Goal: Task Accomplishment & Management: Manage account settings

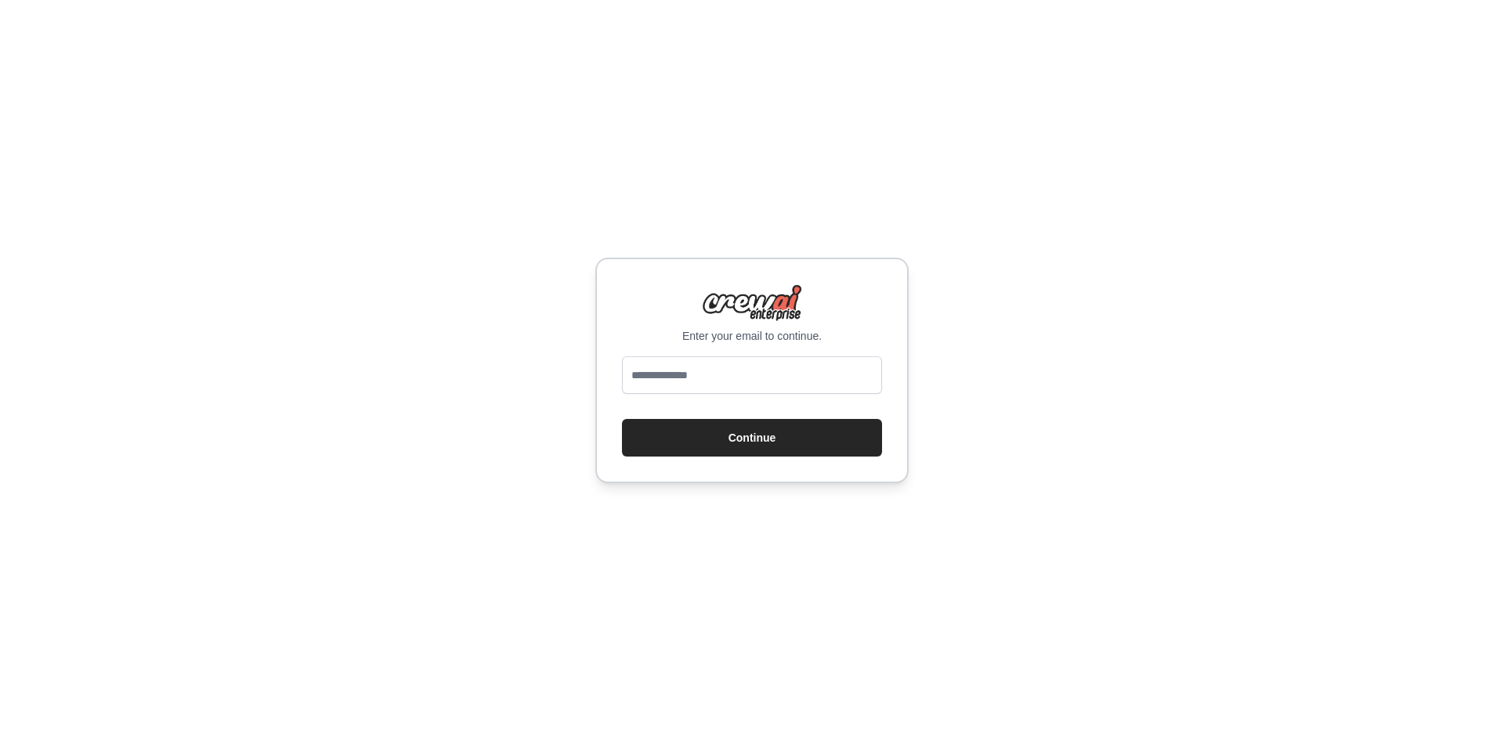
click at [677, 394] on div at bounding box center [752, 378] width 260 height 44
click at [691, 379] on input "email" at bounding box center [752, 375] width 260 height 38
type input "**********"
click at [697, 508] on div "**********" at bounding box center [752, 370] width 1504 height 740
drag, startPoint x: 714, startPoint y: 468, endPoint x: 727, endPoint y: 423, distance: 46.6
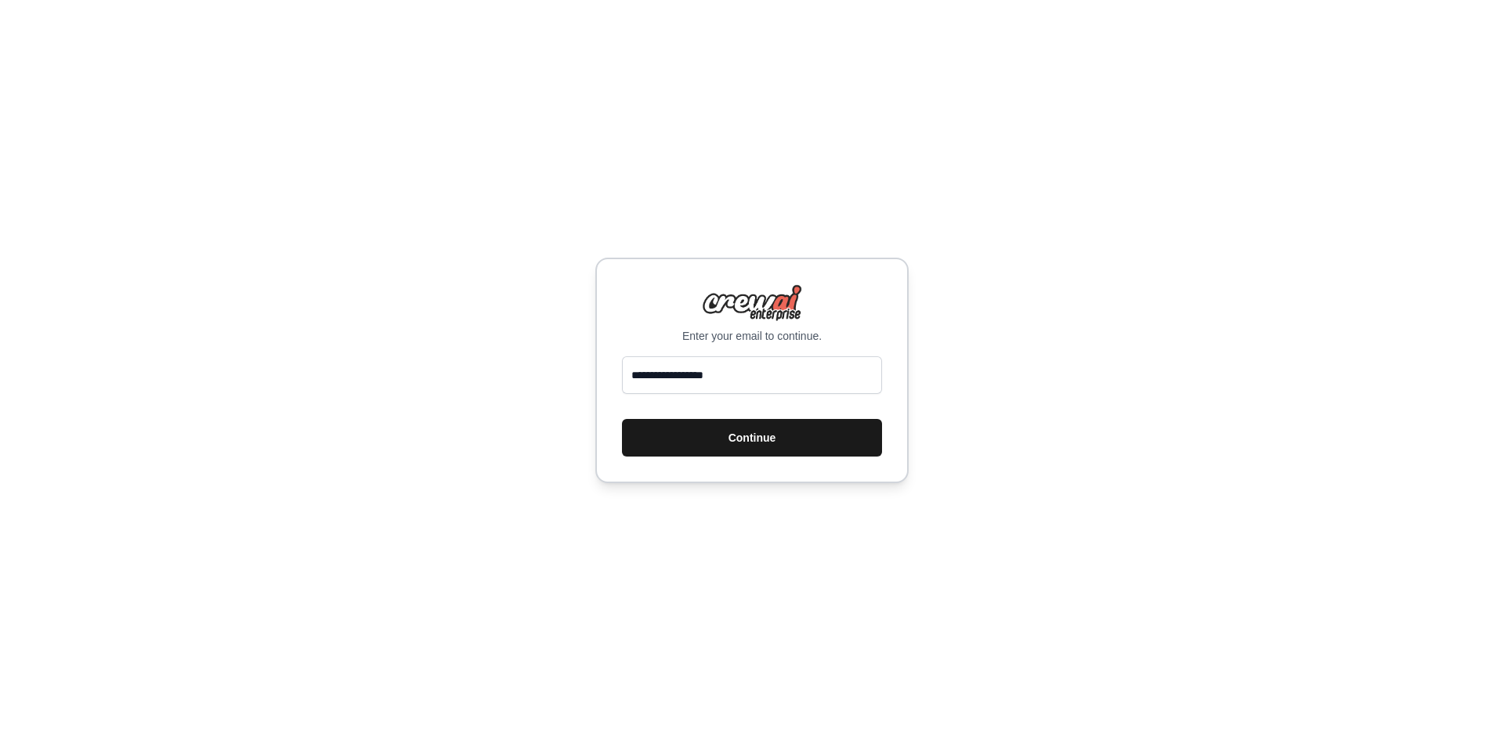
click at [717, 459] on div "**********" at bounding box center [751, 371] width 313 height 226
click at [727, 421] on button "Continue" at bounding box center [752, 438] width 260 height 38
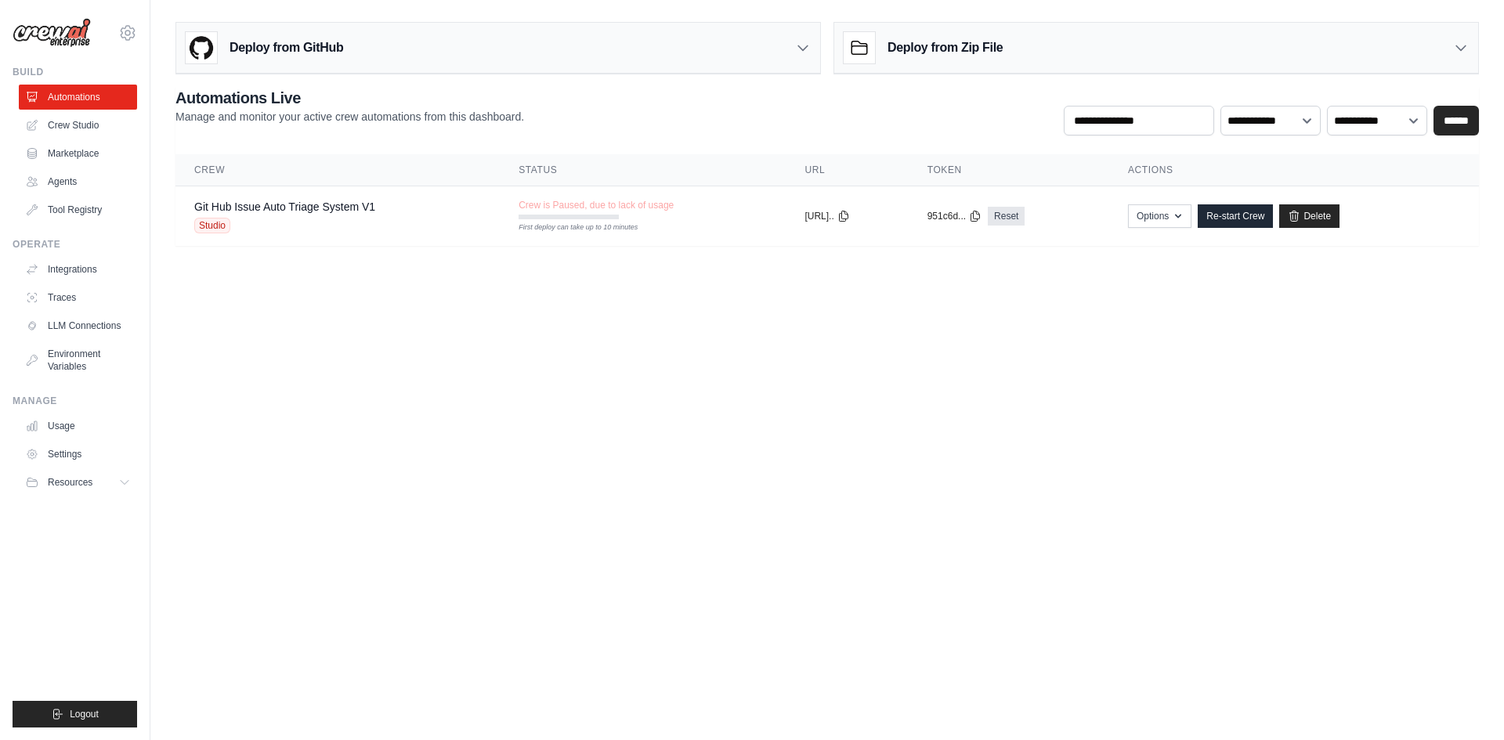
click at [636, 413] on body "[EMAIL_ADDRESS][DOMAIN_NAME] Settings Build Automations Crew Studio" at bounding box center [752, 370] width 1504 height 740
click at [94, 477] on span "Resources" at bounding box center [71, 482] width 45 height 13
click at [86, 443] on link "Settings" at bounding box center [79, 454] width 118 height 25
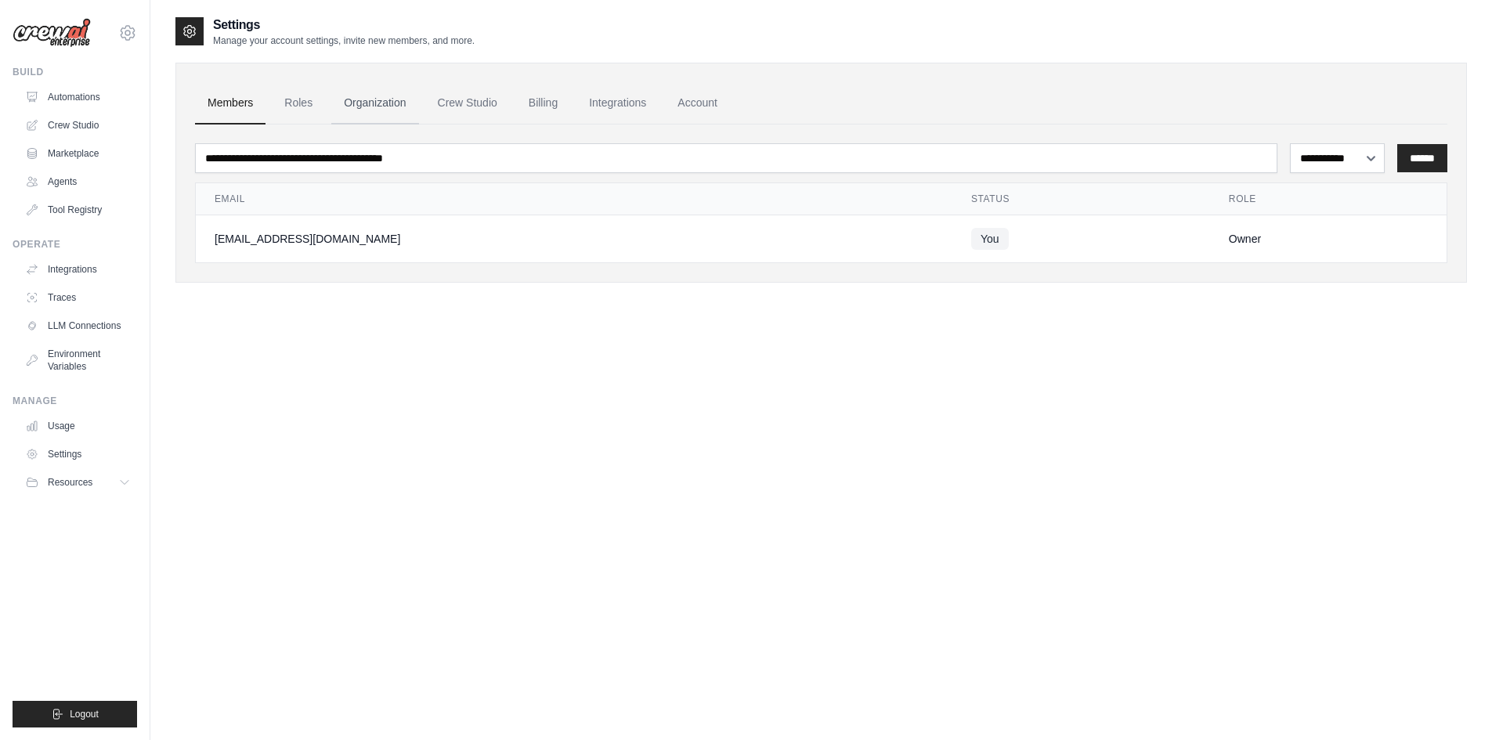
click at [410, 105] on link "Organization" at bounding box center [374, 103] width 87 height 42
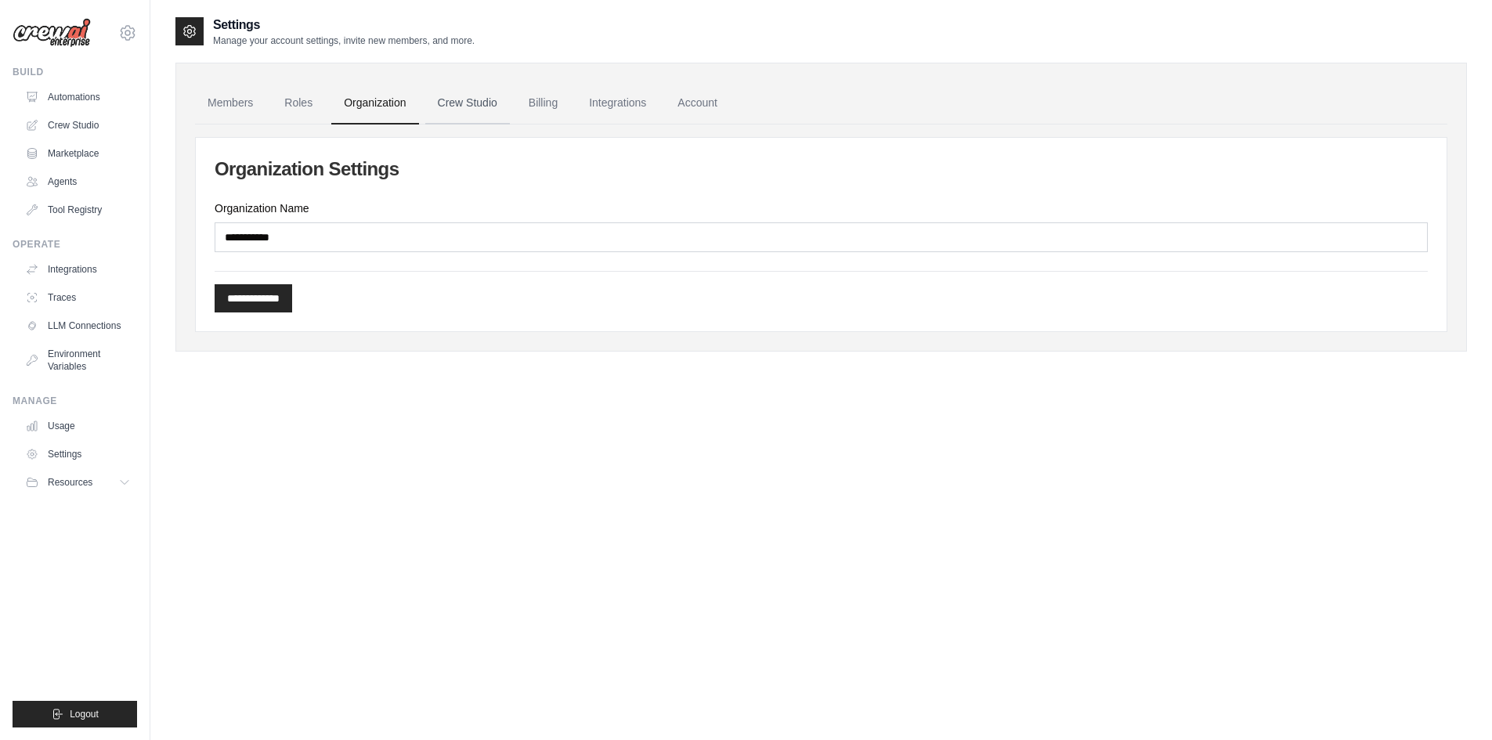
click at [455, 102] on link "Crew Studio" at bounding box center [467, 103] width 85 height 42
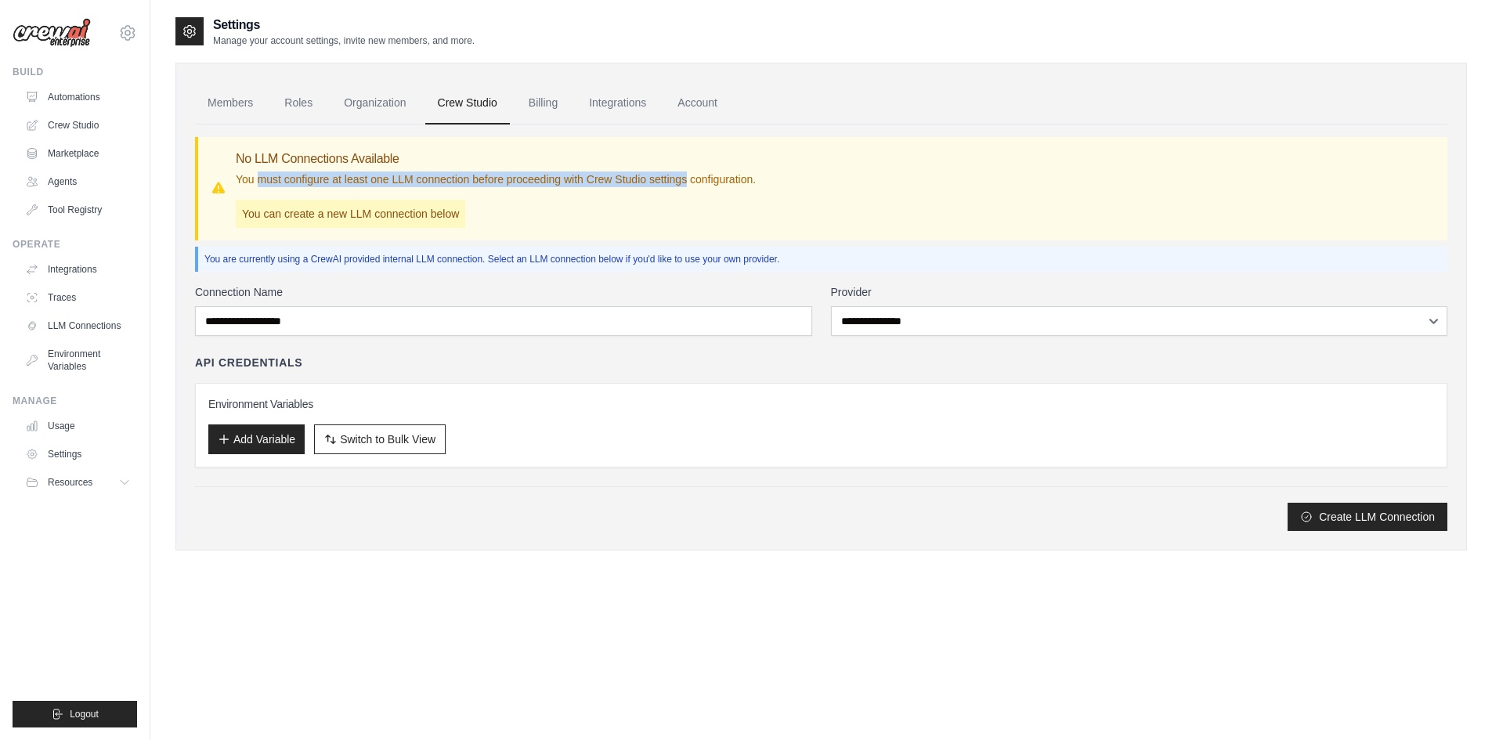
drag, startPoint x: 258, startPoint y: 178, endPoint x: 687, endPoint y: 174, distance: 429.3
click at [687, 174] on p "You must configure at least one LLM connection before proceeding with Crew Stud…" at bounding box center [496, 180] width 520 height 16
drag, startPoint x: 522, startPoint y: 261, endPoint x: 752, endPoint y: 250, distance: 230.6
click at [752, 250] on div "You are currently using a CrewAI provided internal LLM connection. Select an LL…" at bounding box center [821, 259] width 1253 height 25
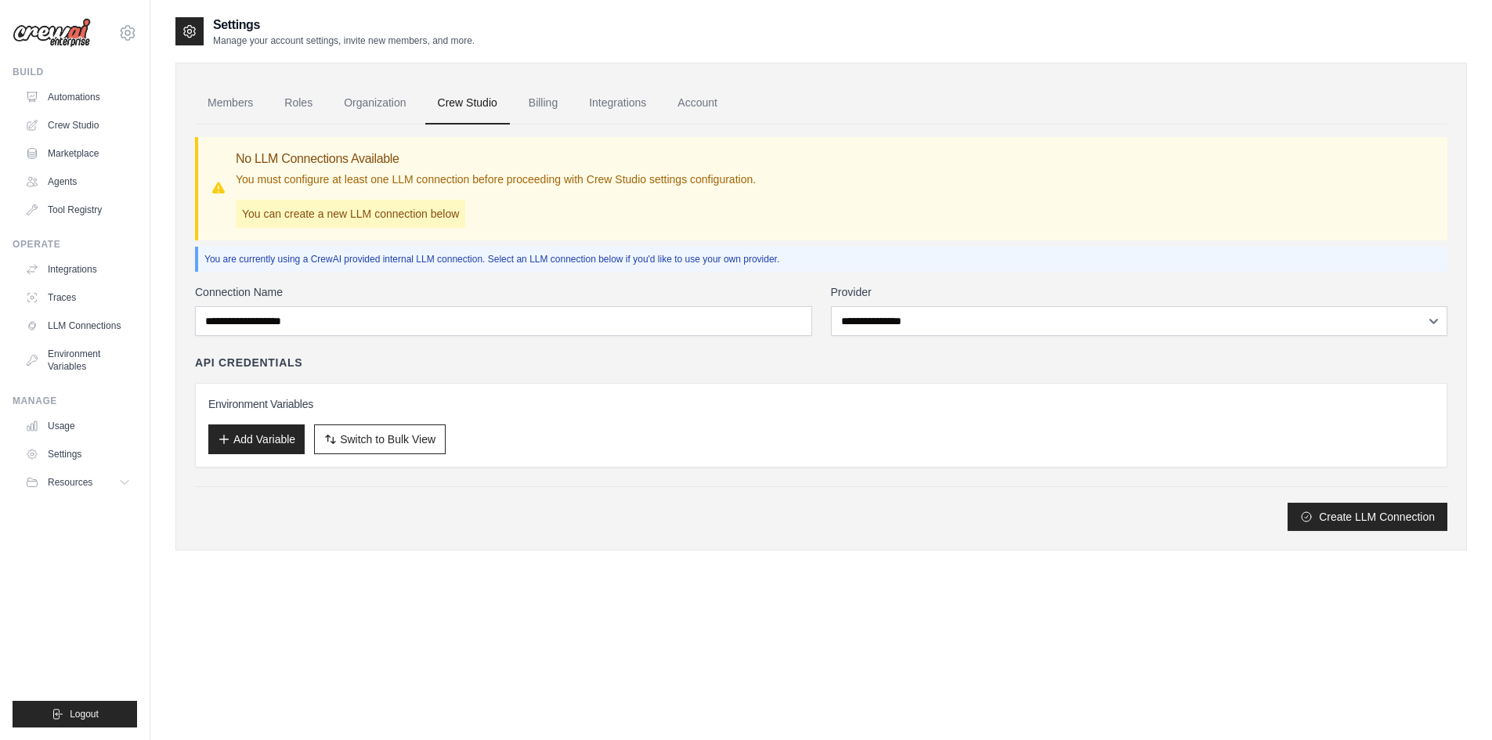
click at [757, 250] on div "You are currently using a CrewAI provided internal LLM connection. Select an LL…" at bounding box center [821, 259] width 1253 height 25
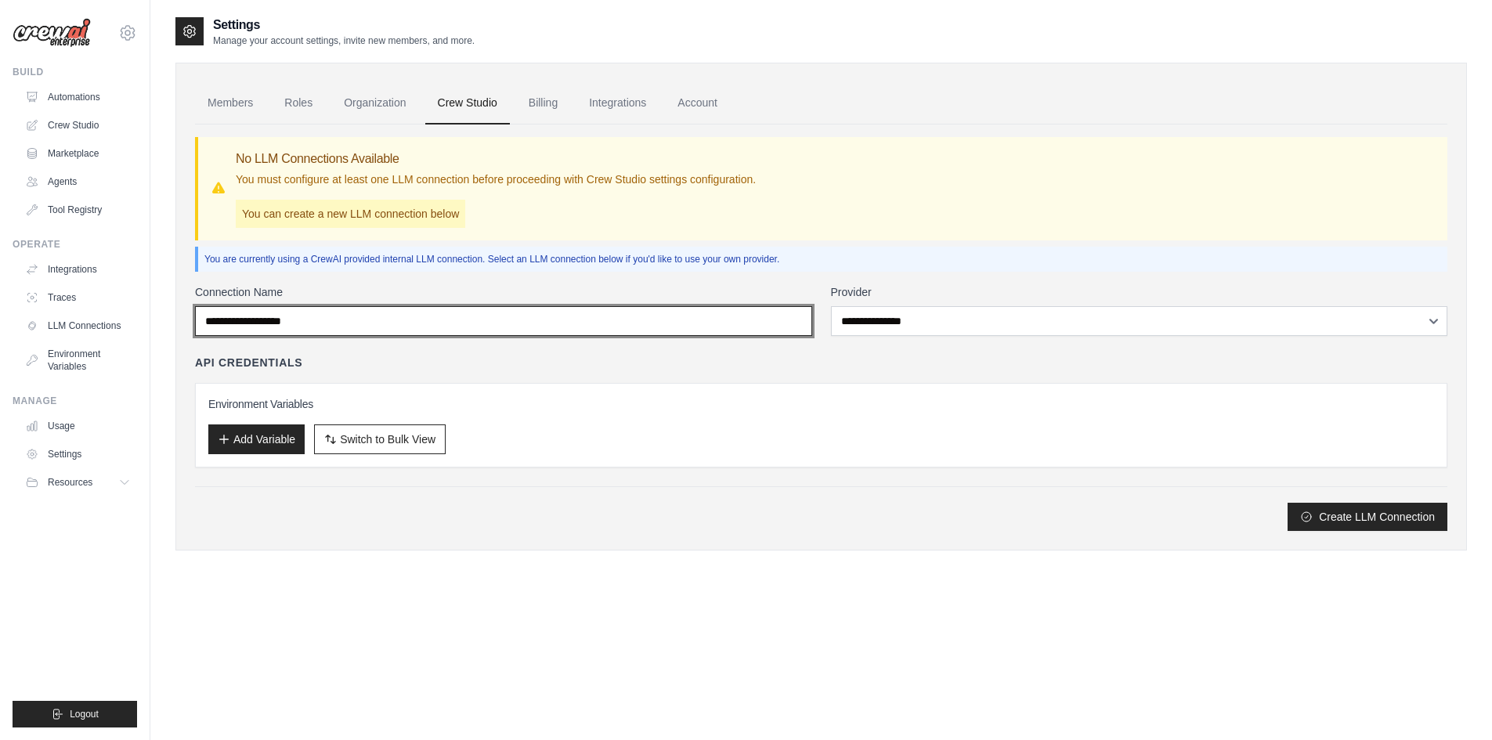
click at [404, 334] on input "Connection Name" at bounding box center [503, 321] width 617 height 30
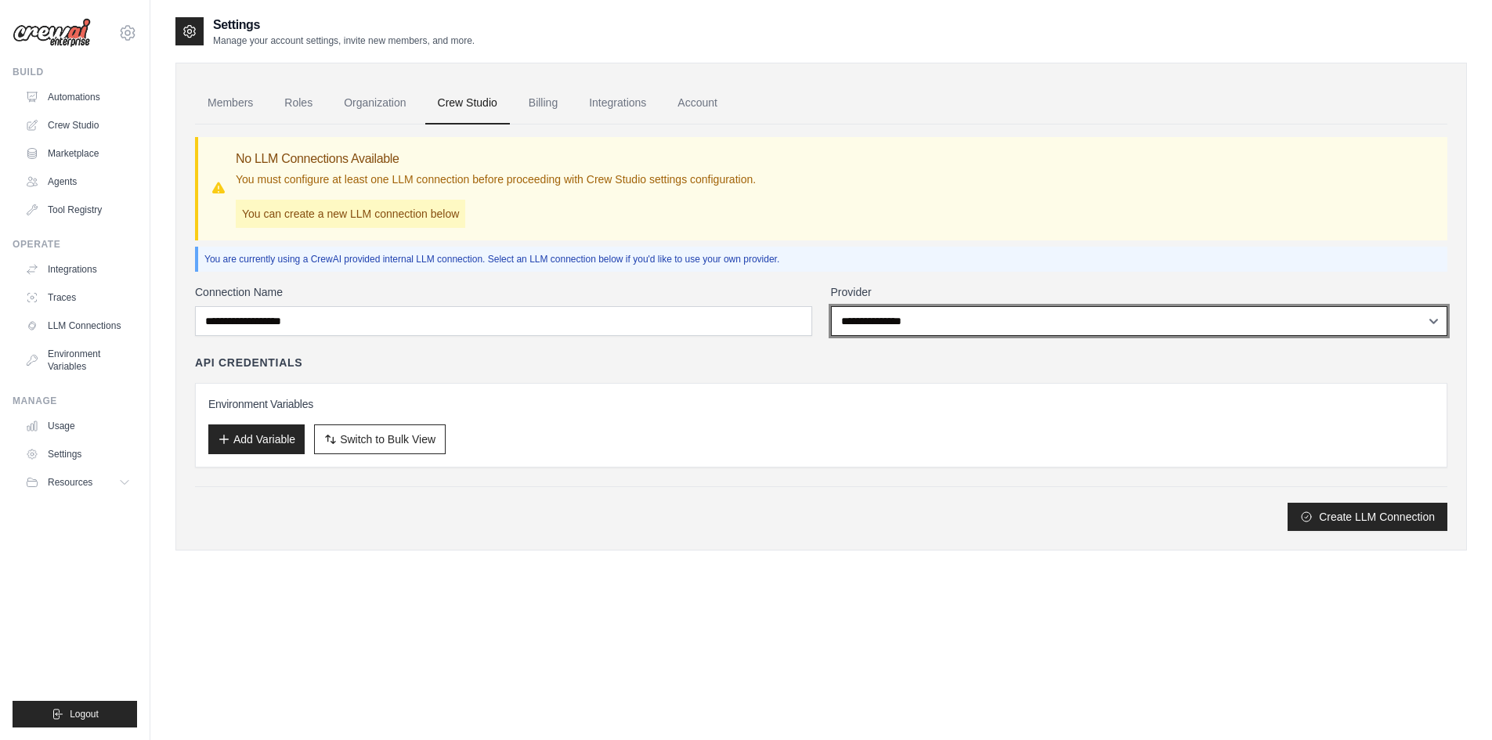
click at [848, 316] on select "**********" at bounding box center [1139, 321] width 617 height 30
select select "******"
click at [831, 306] on select "**********" at bounding box center [1139, 321] width 617 height 30
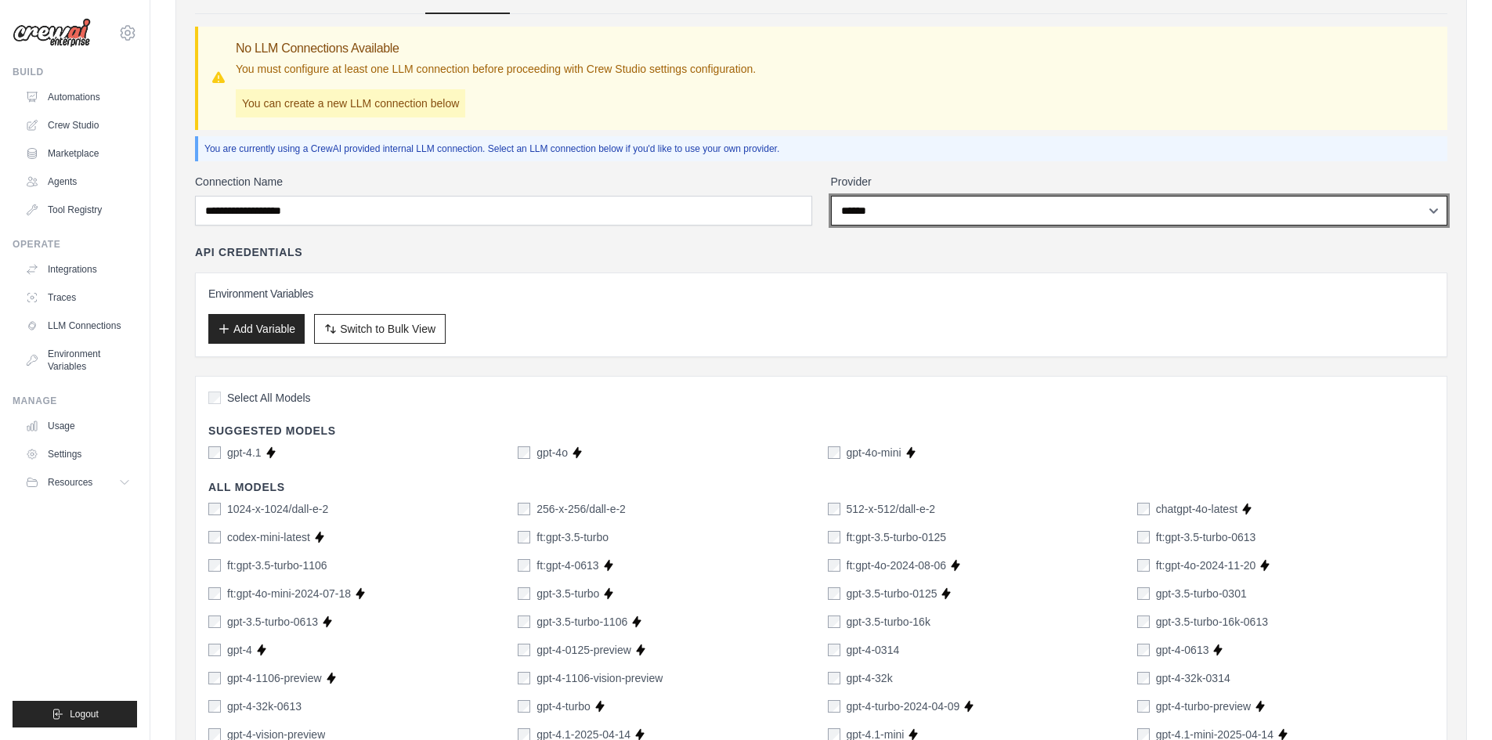
scroll to position [78, 0]
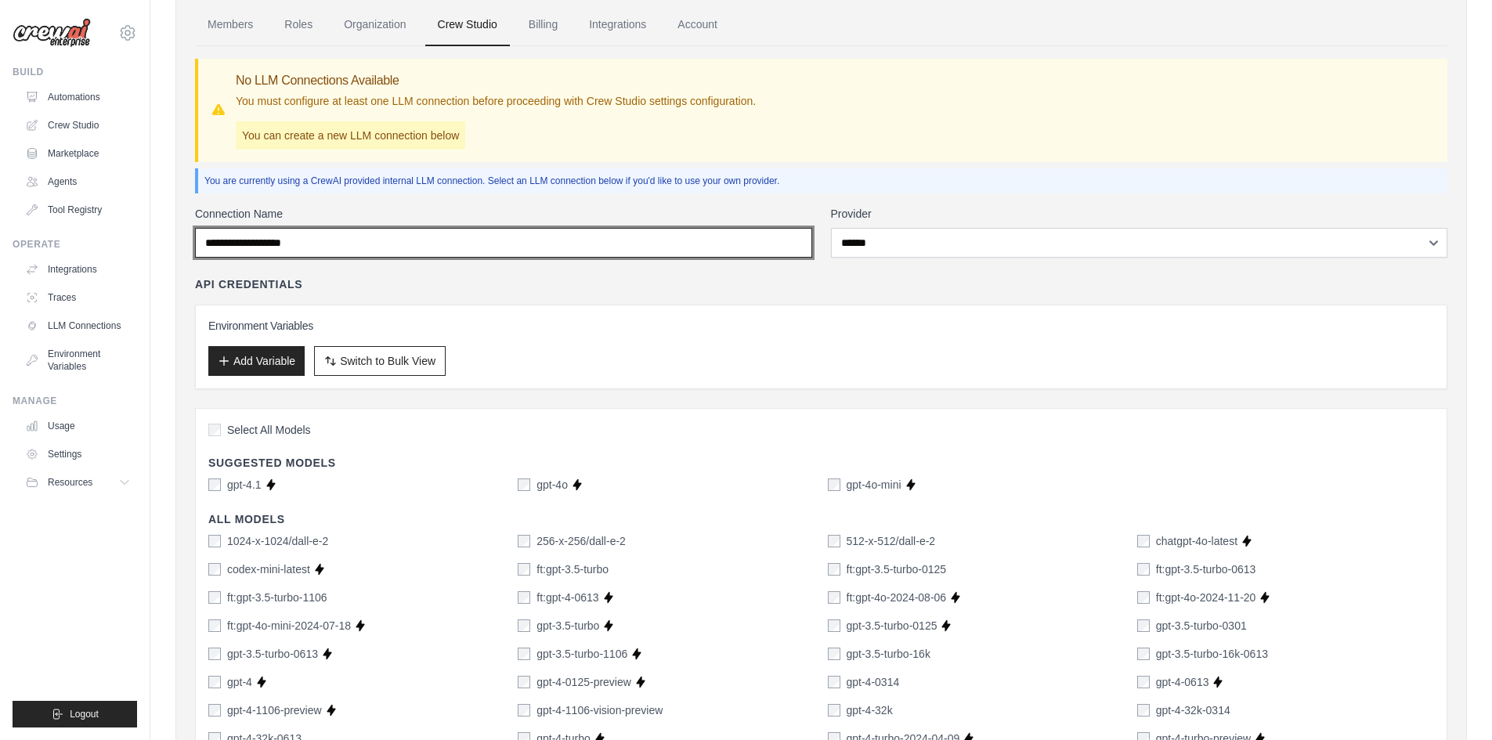
click at [284, 254] on input "Connection Name" at bounding box center [503, 243] width 617 height 30
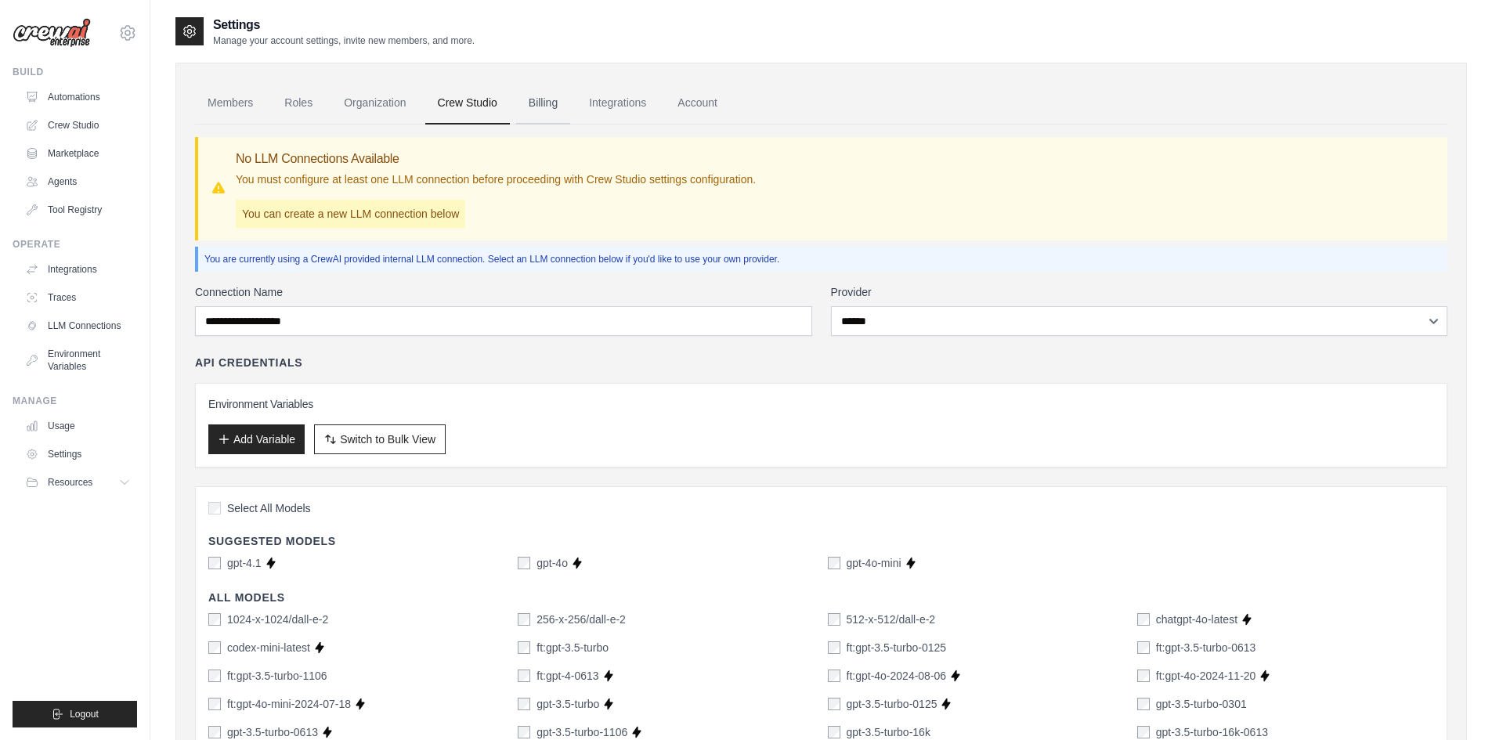
click at [550, 102] on link "Billing" at bounding box center [543, 103] width 54 height 42
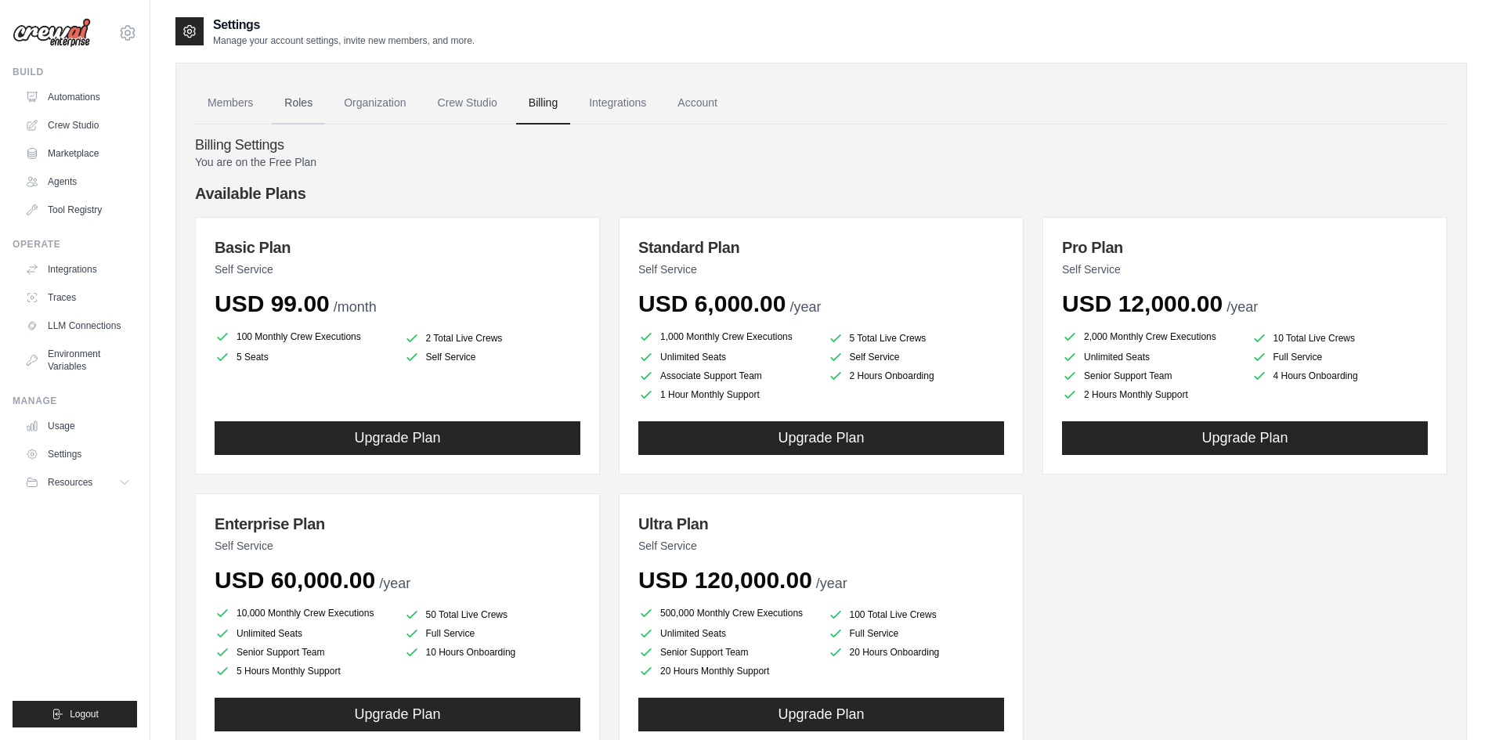
click at [320, 107] on link "Roles" at bounding box center [298, 103] width 53 height 42
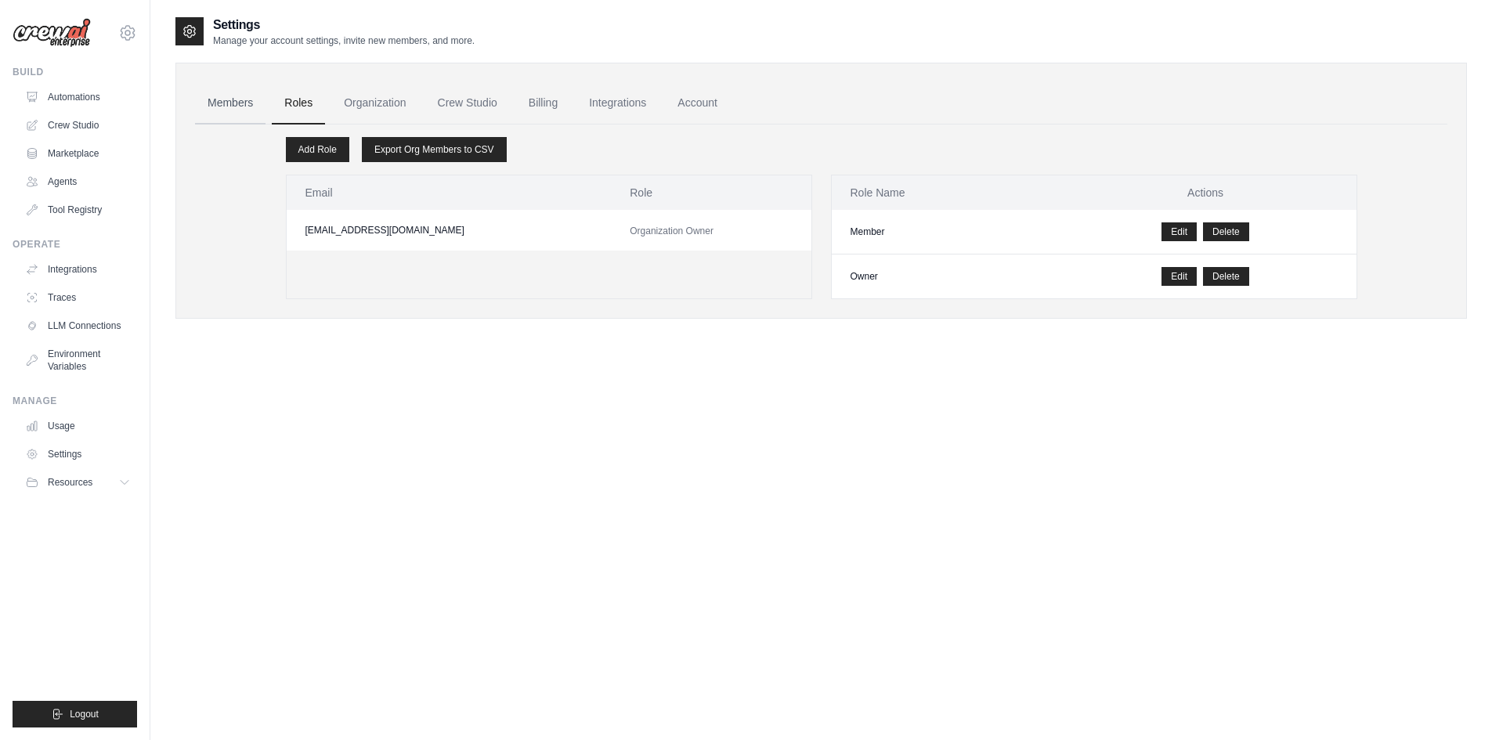
click at [257, 107] on link "Members" at bounding box center [230, 103] width 71 height 42
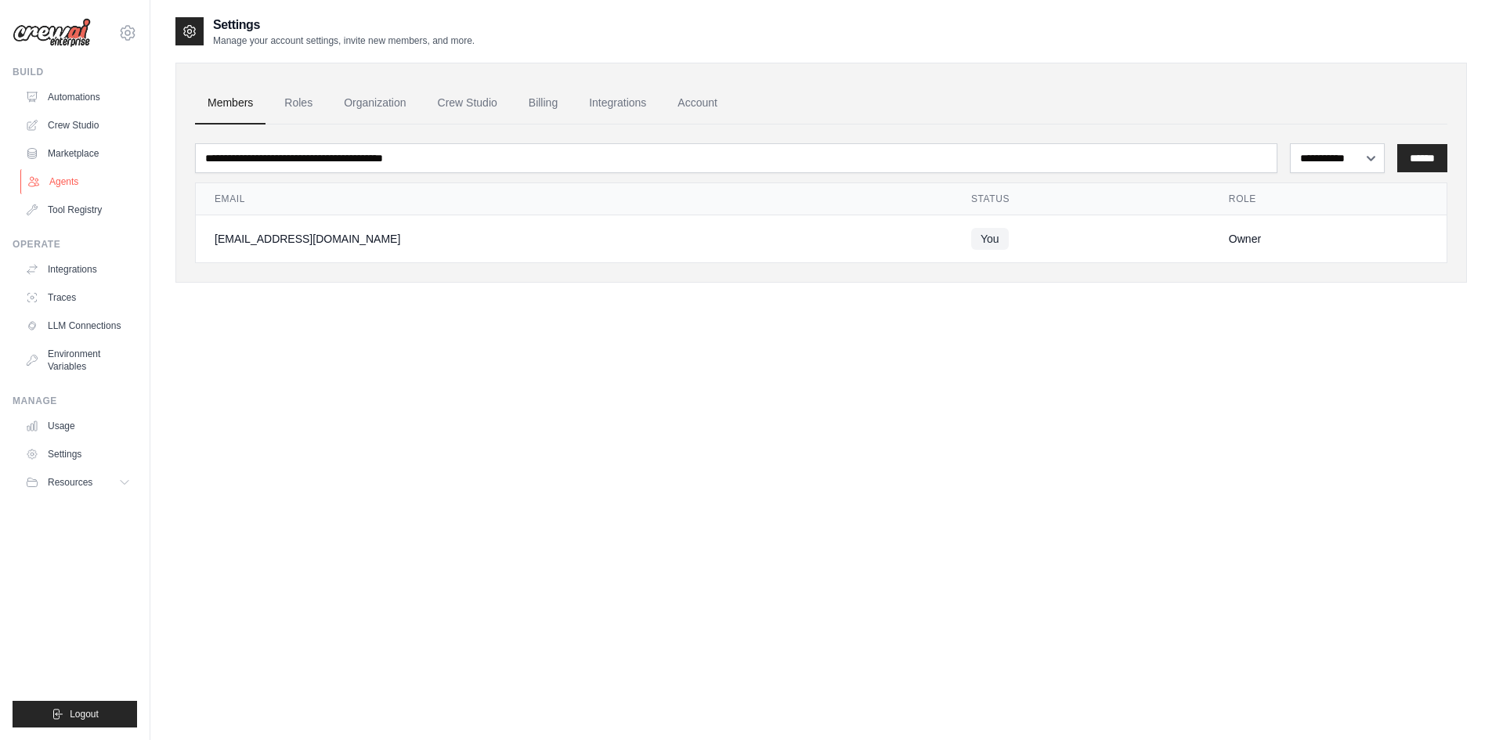
click at [77, 179] on link "Agents" at bounding box center [79, 181] width 118 height 25
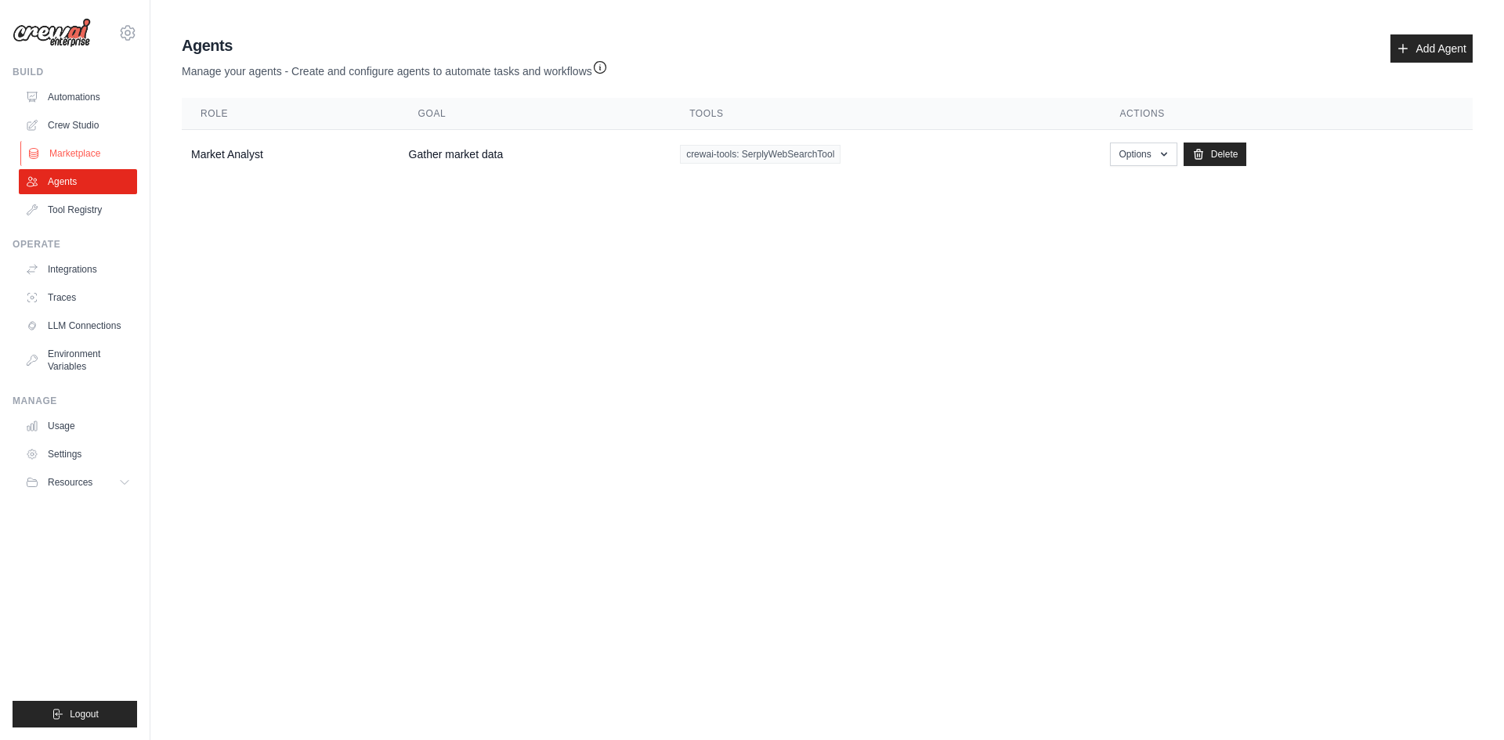
click at [98, 157] on link "Marketplace" at bounding box center [79, 153] width 118 height 25
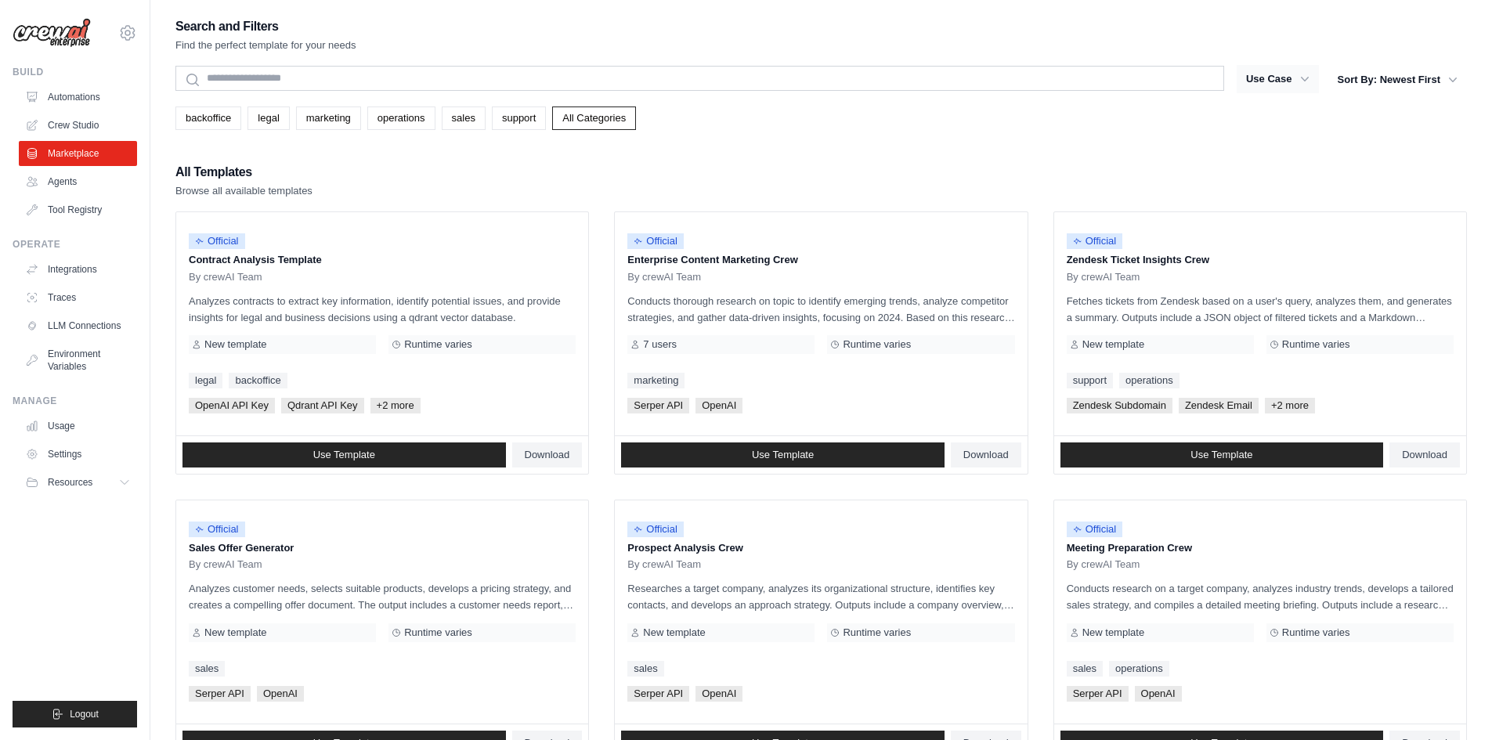
click at [1288, 82] on button "Use Case" at bounding box center [1278, 79] width 82 height 28
click at [60, 262] on link "Integrations" at bounding box center [79, 269] width 118 height 25
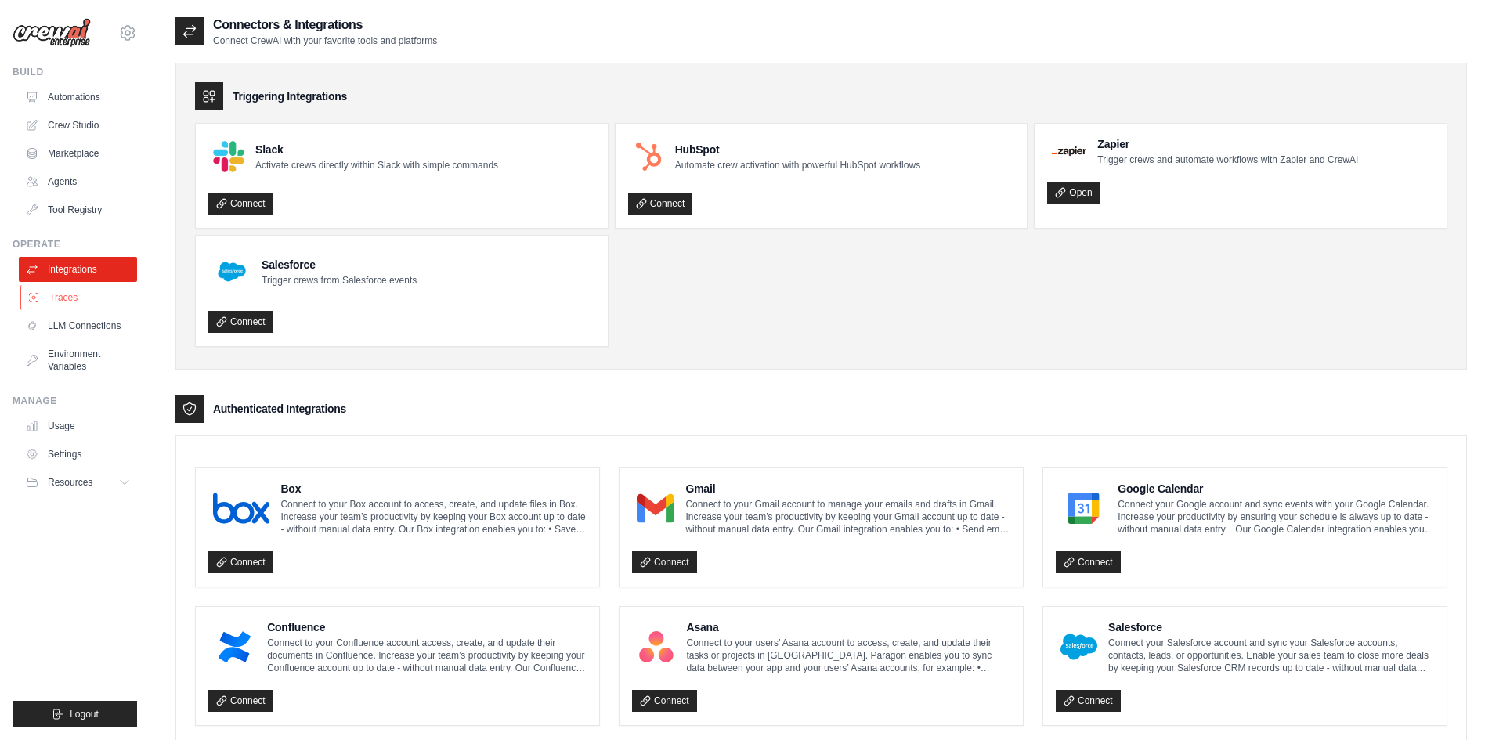
click at [107, 298] on link "Traces" at bounding box center [79, 297] width 118 height 25
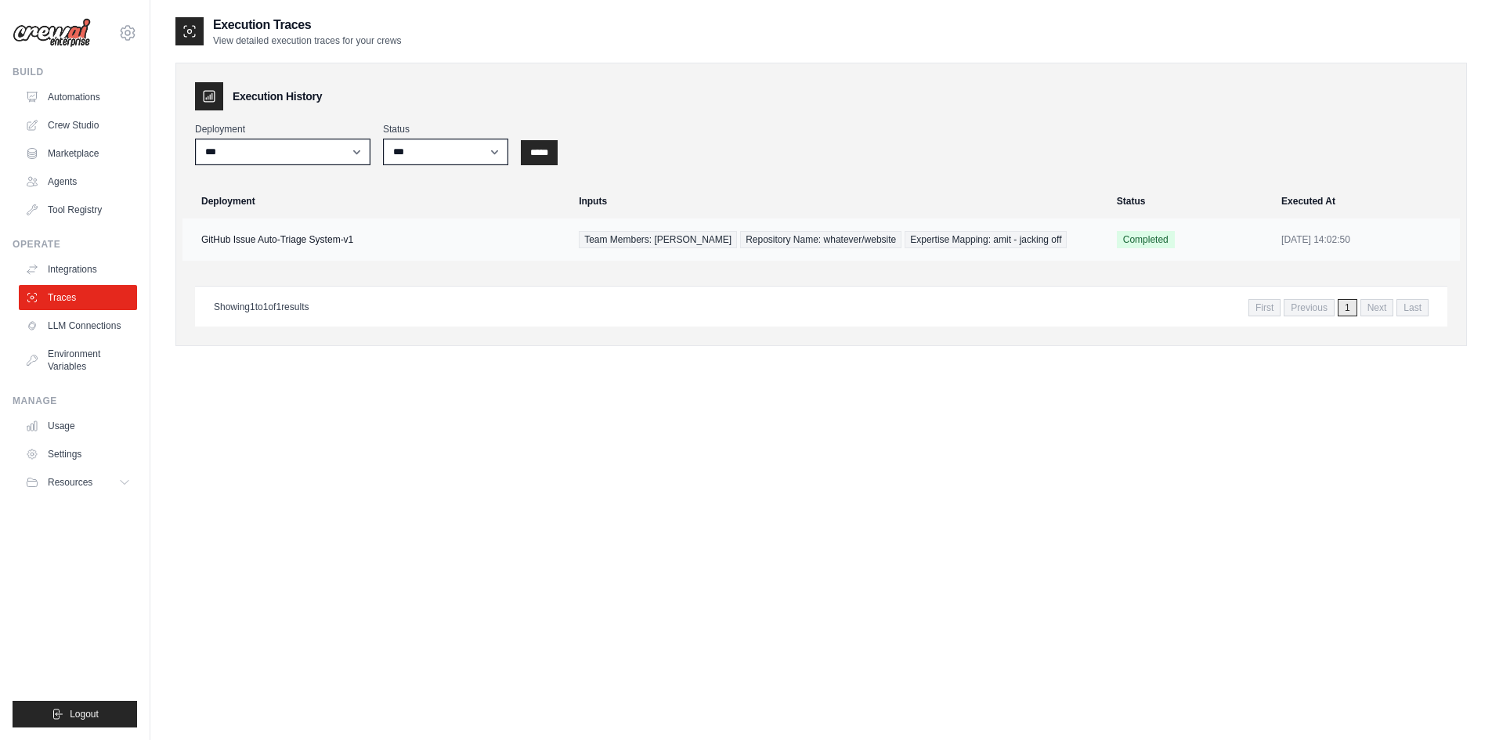
click at [1013, 245] on div "Team Members: amit Repository Name: whatever/website Expertise Mapping: amit - …" at bounding box center [838, 239] width 519 height 17
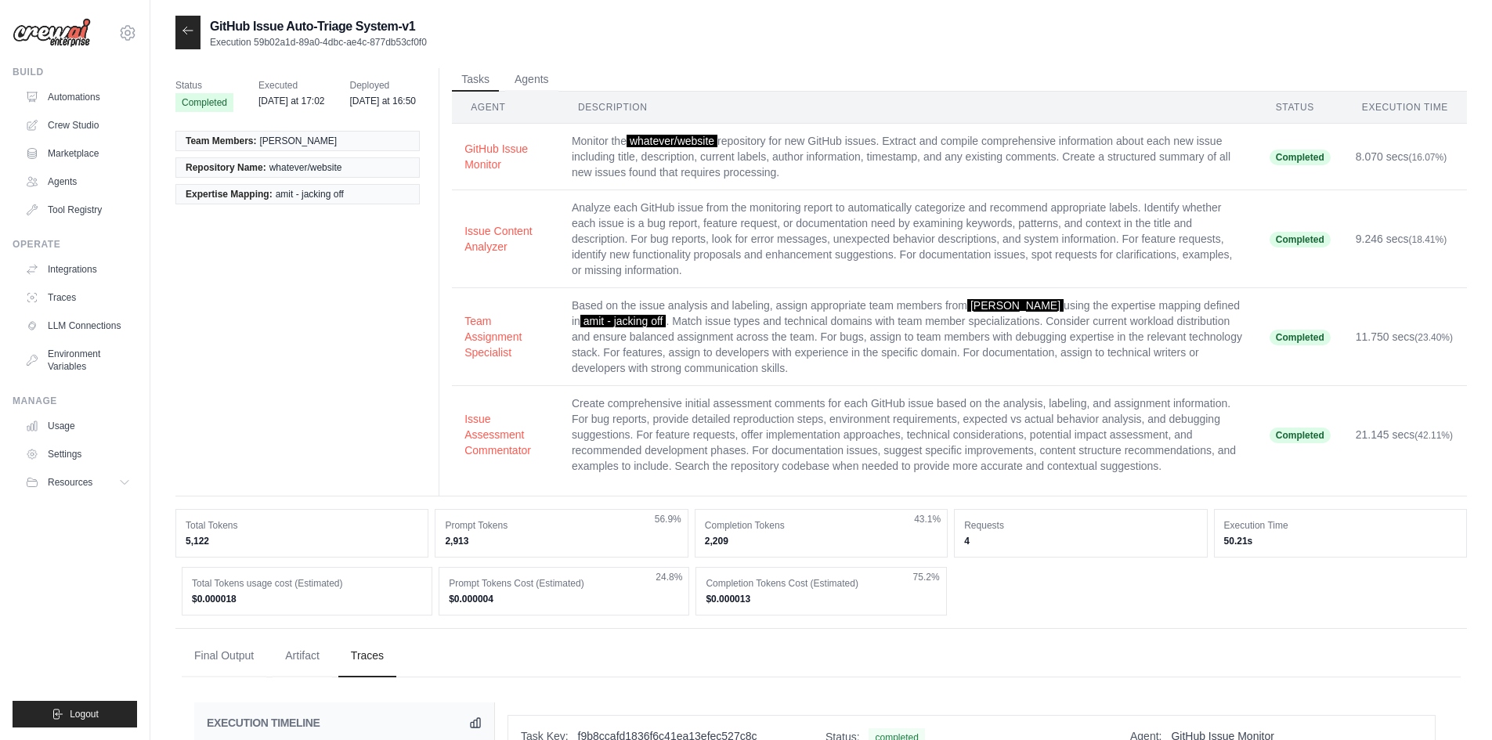
click at [893, 311] on td "Based on the issue analysis and labeling, assign appropriate team members from …" at bounding box center [908, 337] width 698 height 98
drag, startPoint x: 995, startPoint y: 308, endPoint x: 984, endPoint y: 309, distance: 11.1
click at [986, 309] on span "[PERSON_NAME]" at bounding box center [1015, 305] width 96 height 13
click at [977, 309] on span "[PERSON_NAME]" at bounding box center [1015, 305] width 96 height 13
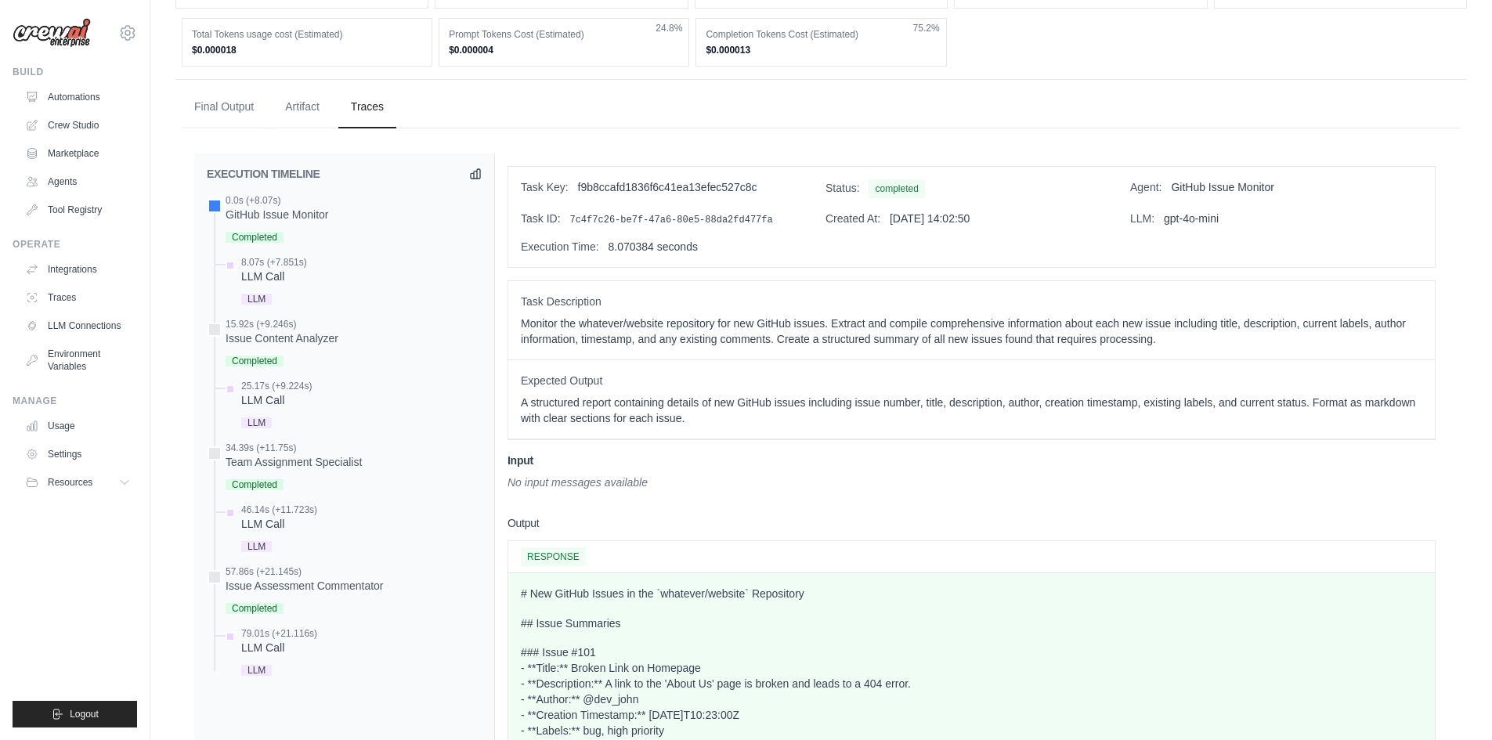
scroll to position [313, 0]
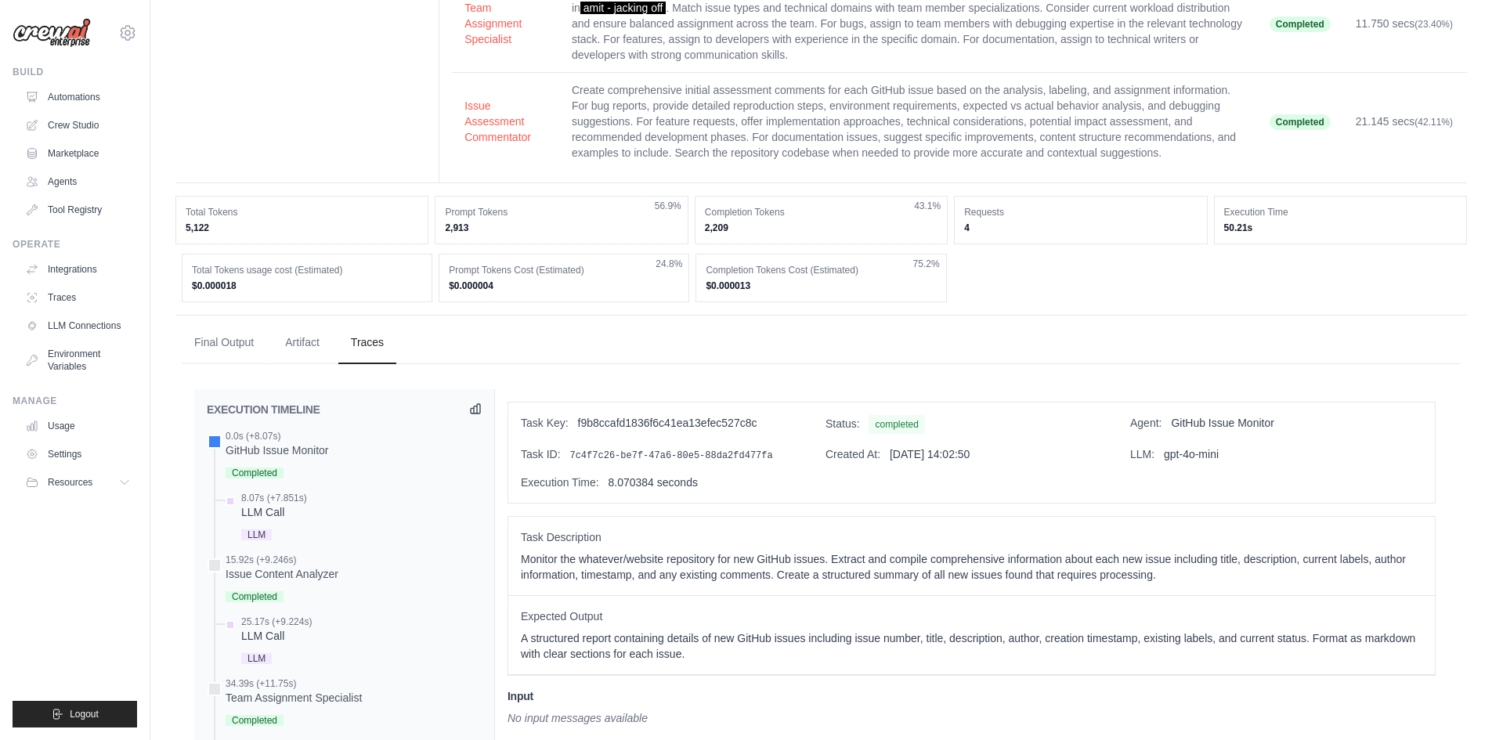
click at [476, 414] on icon at bounding box center [475, 408] width 9 height 9
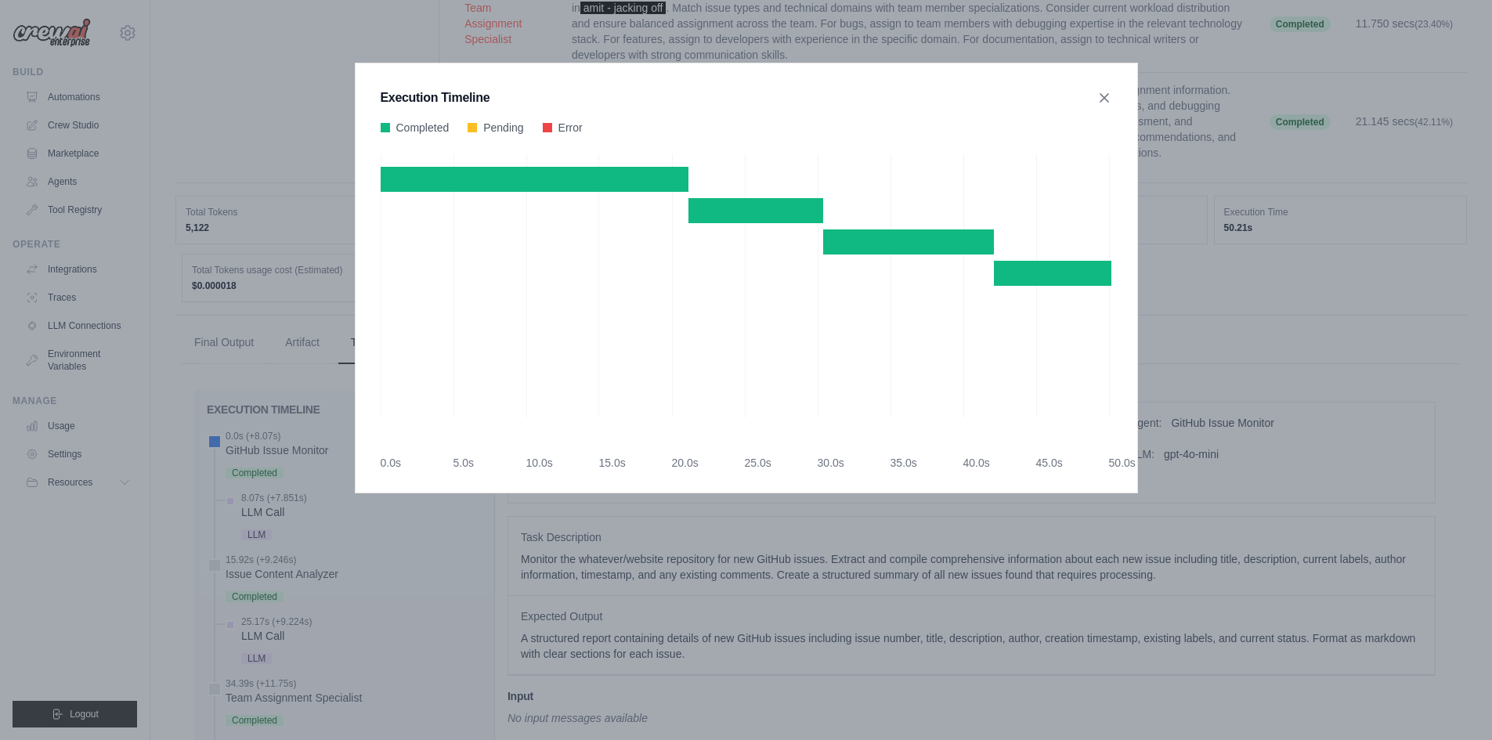
click at [319, 337] on div "Execution Timeline Completed Pending Error" at bounding box center [746, 370] width 1492 height 740
drag, startPoint x: 1143, startPoint y: 141, endPoint x: 1127, endPoint y: 125, distance: 22.7
click at [1145, 139] on div "Execution Timeline Completed Pending Error" at bounding box center [746, 370] width 1492 height 740
click at [1098, 95] on icon at bounding box center [1105, 97] width 16 height 16
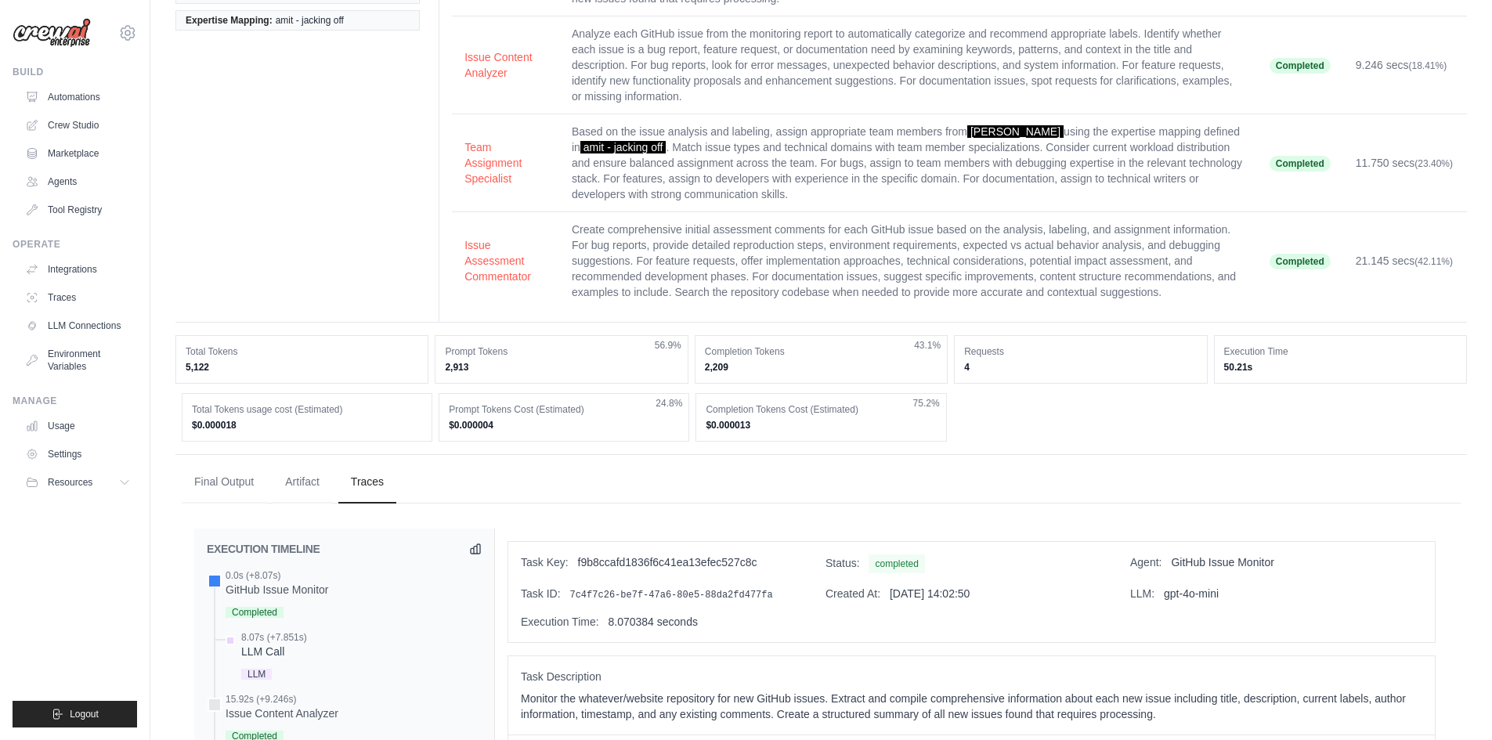
scroll to position [0, 0]
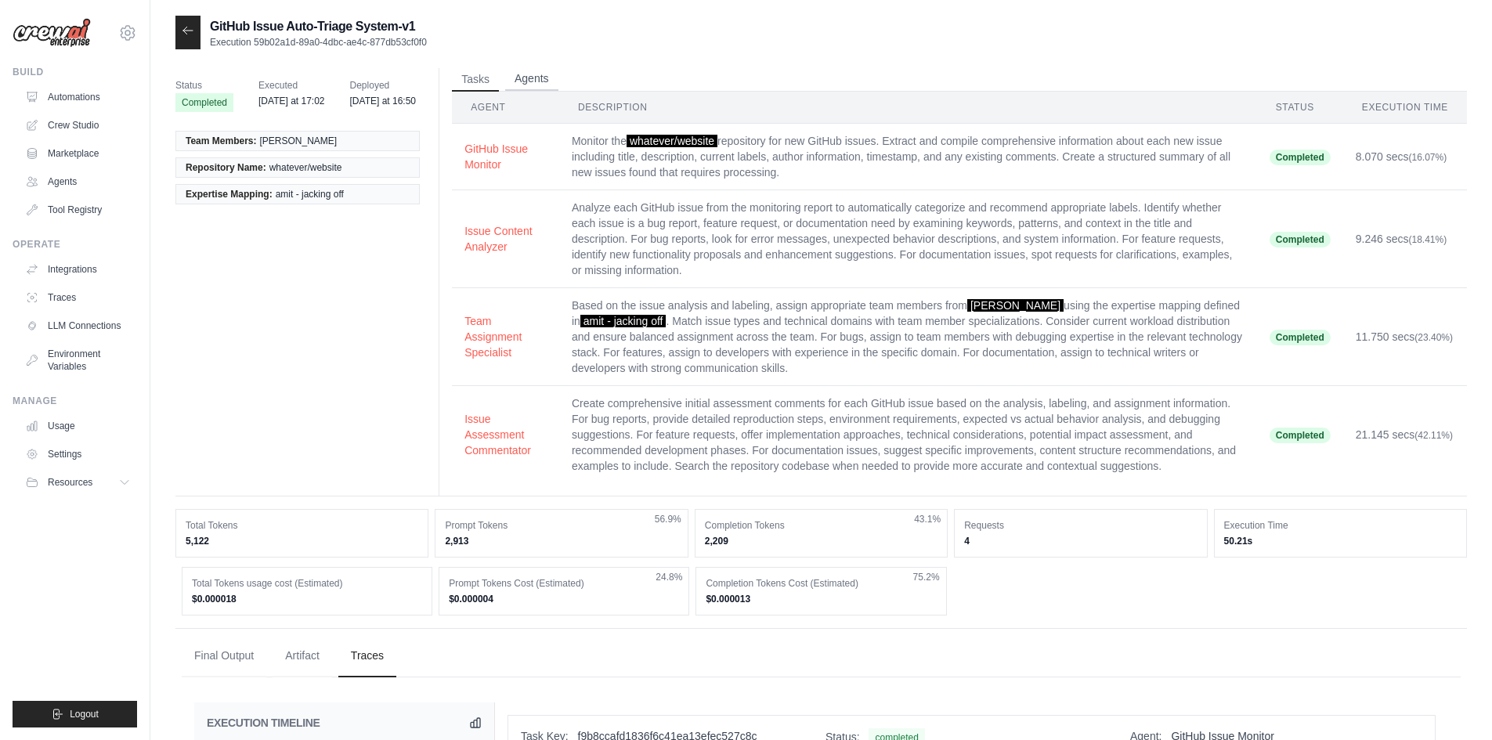
click at [528, 74] on button "Agents" at bounding box center [531, 79] width 53 height 24
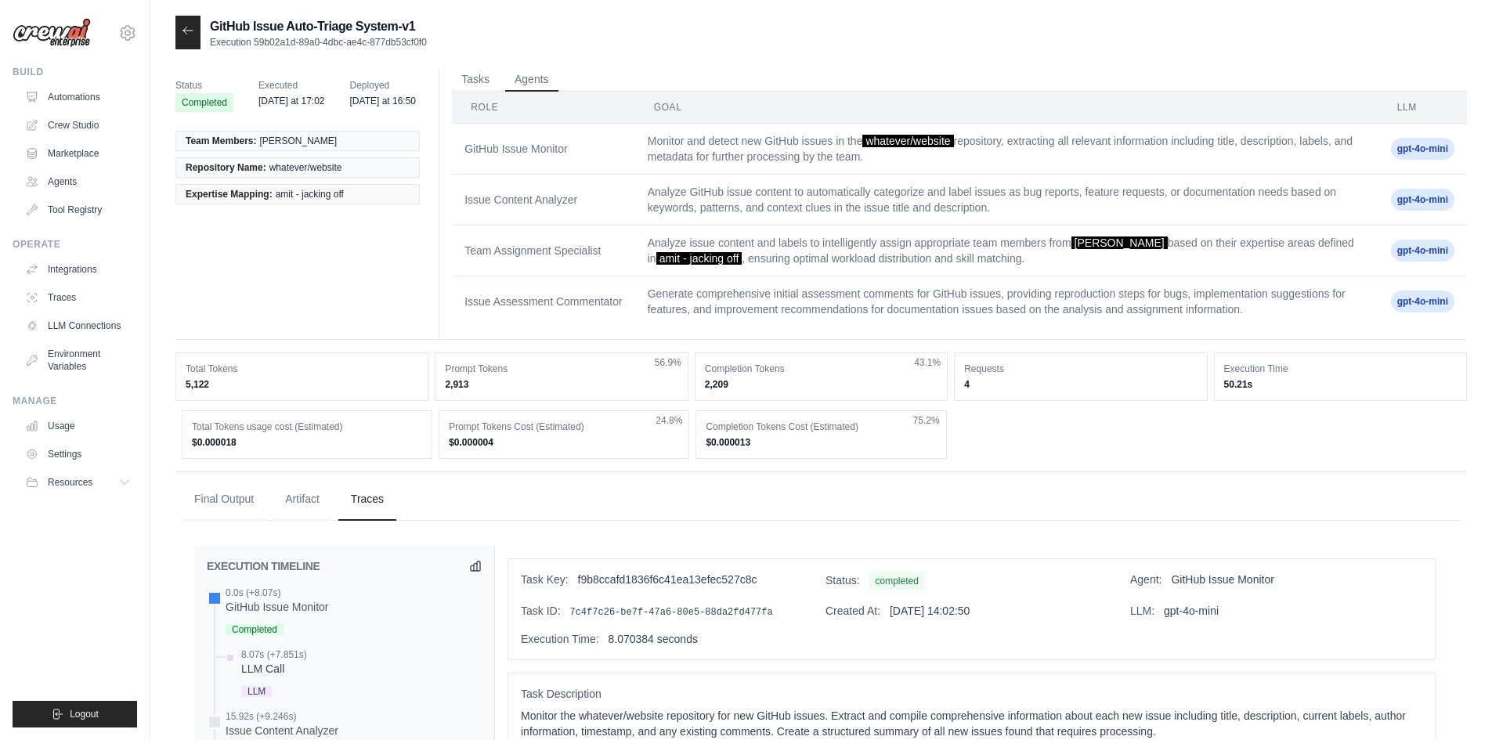
click at [1430, 200] on span "gpt-4o-mini" at bounding box center [1422, 200] width 63 height 22
click at [806, 202] on td "Analyze GitHub issue content to automatically categorize and label issues as bu…" at bounding box center [1006, 200] width 743 height 51
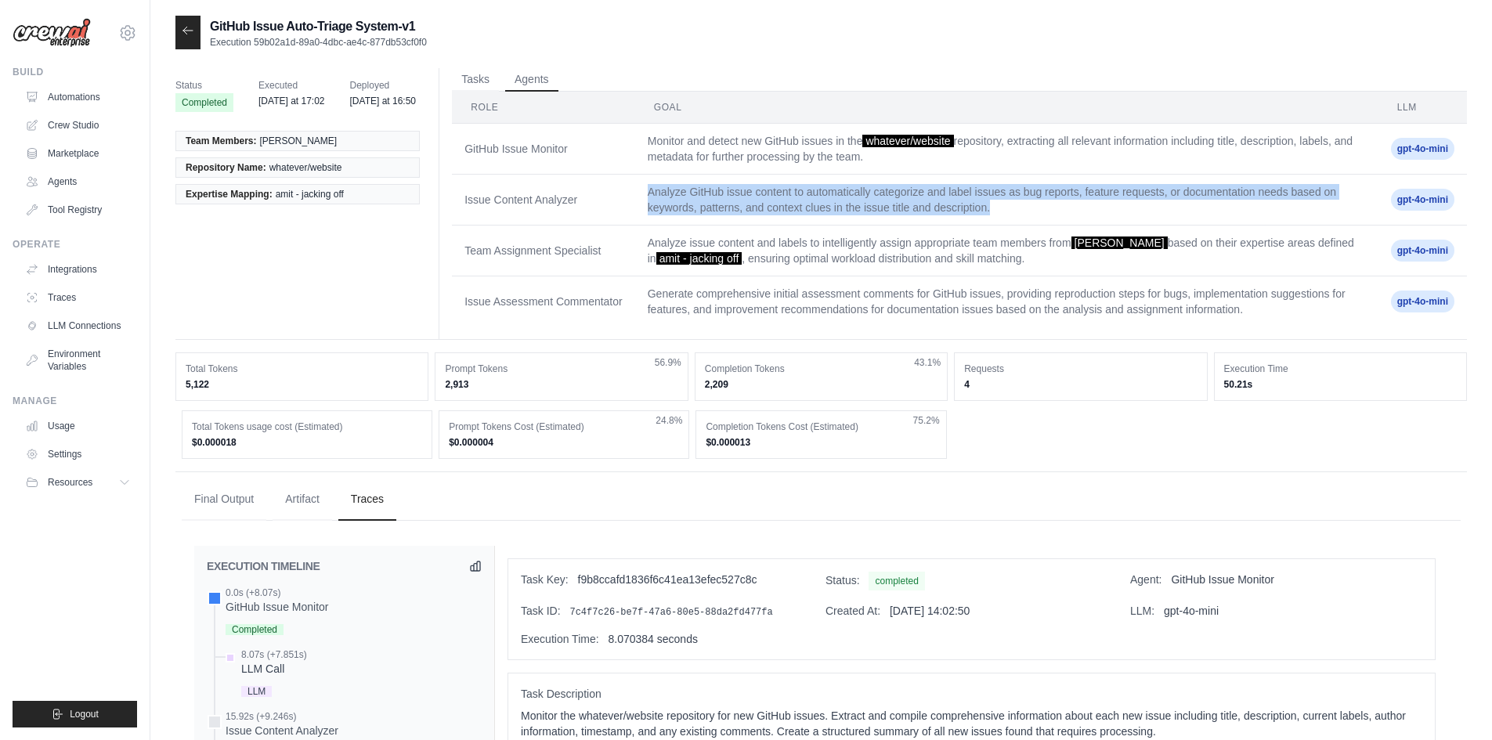
click at [806, 202] on td "Analyze GitHub issue content to automatically categorize and label issues as bu…" at bounding box center [1006, 200] width 743 height 51
click at [790, 200] on td "Analyze GitHub issue content to automatically categorize and label issues as bu…" at bounding box center [1006, 200] width 743 height 51
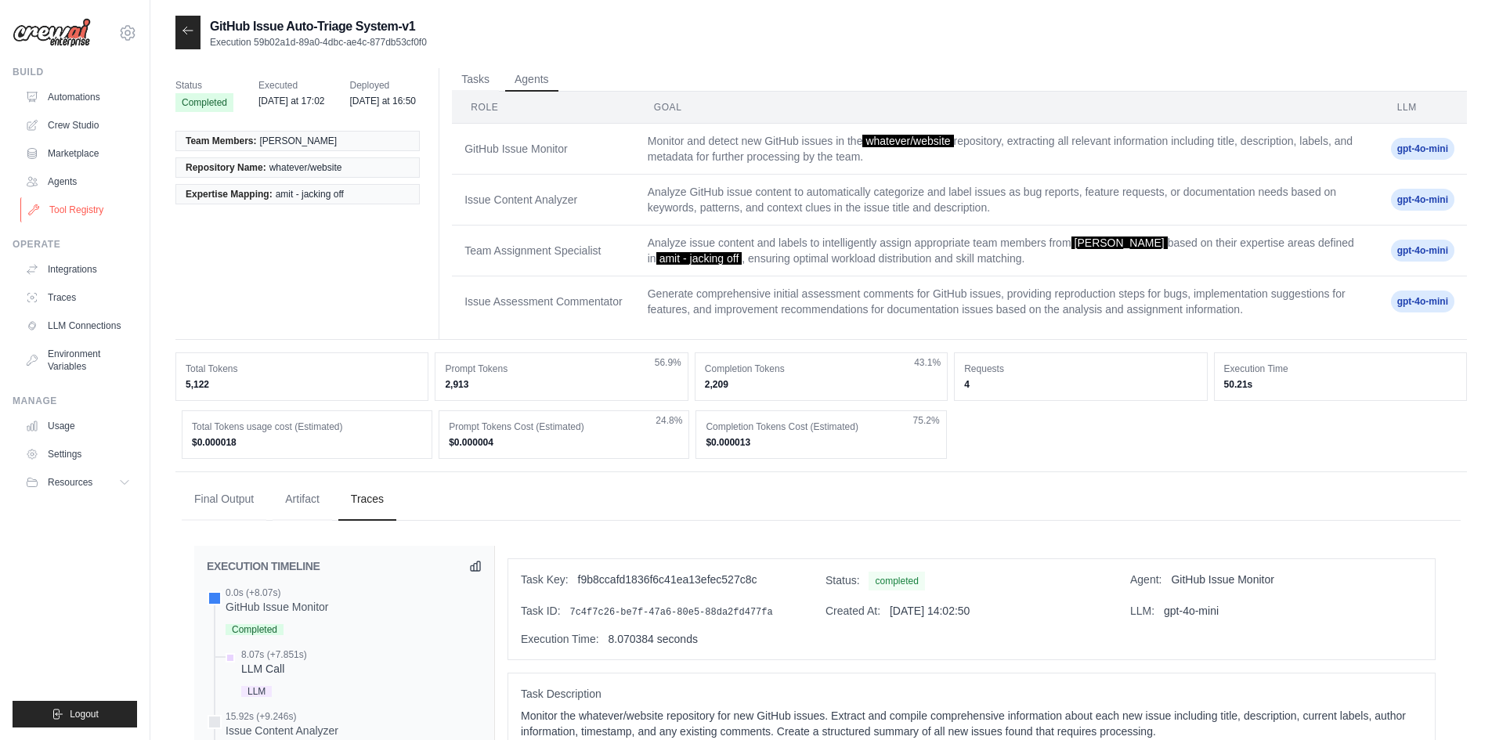
click at [78, 205] on link "Tool Registry" at bounding box center [79, 209] width 118 height 25
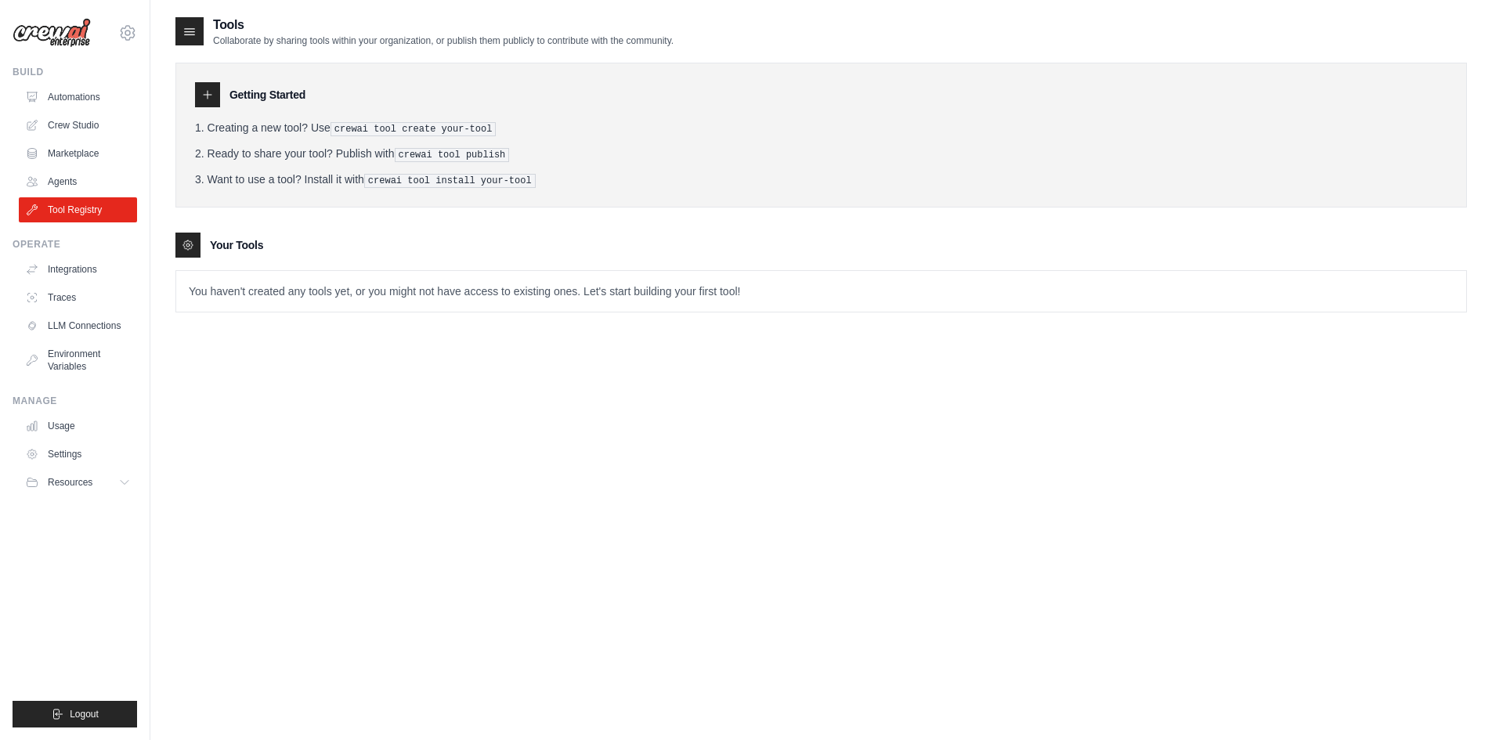
click at [316, 213] on div "Getting Started Creating a new tool? Use crewai tool create your-tool Ready to …" at bounding box center [821, 180] width 1292 height 266
drag, startPoint x: 342, startPoint y: 145, endPoint x: 342, endPoint y: 159, distance: 14.1
click at [342, 159] on ol "Creating a new tool? Use crewai tool create your-tool Ready to share your tool?…" at bounding box center [821, 154] width 1253 height 68
click at [342, 160] on li "Ready to share your tool? Publish with crewai tool publish" at bounding box center [821, 154] width 1253 height 16
drag, startPoint x: 355, startPoint y: 153, endPoint x: 356, endPoint y: 167, distance: 14.2
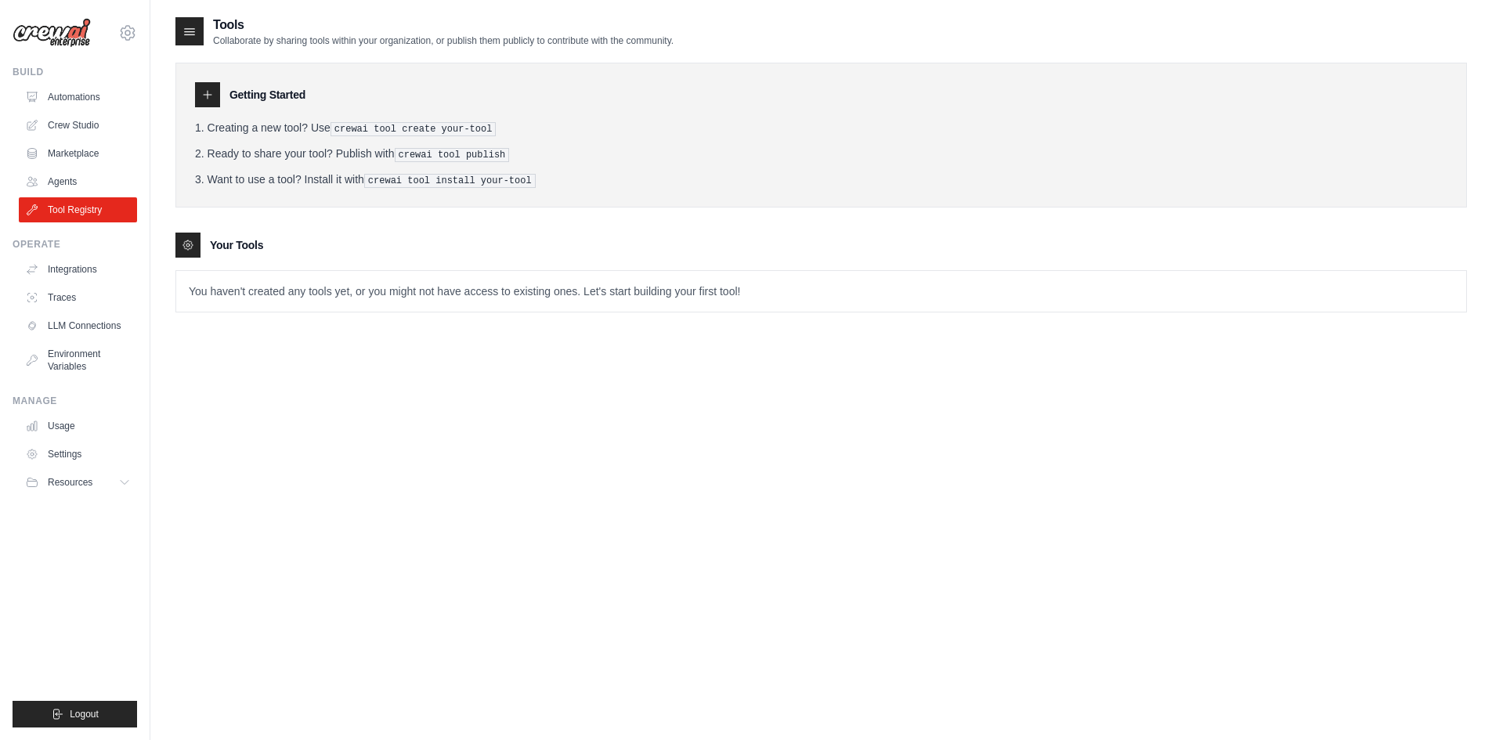
click at [356, 167] on ol "Creating a new tool? Use crewai tool create your-tool Ready to share your tool?…" at bounding box center [821, 154] width 1253 height 68
click at [356, 169] on ol "Creating a new tool? Use crewai tool create your-tool Ready to share your tool?…" at bounding box center [821, 154] width 1253 height 68
drag, startPoint x: 325, startPoint y: 157, endPoint x: 329, endPoint y: 179, distance: 23.1
click at [327, 172] on ol "Creating a new tool? Use crewai tool create your-tool Ready to share your tool?…" at bounding box center [821, 154] width 1253 height 68
click at [347, 190] on div "Getting Started Creating a new tool? Use crewai tool create your-tool Ready to …" at bounding box center [821, 135] width 1292 height 145
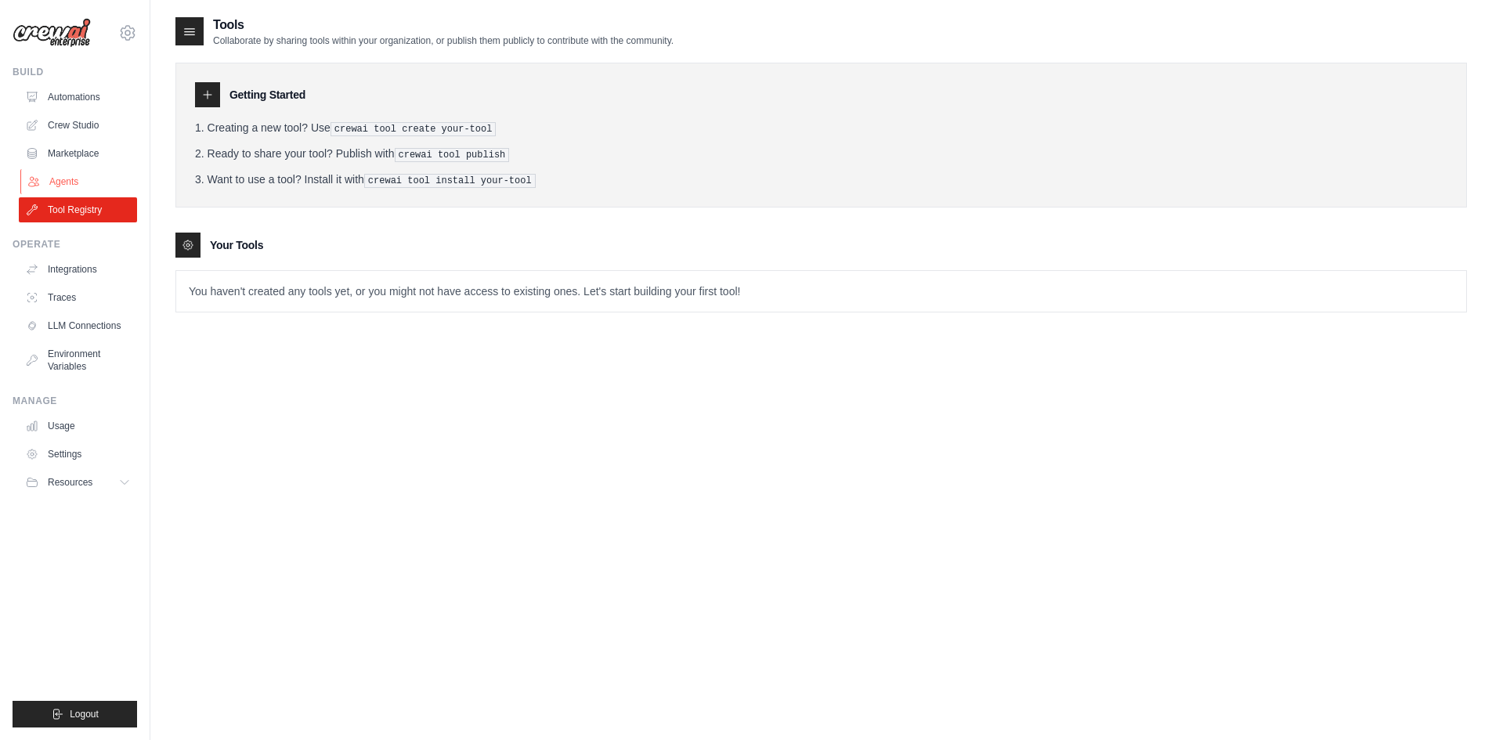
click at [94, 174] on link "Agents" at bounding box center [79, 181] width 118 height 25
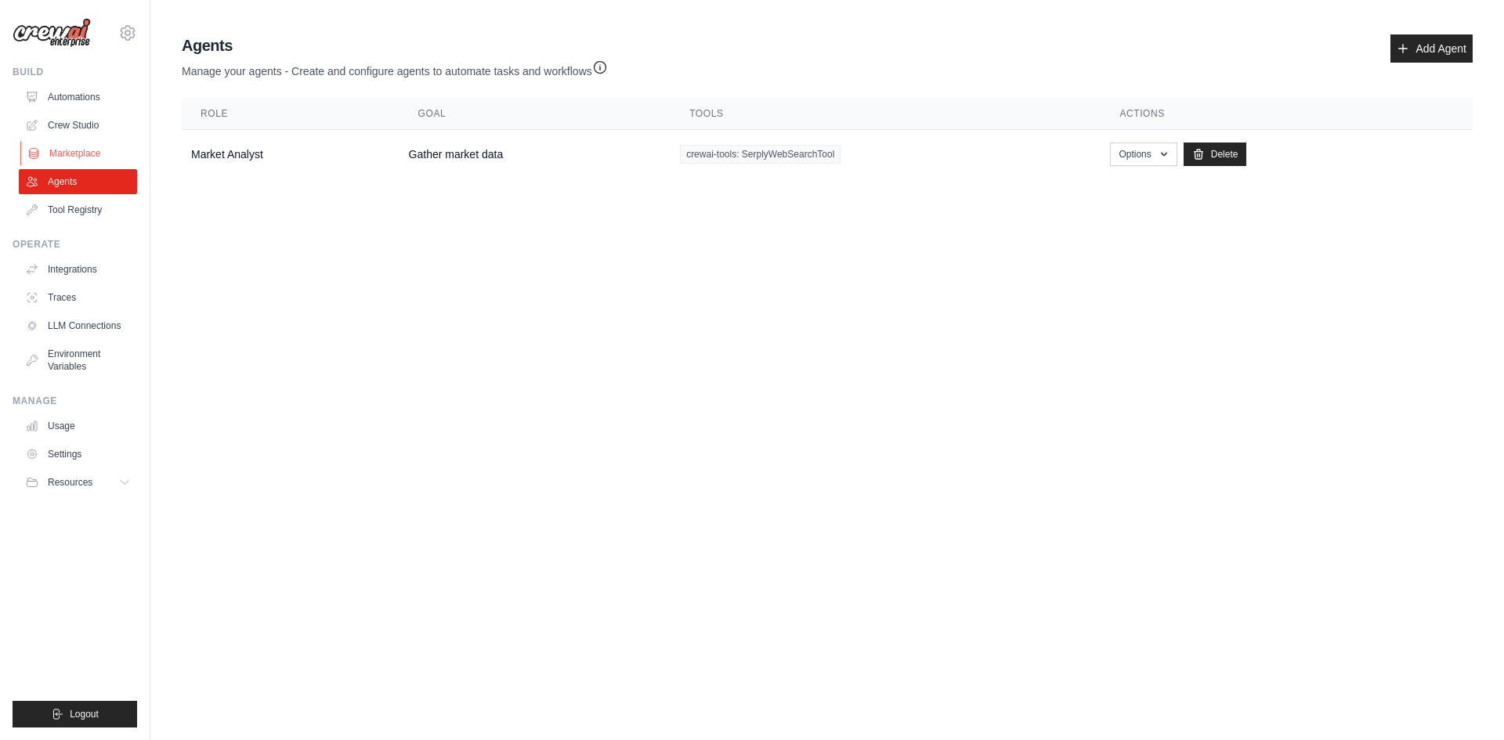
click at [102, 146] on link "Marketplace" at bounding box center [79, 153] width 118 height 25
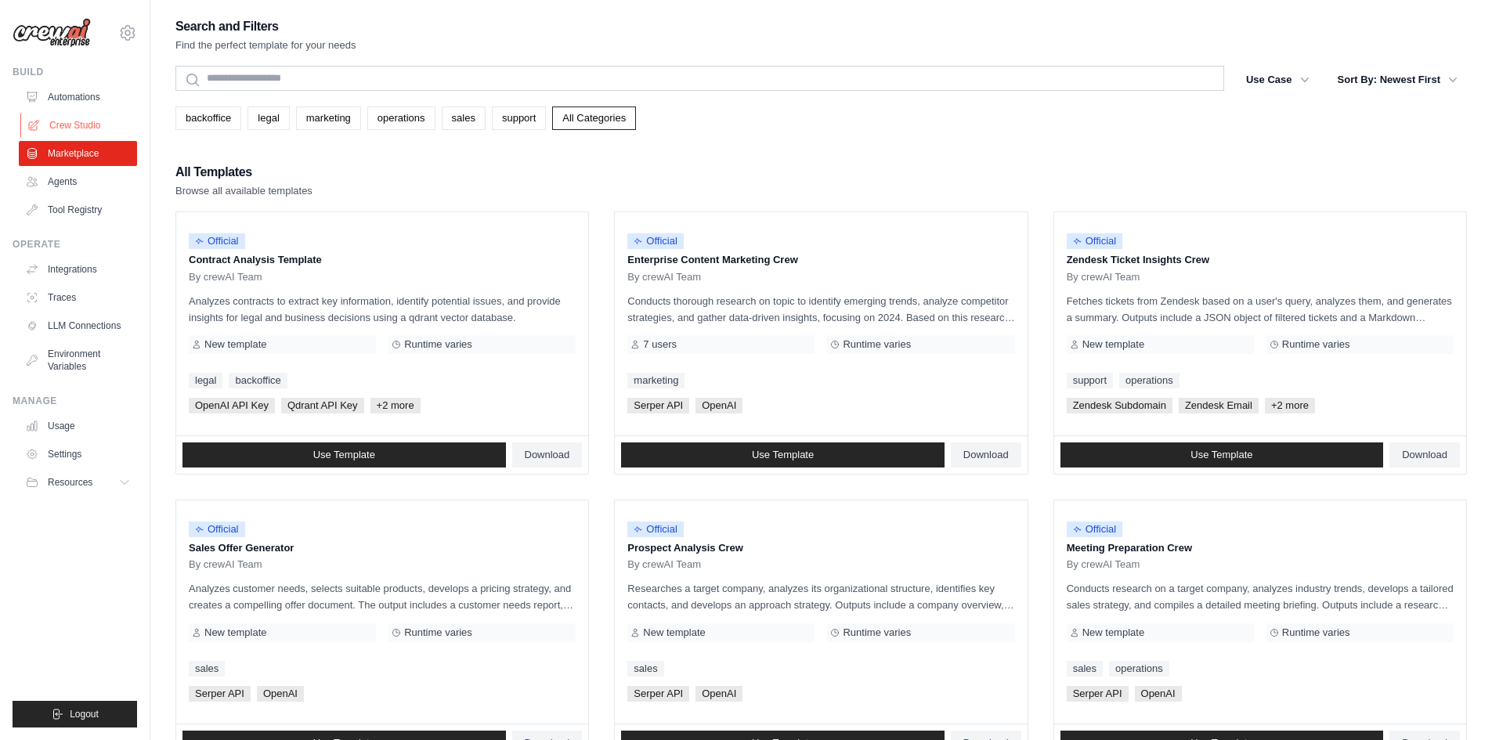
click at [85, 130] on link "Crew Studio" at bounding box center [79, 125] width 118 height 25
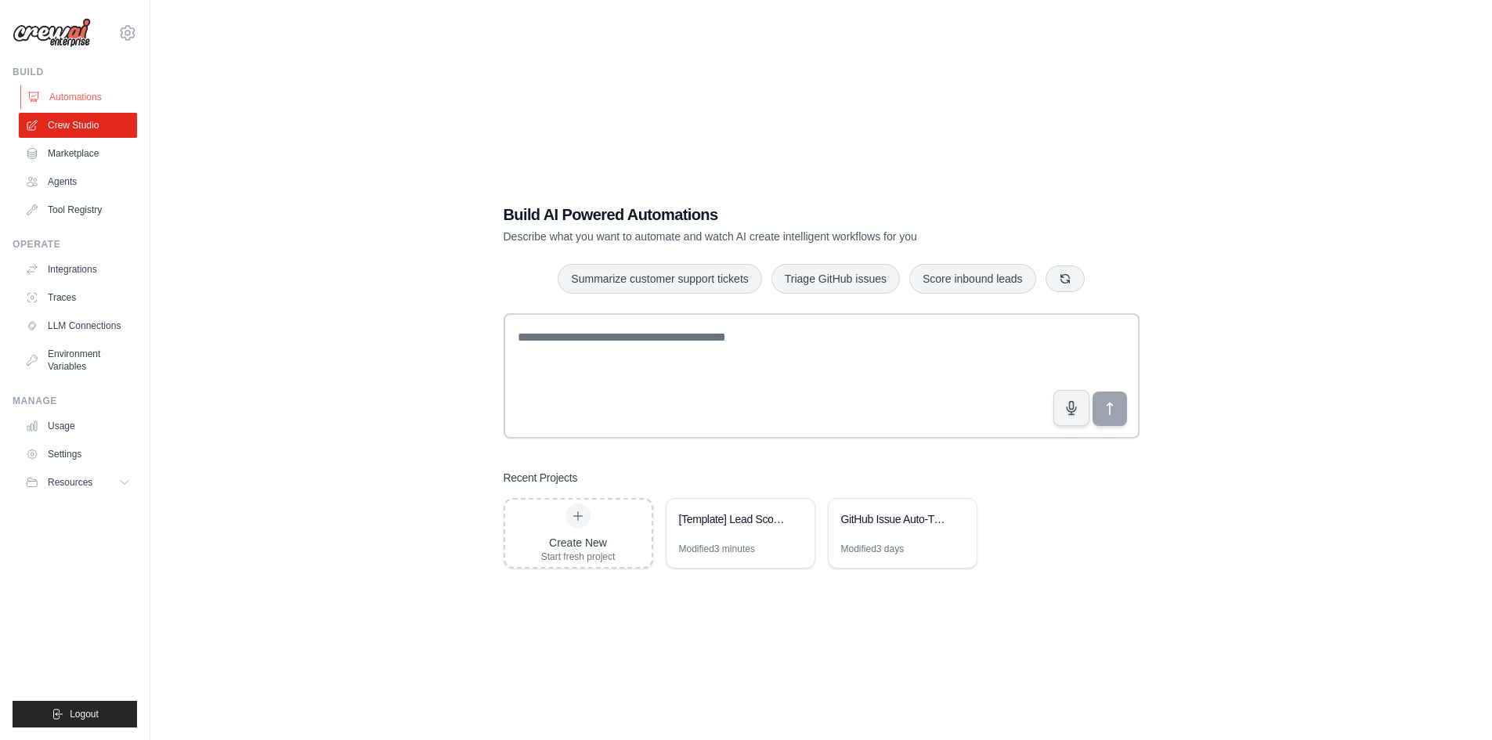
click at [81, 98] on link "Automations" at bounding box center [79, 97] width 118 height 25
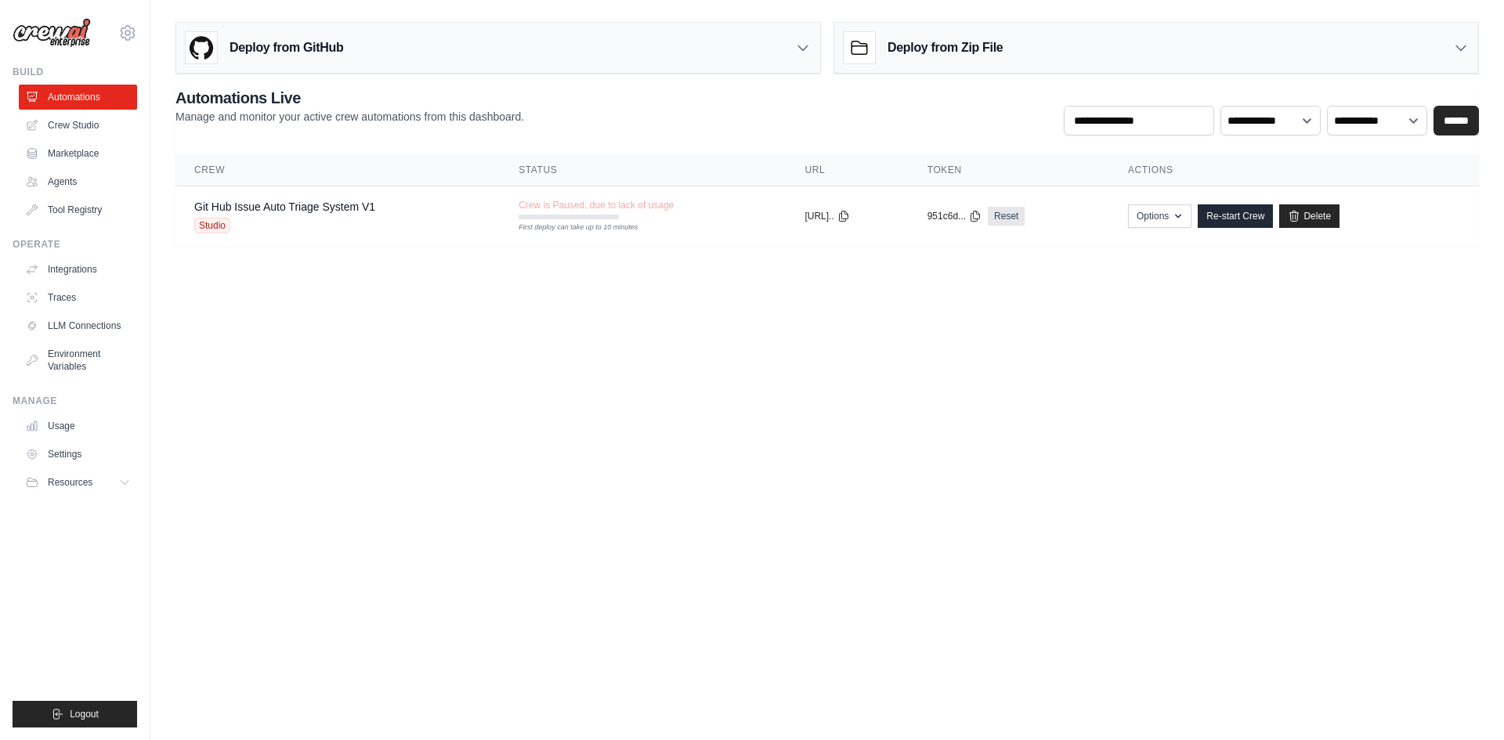
click at [865, 418] on body "amit@aura.security Settings Build Automations Crew Studio" at bounding box center [752, 370] width 1504 height 740
click at [385, 432] on body "amit@aura.security Settings Build Automations Crew Studio" at bounding box center [752, 370] width 1504 height 740
click at [499, 498] on body "amit@aura.security Settings Build Automations Crew Studio" at bounding box center [752, 370] width 1504 height 740
click at [75, 179] on link "Agents" at bounding box center [79, 181] width 118 height 25
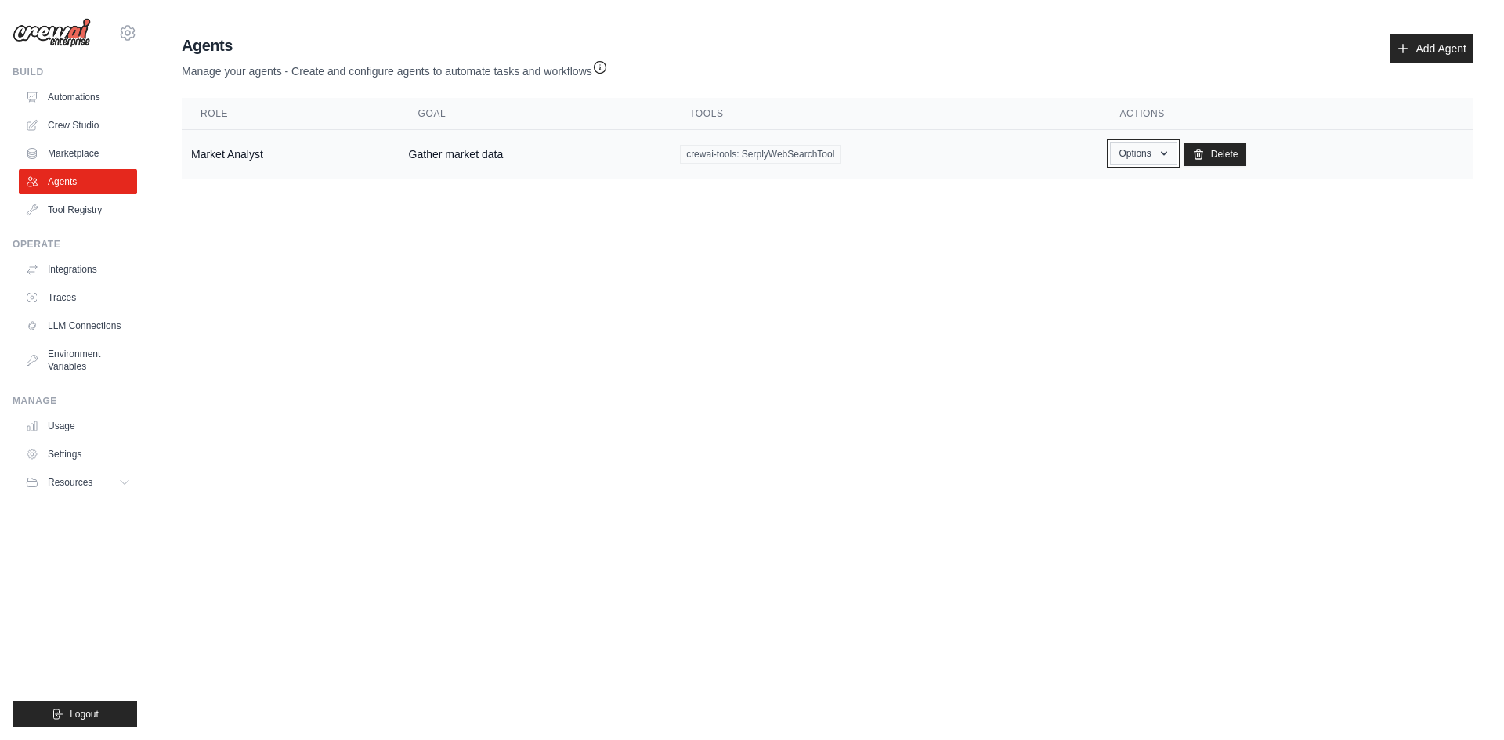
click at [1148, 152] on button "Options" at bounding box center [1143, 154] width 67 height 24
click at [1146, 155] on button "Options" at bounding box center [1143, 154] width 67 height 24
click at [253, 157] on td "Market Analyst" at bounding box center [291, 154] width 218 height 49
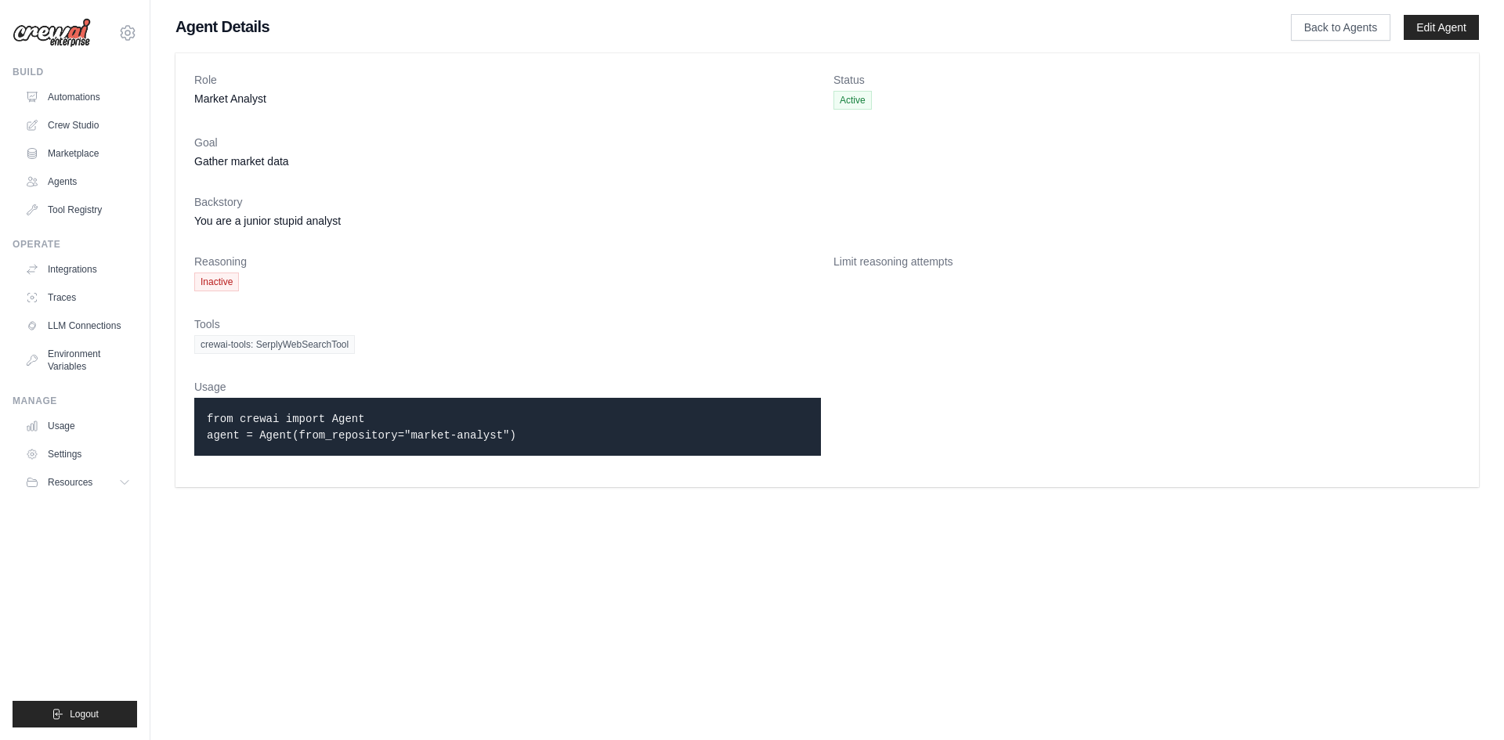
click at [401, 2] on main "Agent Details Back to Agents Edit Agent Role Market Analyst Status Active Goal …" at bounding box center [827, 251] width 1354 height 503
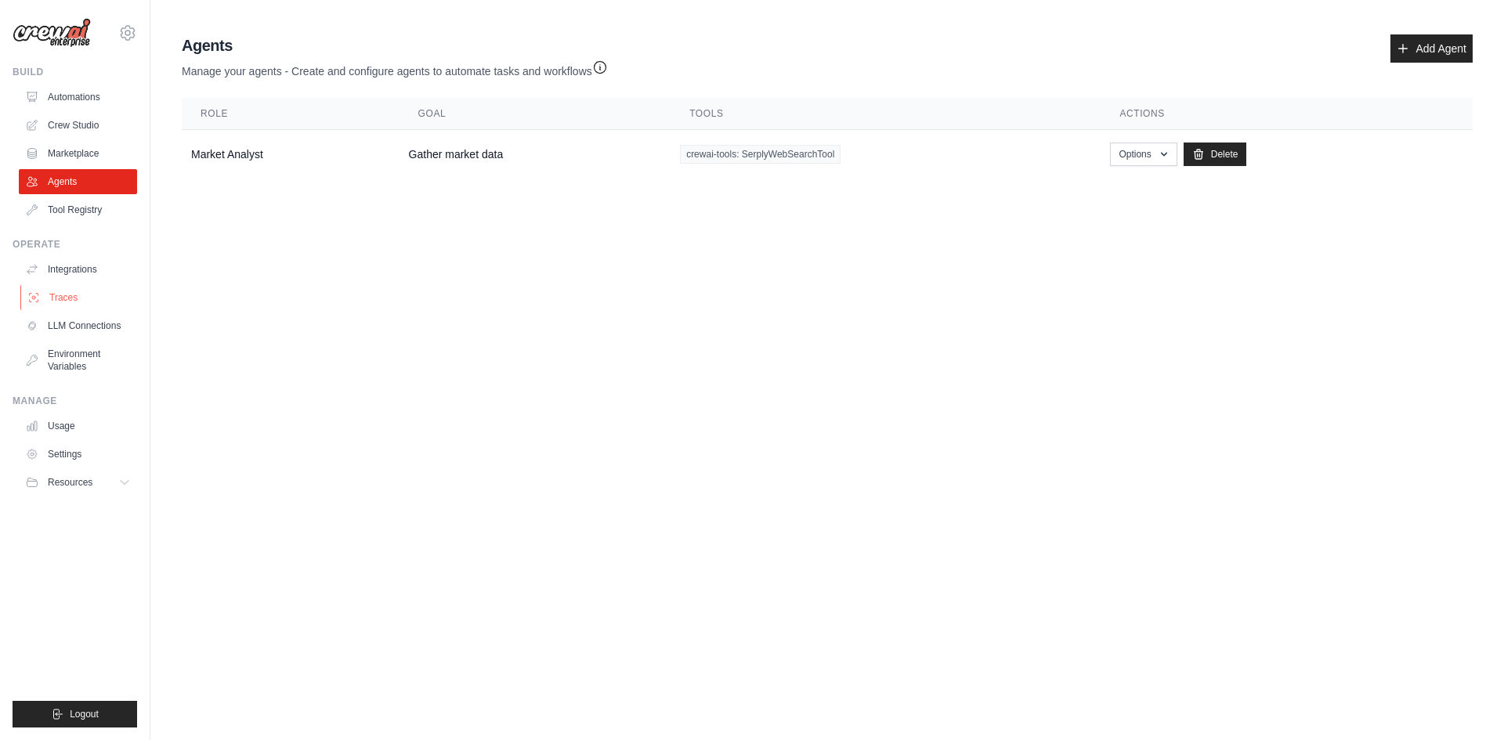
click at [56, 304] on link "Traces" at bounding box center [79, 297] width 118 height 25
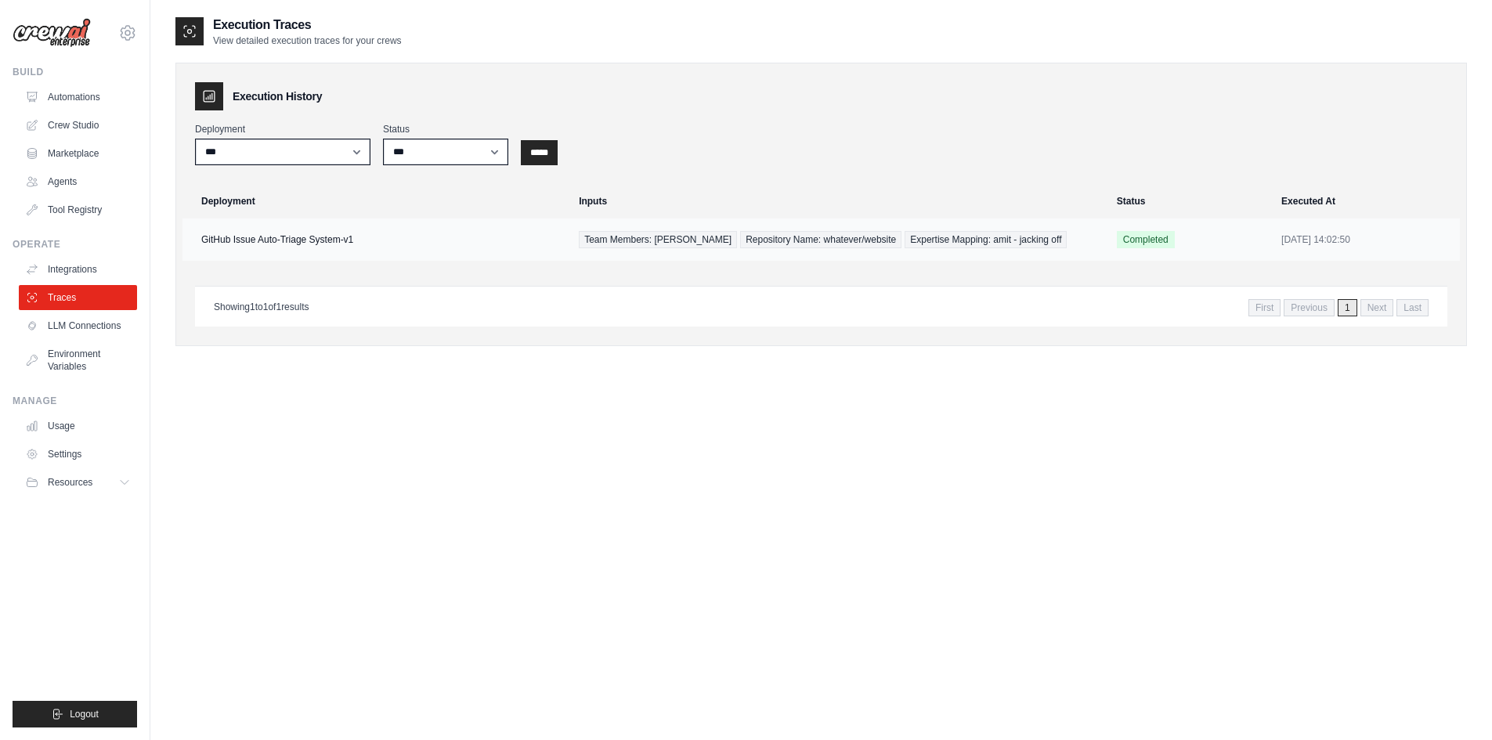
click at [303, 233] on td "GitHub Issue Auto-Triage System-v1" at bounding box center [376, 240] width 387 height 42
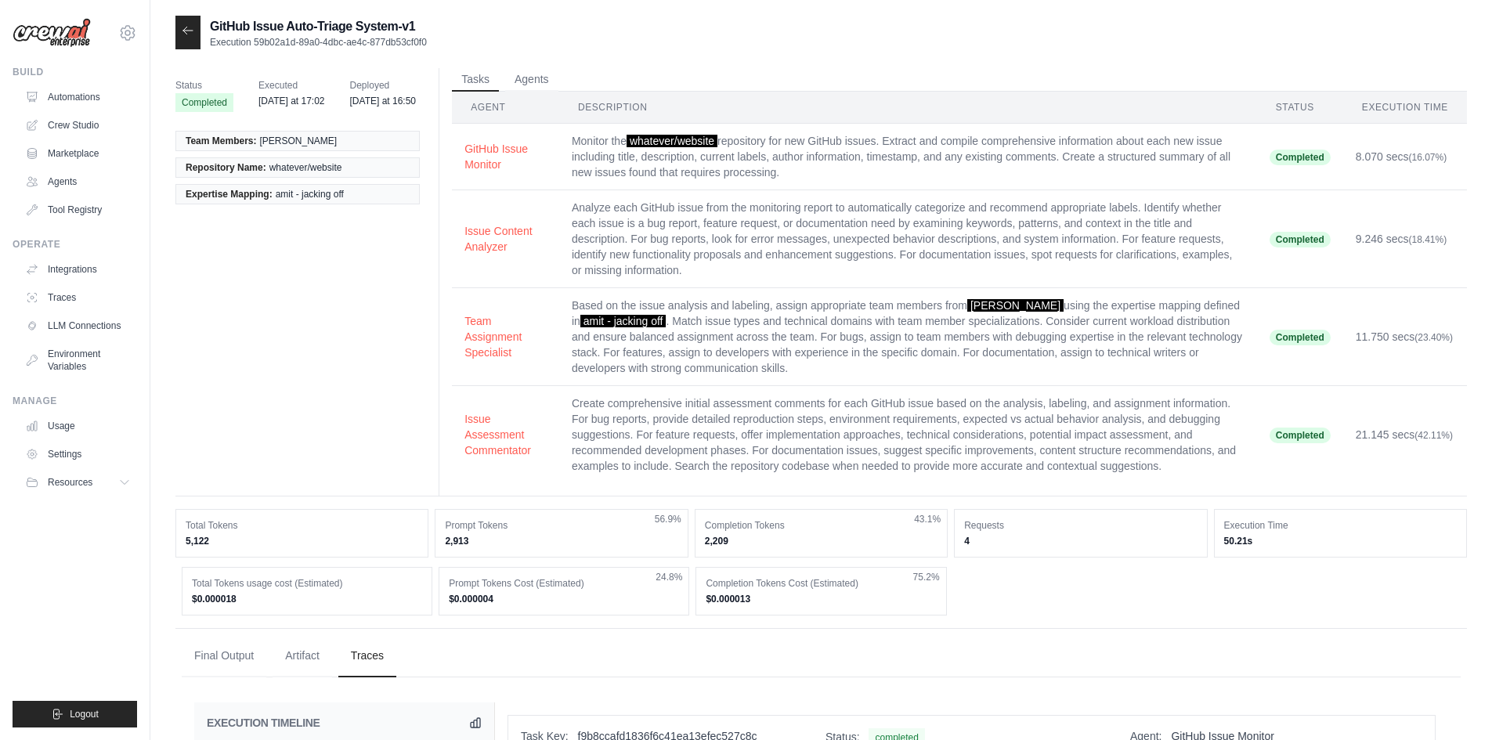
click at [195, 349] on div "Status Completed Executed Friday at 17:02 Deployed Friday at 16:50 Team Members…" at bounding box center [821, 282] width 1292 height 429
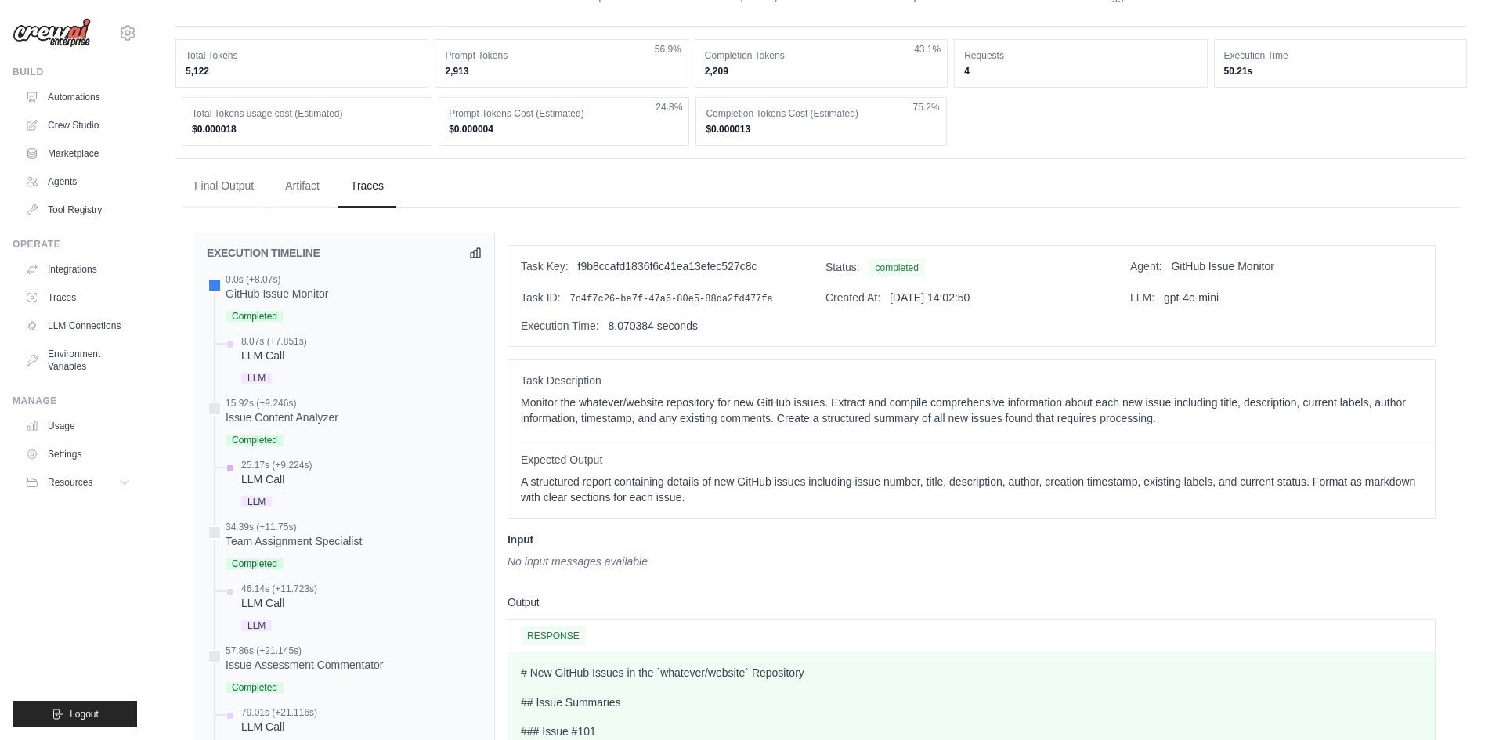
scroll to position [392, 0]
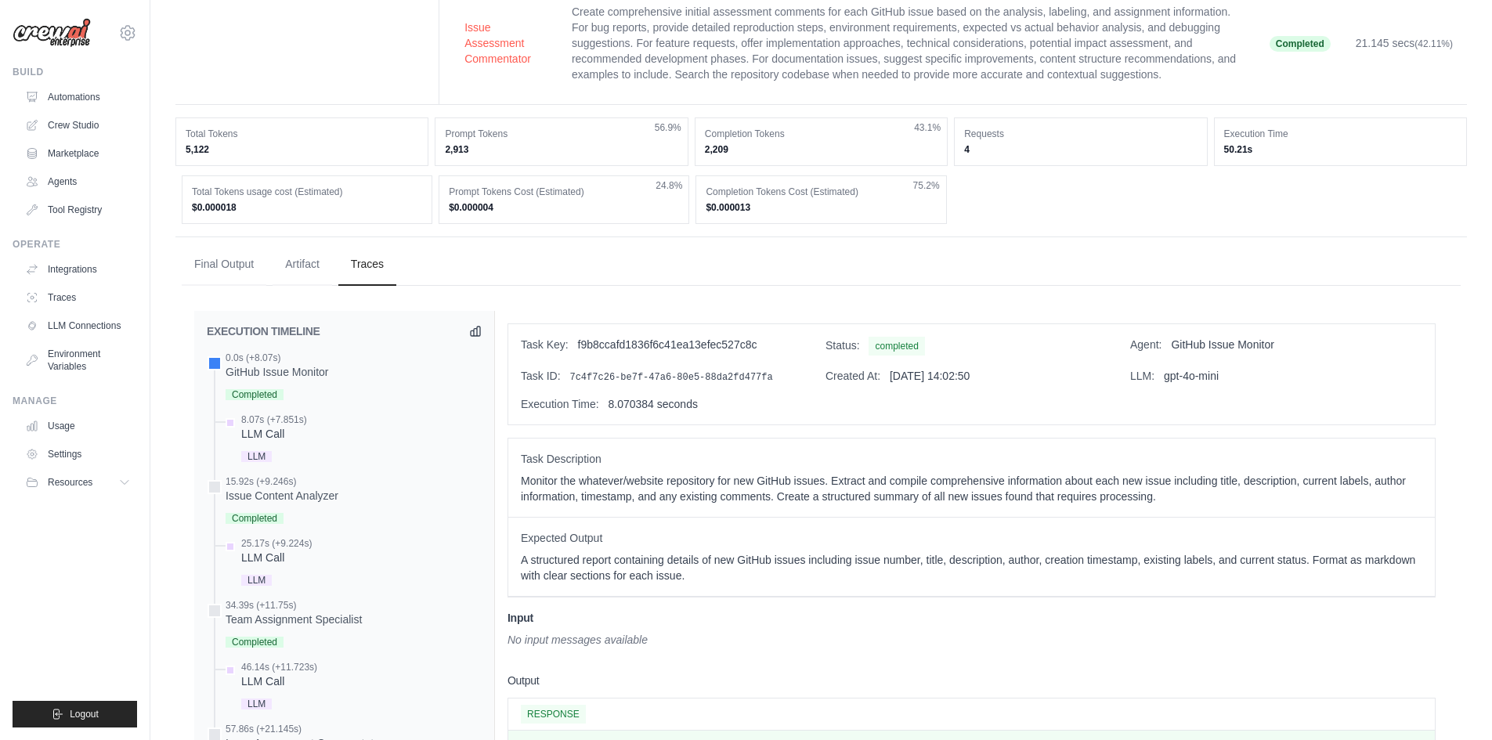
drag, startPoint x: 327, startPoint y: 373, endPoint x: 607, endPoint y: 399, distance: 281.6
click at [630, 410] on div "Execution Time: 8.070384 seconds" at bounding box center [667, 404] width 292 height 16
click at [251, 337] on h2 "EXECUTION TIMELINE" at bounding box center [264, 332] width 114 height 16
click at [476, 326] on icon at bounding box center [475, 330] width 13 height 13
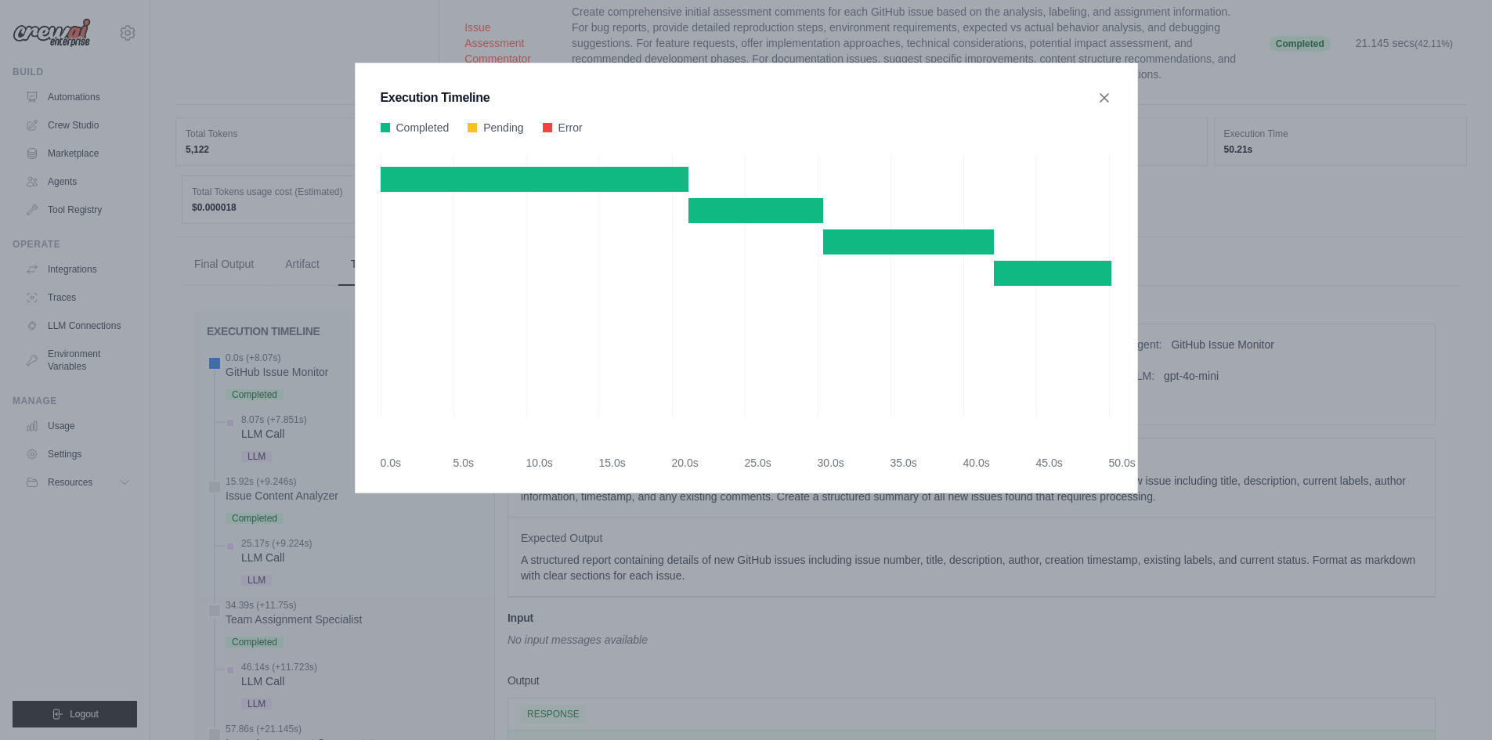
click at [306, 382] on div "Execution Timeline Completed Pending Error" at bounding box center [746, 370] width 1492 height 740
click at [611, 583] on div "Execution Timeline Completed Pending Error" at bounding box center [746, 370] width 1492 height 740
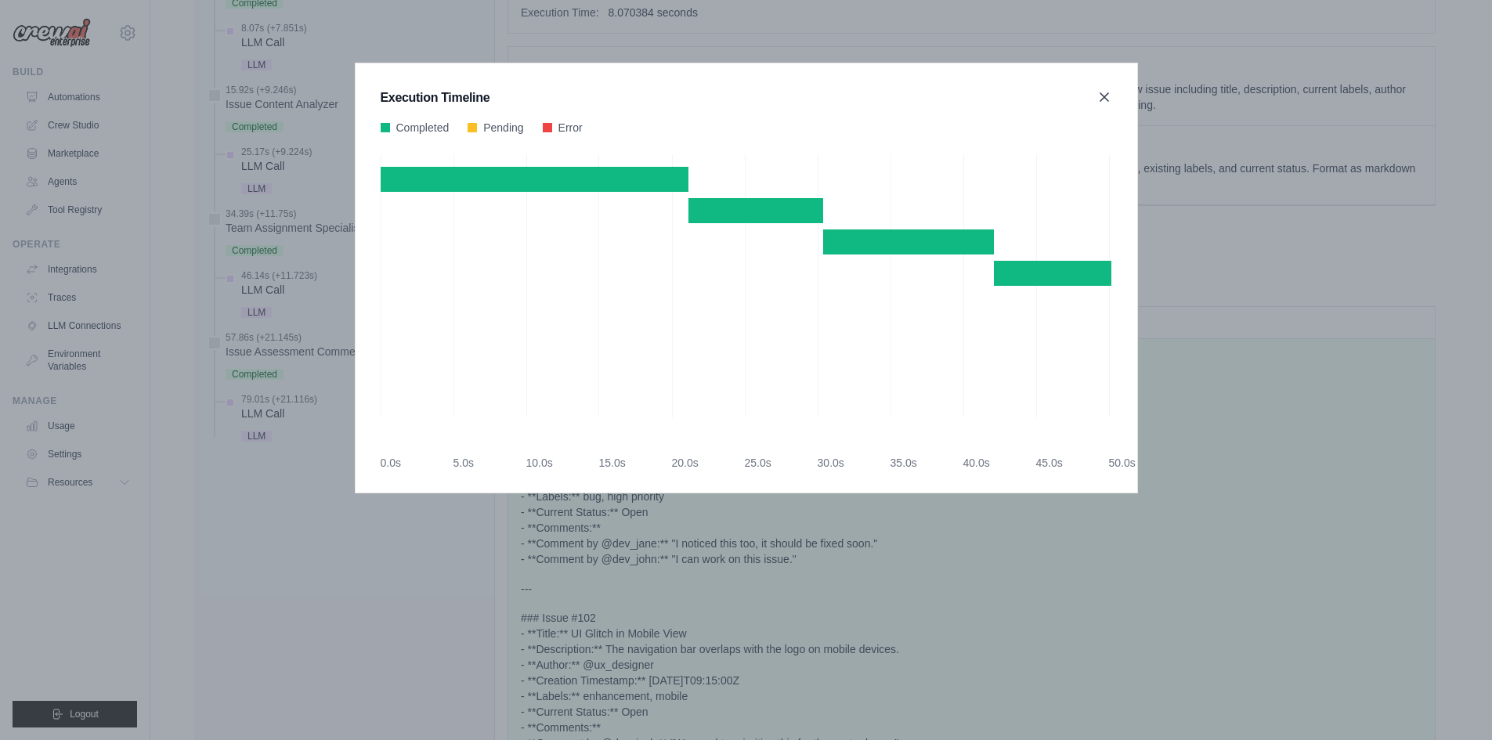
click at [1100, 90] on icon at bounding box center [1105, 97] width 16 height 16
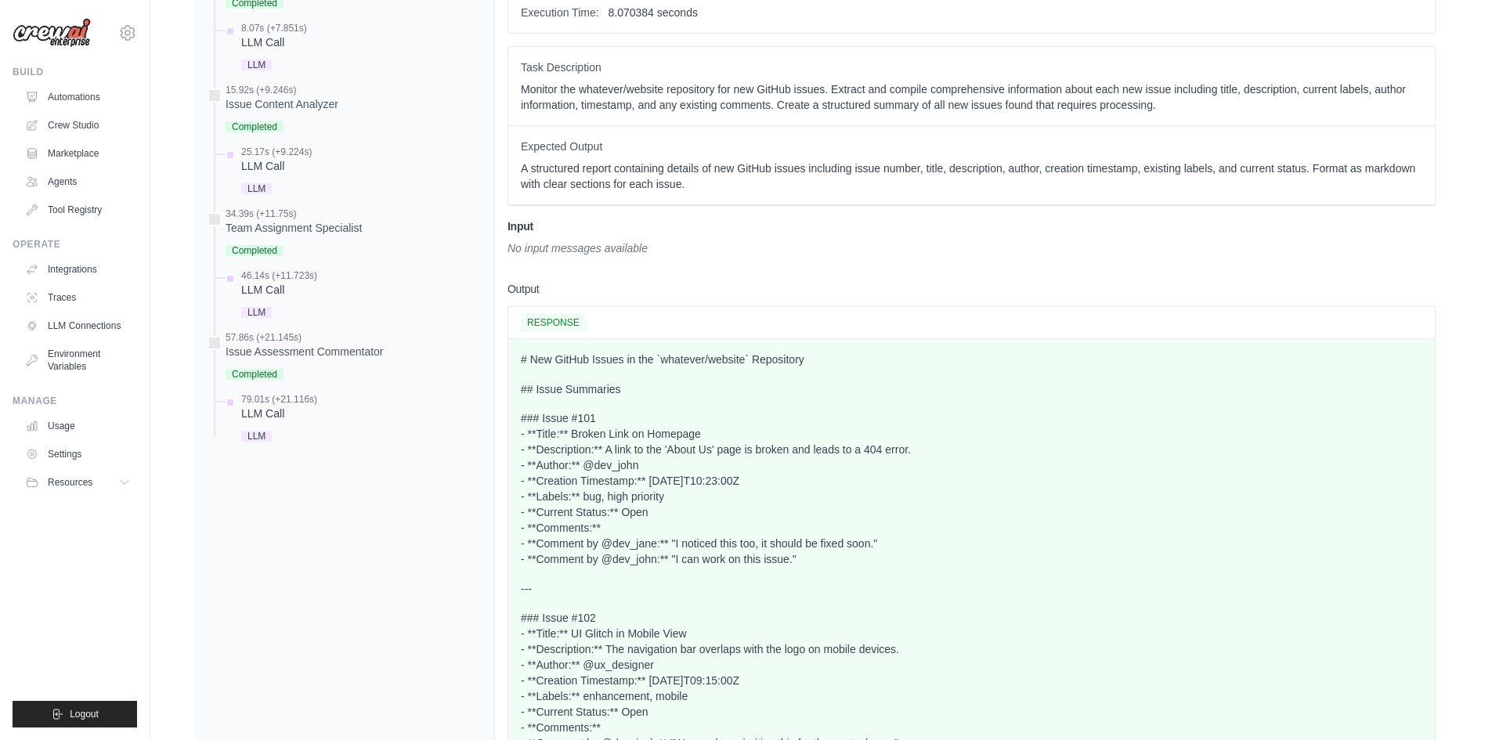
scroll to position [548, 0]
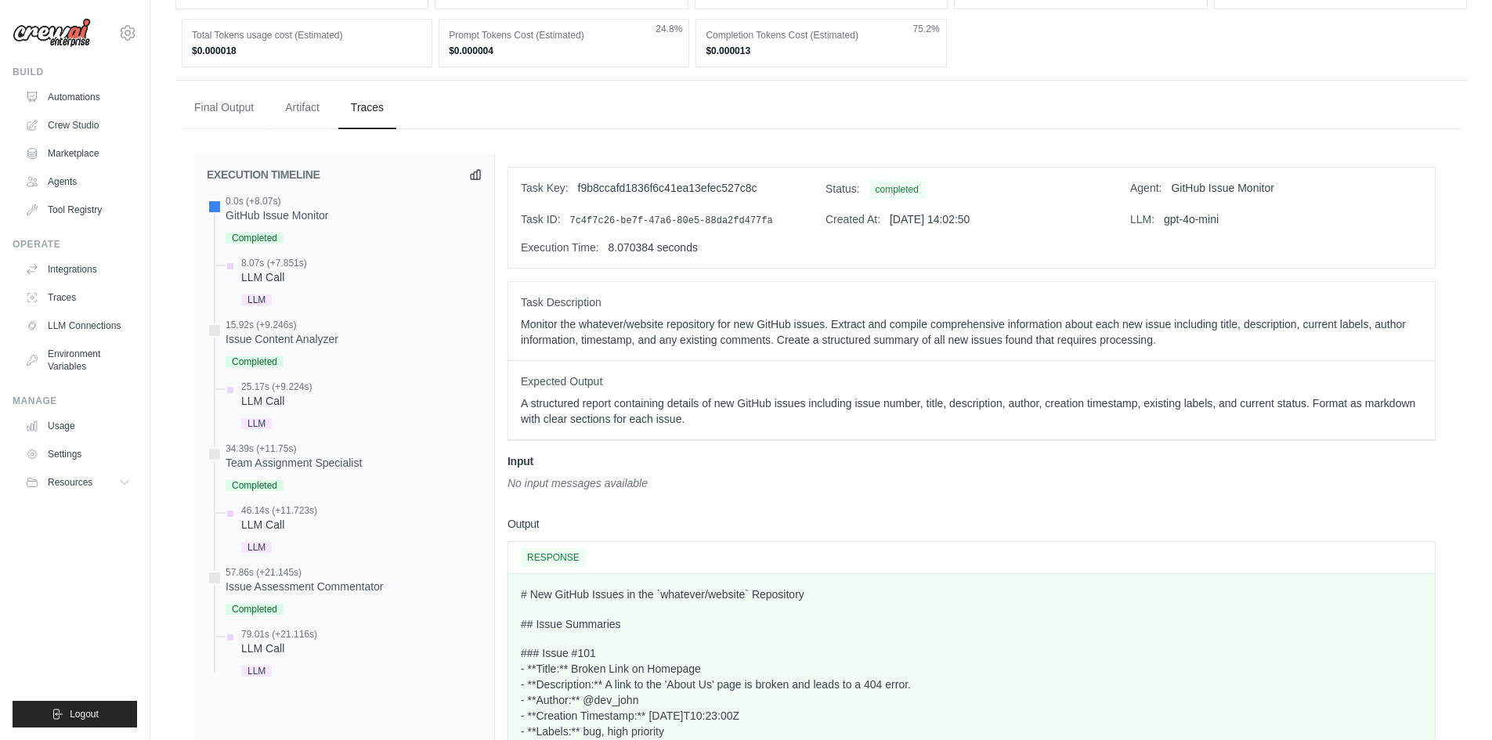
drag, startPoint x: 575, startPoint y: 320, endPoint x: 569, endPoint y: 311, distance: 10.7
click at [575, 319] on p "Monitor the whatever/website repository for new GitHub issues. Extract and comp…" at bounding box center [972, 331] width 902 height 31
click at [563, 299] on span "Task Description" at bounding box center [972, 303] width 902 height 16
drag, startPoint x: 563, startPoint y: 299, endPoint x: 530, endPoint y: 299, distance: 33.7
click at [530, 299] on span "Task Description" at bounding box center [972, 303] width 902 height 16
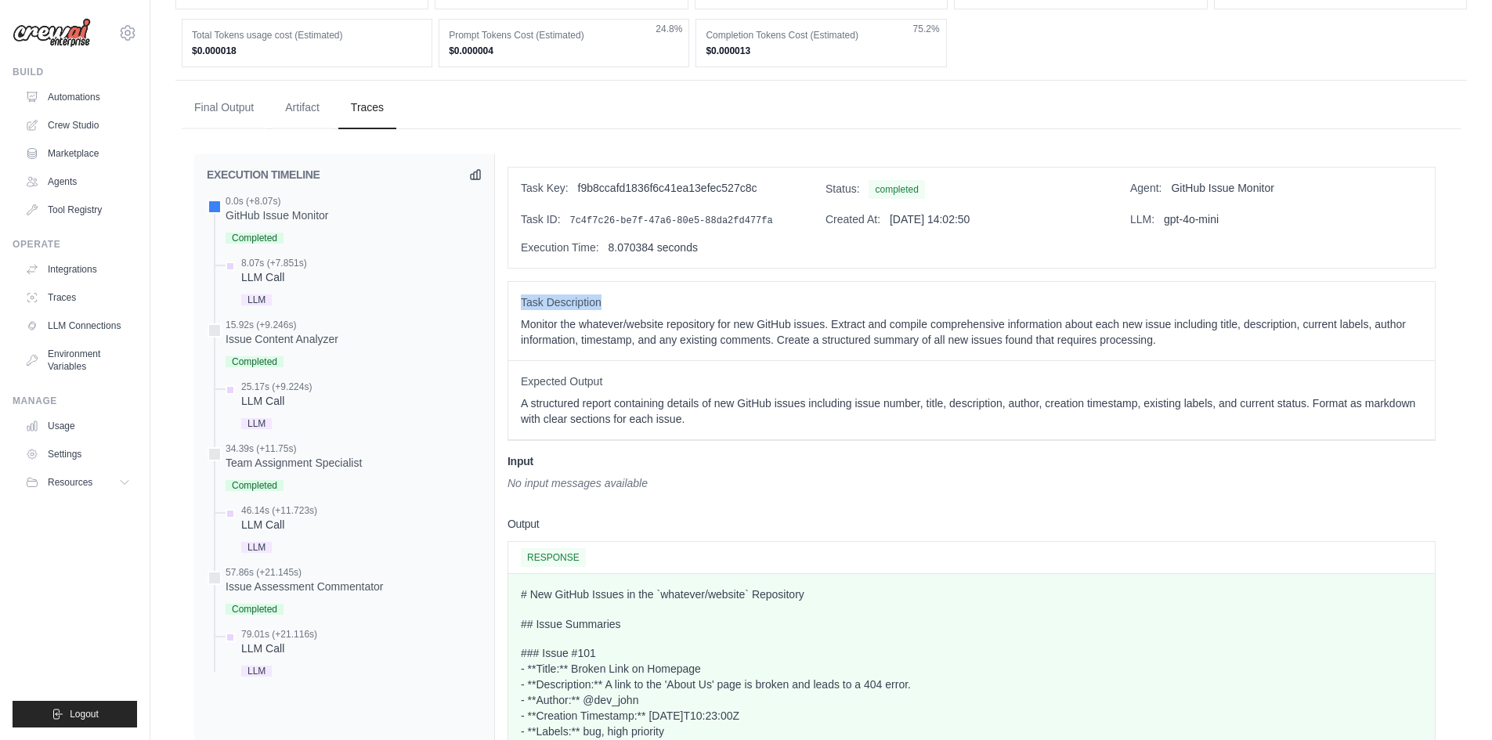
copy span "Task Description"
click at [591, 385] on span "Expected Output" at bounding box center [972, 382] width 902 height 16
drag, startPoint x: 591, startPoint y: 385, endPoint x: 511, endPoint y: 385, distance: 80.7
click at [512, 385] on div "Expected Output A structured report containing details of new GitHub issues inc…" at bounding box center [971, 400] width 927 height 79
copy span "Expected Output"
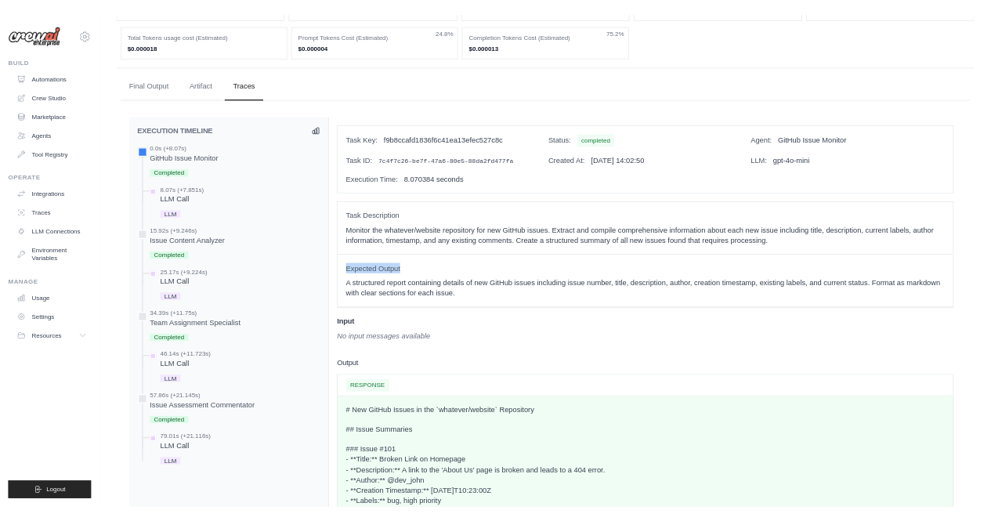
scroll to position [0, 0]
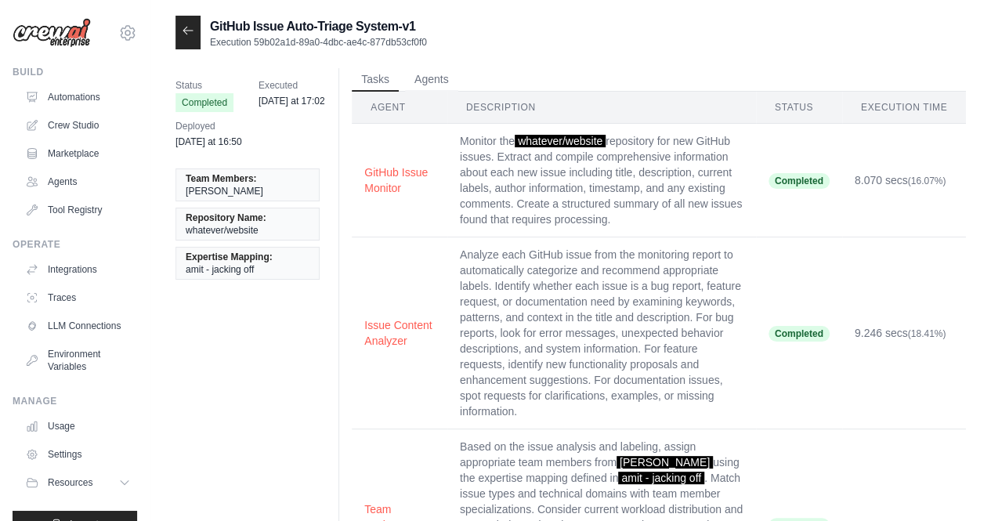
click at [194, 44] on div at bounding box center [187, 33] width 25 height 34
click at [187, 34] on icon at bounding box center [188, 30] width 13 height 13
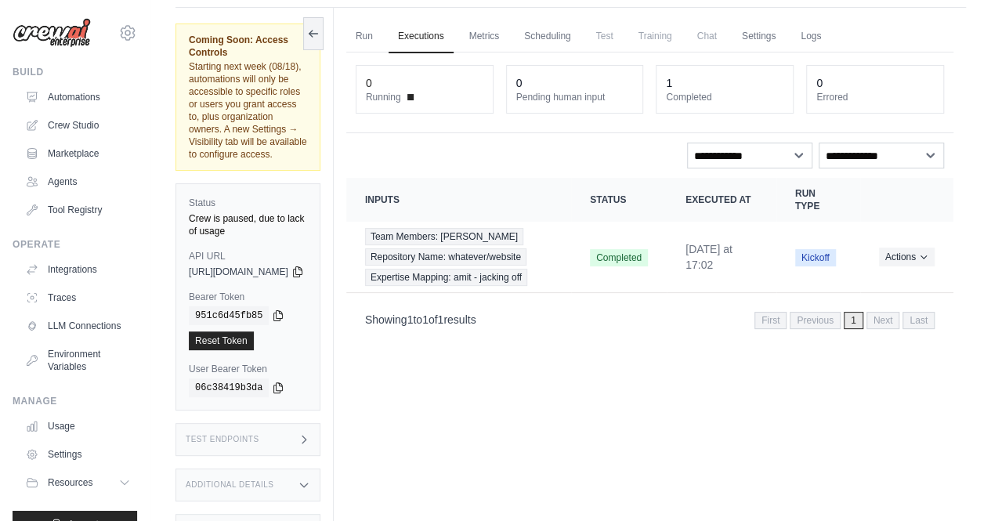
scroll to position [66, 0]
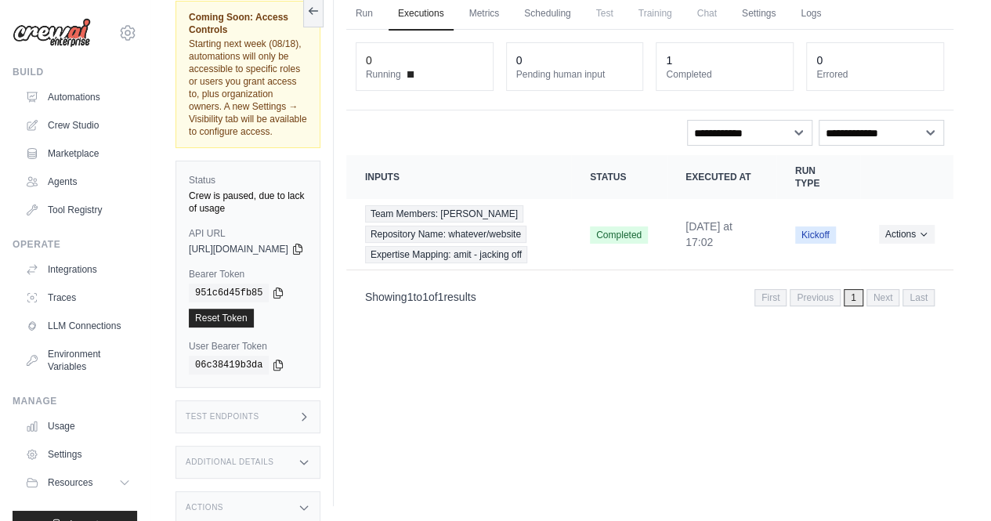
click at [311, 400] on div "Test Endpoints" at bounding box center [247, 416] width 145 height 33
click at [320, 400] on div "Test Endpoints" at bounding box center [247, 416] width 145 height 33
click at [310, 456] on icon at bounding box center [304, 462] width 13 height 13
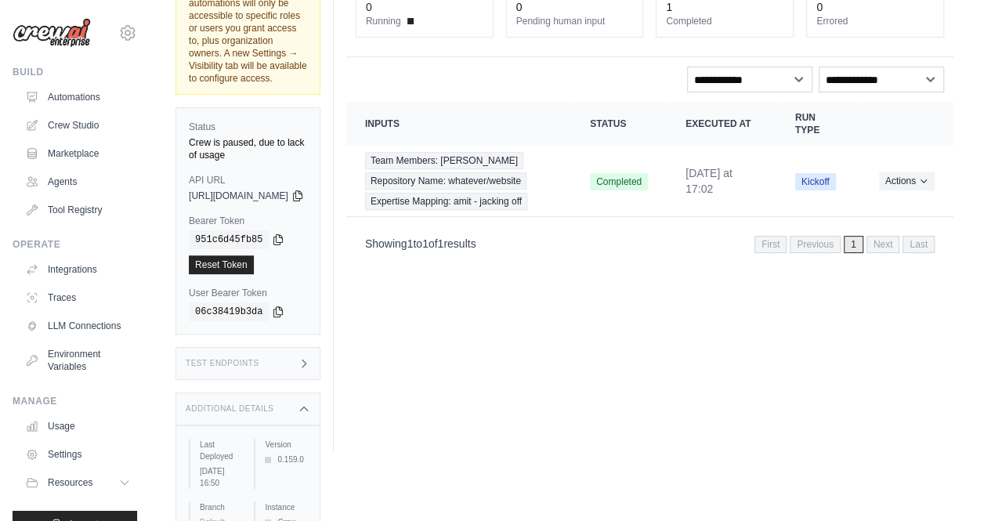
click at [320, 392] on div "Additional Details" at bounding box center [247, 408] width 145 height 33
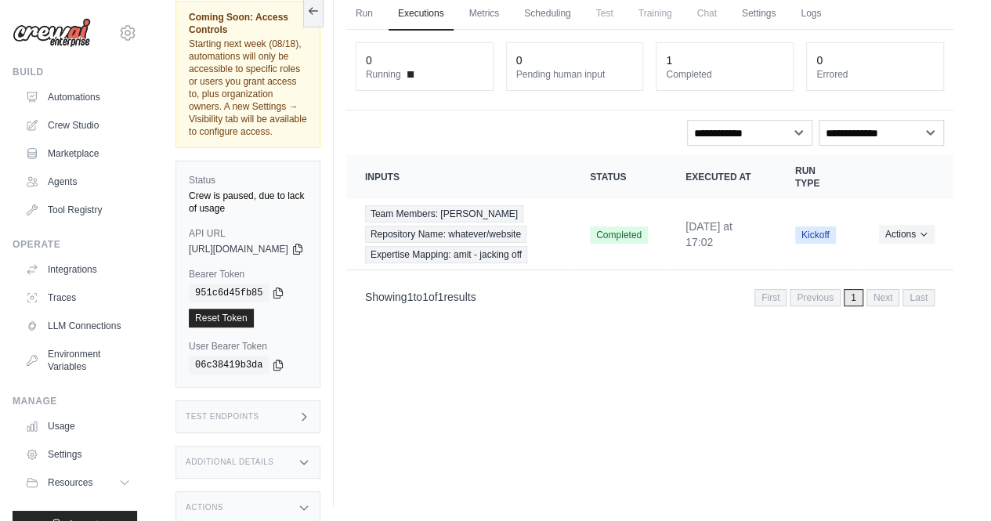
click at [320, 491] on div "Actions" at bounding box center [247, 507] width 145 height 33
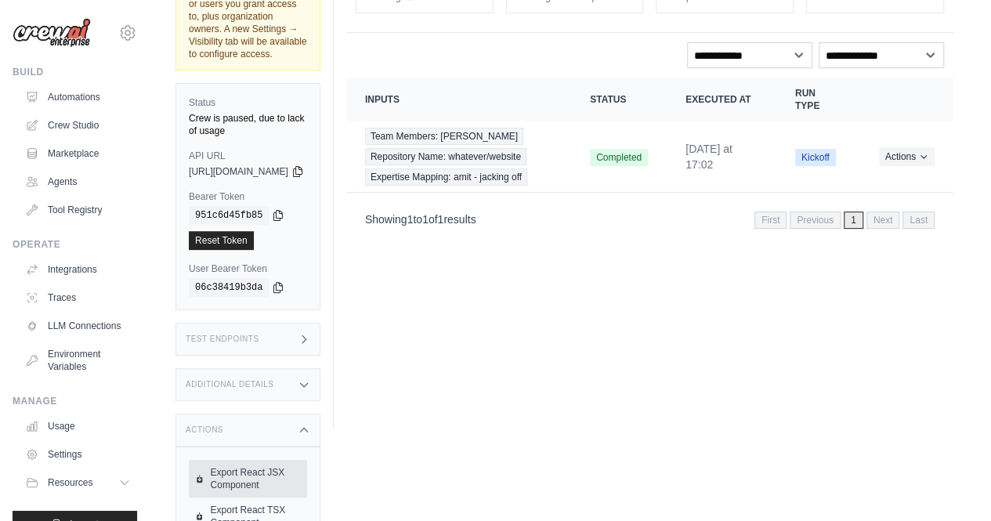
scroll to position [167, 0]
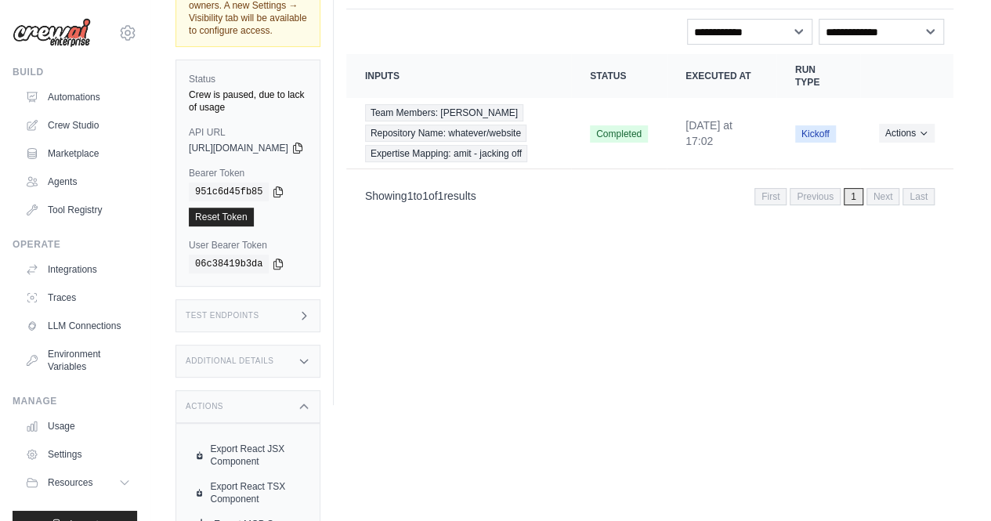
click at [319, 390] on div "Actions" at bounding box center [247, 406] width 145 height 33
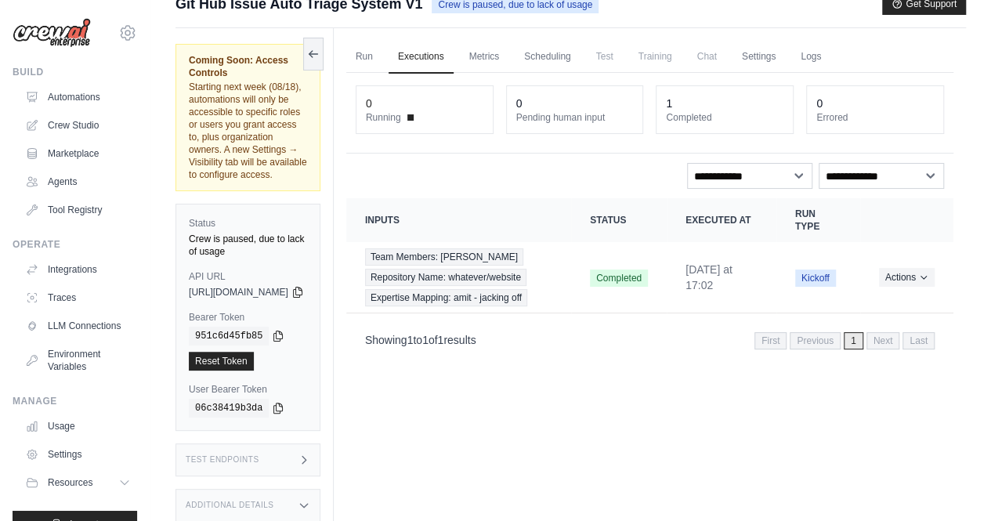
scroll to position [0, 0]
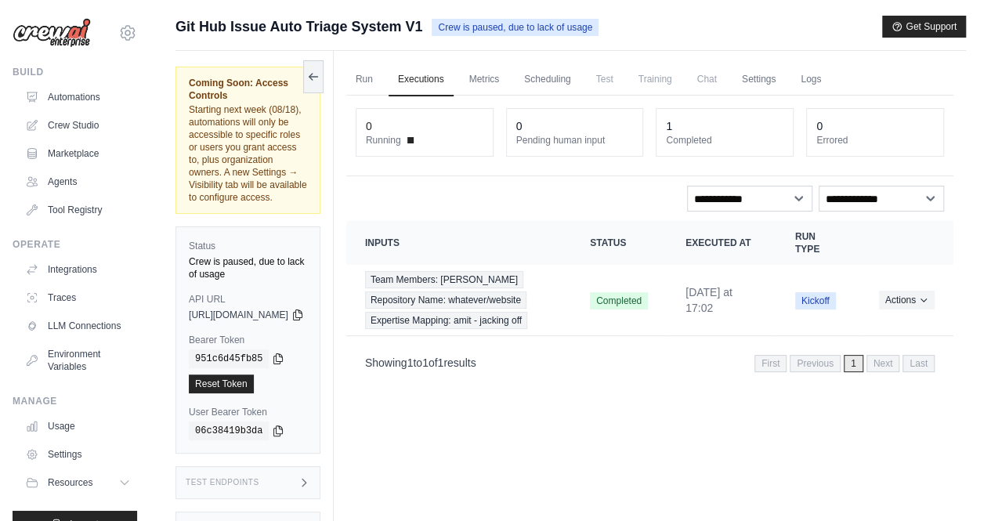
click at [787, 472] on div "Run Executions Metrics Scheduling Test Training Chat Settings Logs 0 Running 0 …" at bounding box center [650, 311] width 632 height 521
click at [808, 476] on div "Run Executions Metrics Scheduling Test Training Chat Settings Logs 0 Running 0 …" at bounding box center [650, 311] width 632 height 521
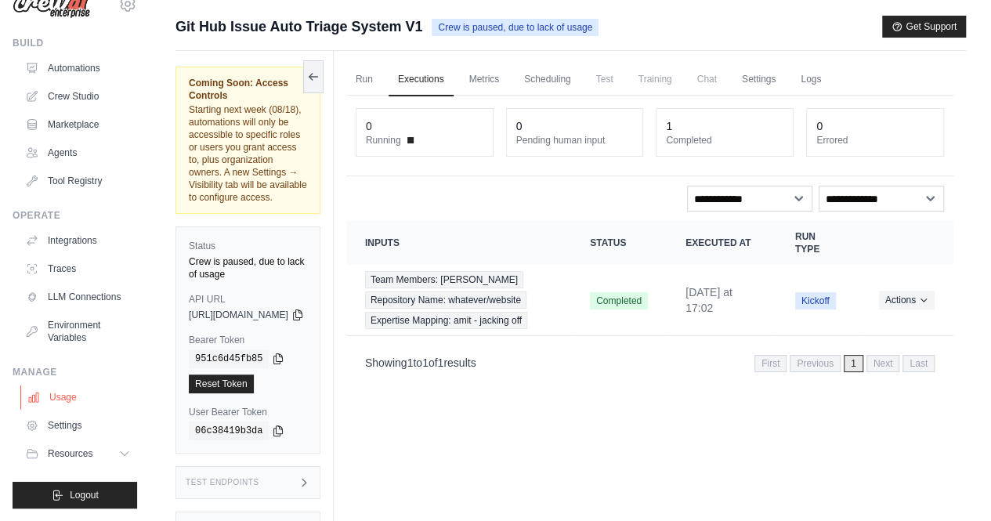
scroll to position [41, 0]
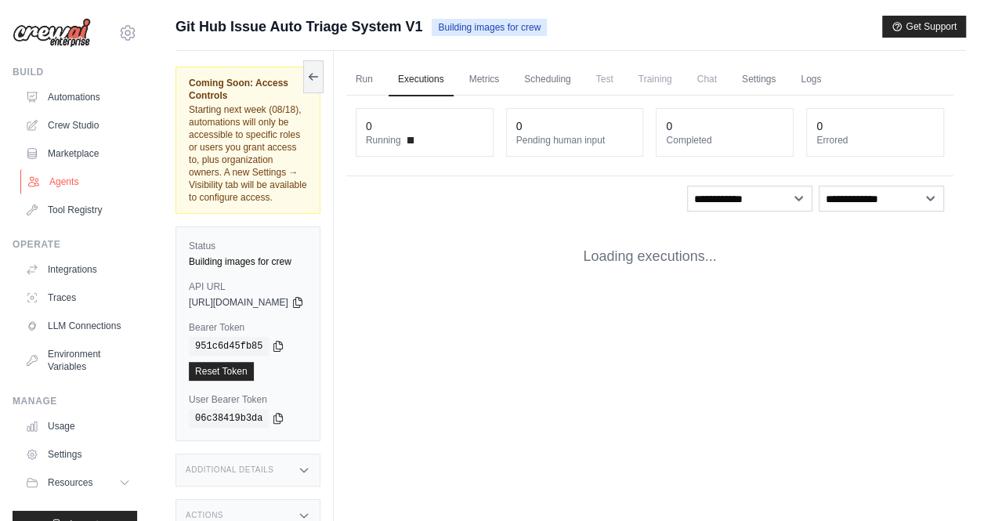
click at [80, 186] on link "Agents" at bounding box center [79, 181] width 118 height 25
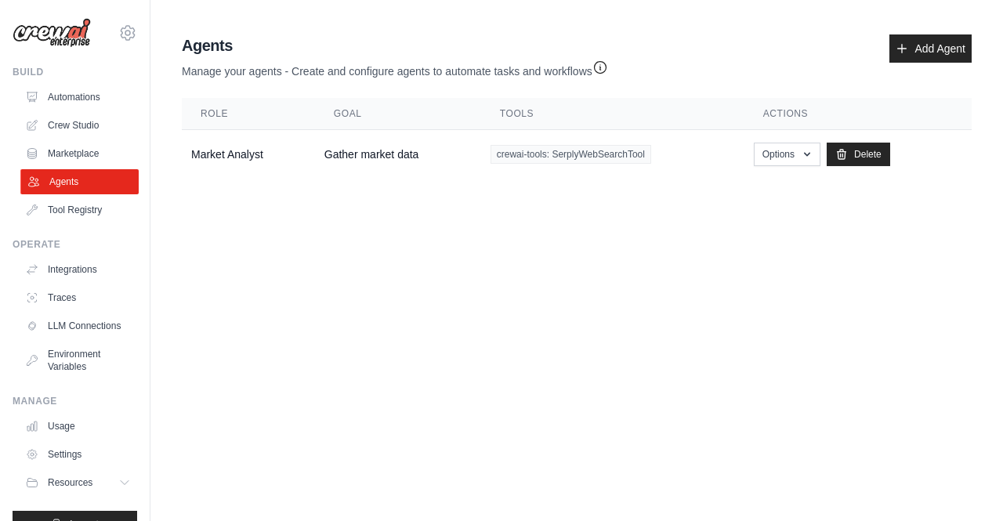
click at [103, 175] on link "Agents" at bounding box center [79, 181] width 118 height 25
click at [102, 175] on link "Agents" at bounding box center [79, 181] width 118 height 25
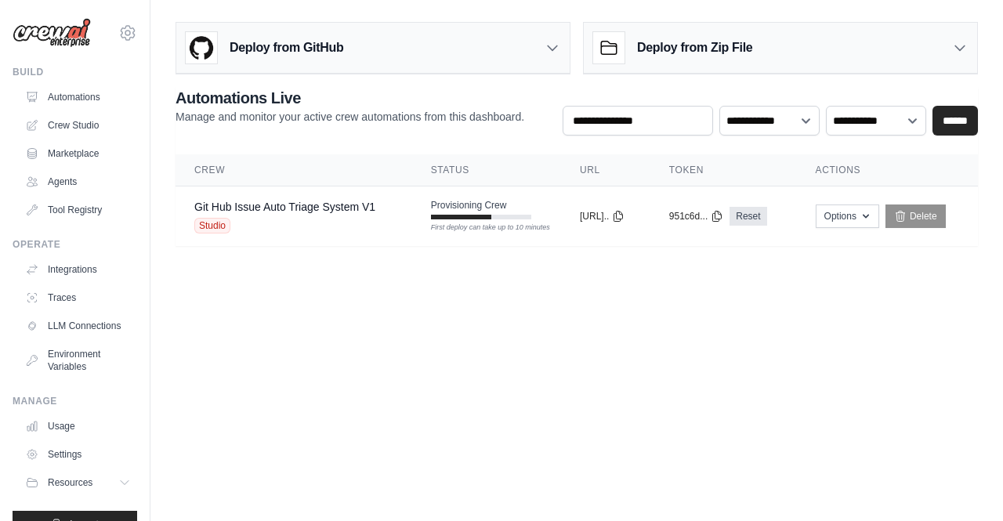
click at [522, 51] on div "Deploy from GitHub" at bounding box center [372, 48] width 393 height 51
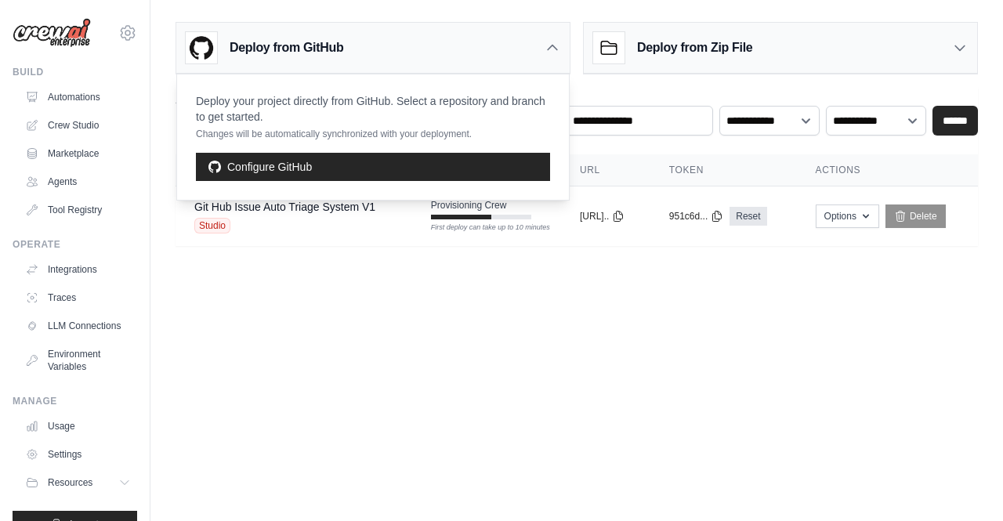
click at [527, 49] on div "Deploy from GitHub" at bounding box center [372, 48] width 393 height 51
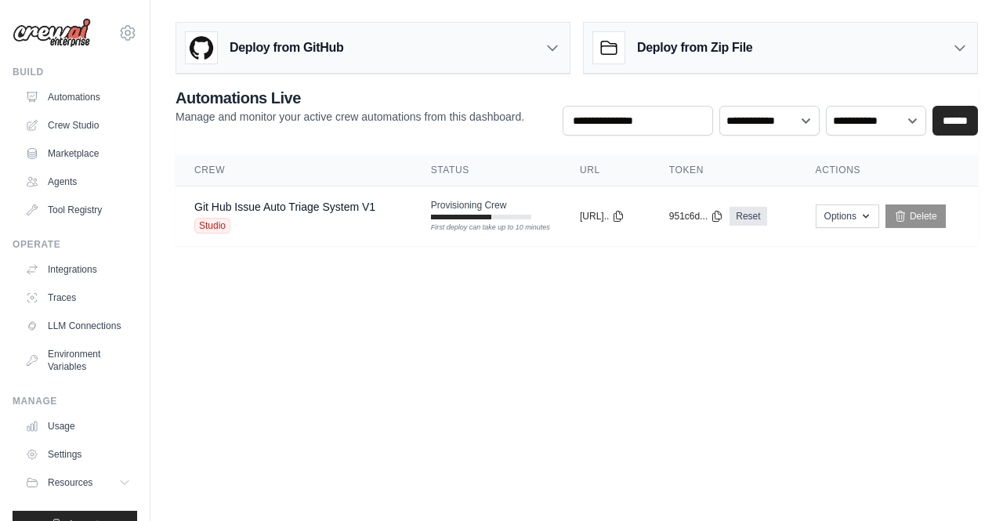
click at [528, 55] on div "Deploy from GitHub" at bounding box center [372, 48] width 393 height 51
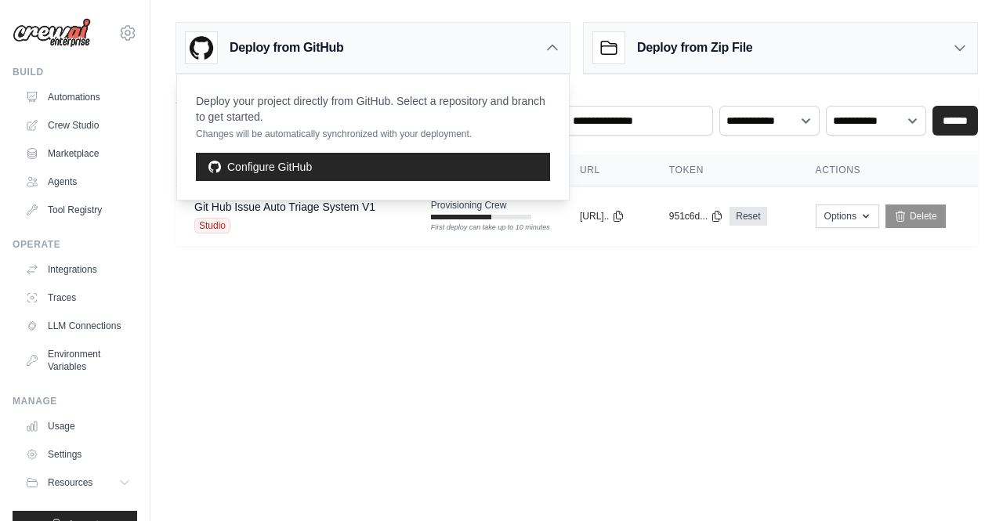
click at [528, 55] on div "Deploy from GitHub" at bounding box center [372, 48] width 393 height 51
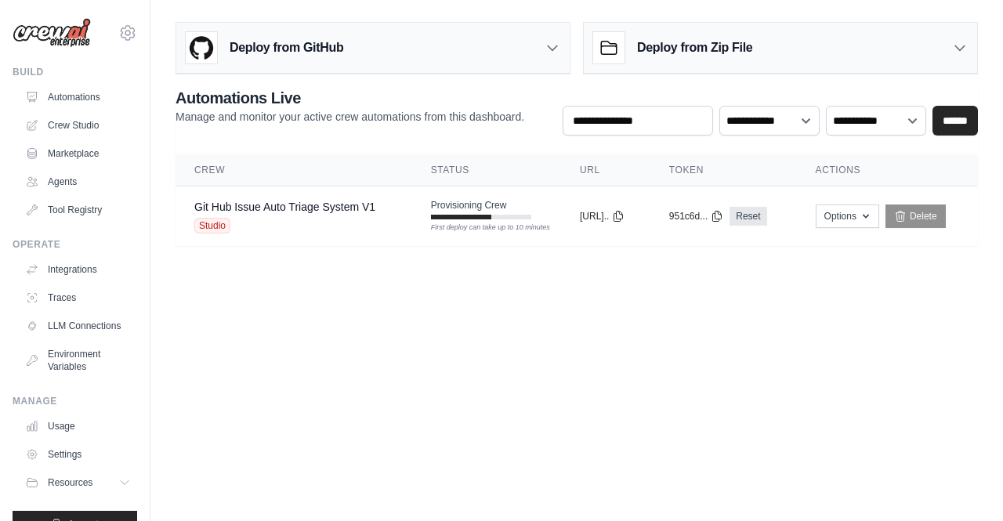
click at [526, 285] on body "amit@aura.security Settings Build Automations Crew Studio" at bounding box center [501, 260] width 1003 height 521
click at [520, 223] on div "First deploy can take up to 10 minutes" at bounding box center [481, 227] width 100 height 11
click at [372, 323] on body "amit@aura.security Settings Build Automations Crew Studio" at bounding box center [501, 260] width 1003 height 521
click at [891, 107] on select "**********" at bounding box center [876, 120] width 100 height 29
click at [892, 110] on select "**********" at bounding box center [876, 120] width 100 height 29
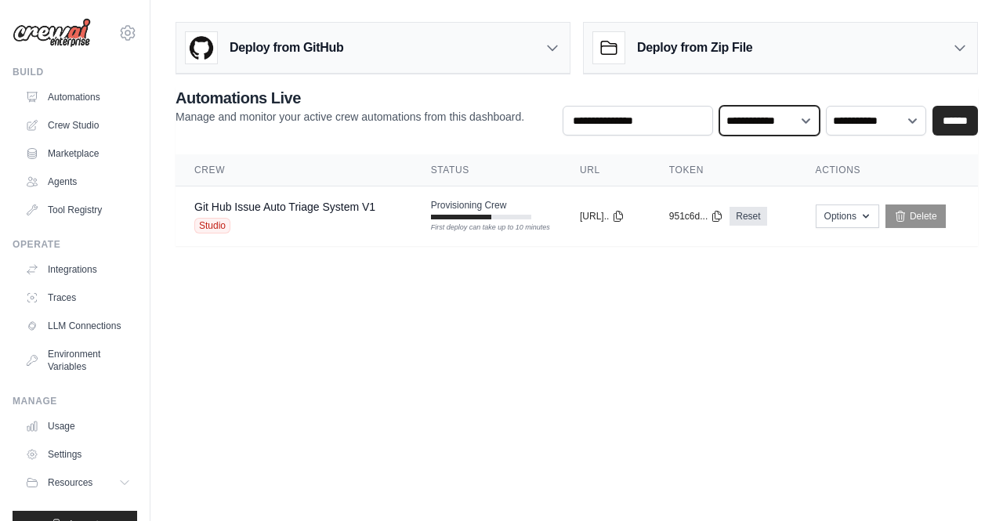
click at [805, 118] on select "**********" at bounding box center [769, 120] width 100 height 29
drag, startPoint x: 777, startPoint y: 121, endPoint x: 646, endPoint y: 126, distance: 131.7
click at [777, 121] on select "**********" at bounding box center [769, 120] width 100 height 29
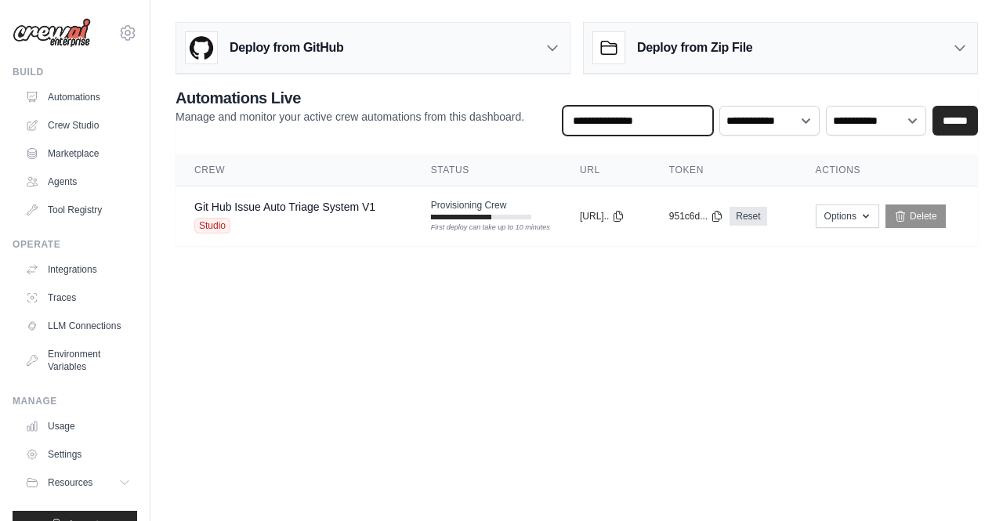
click at [642, 126] on input "text" at bounding box center [637, 121] width 150 height 30
click at [672, 90] on div "**********" at bounding box center [769, 111] width 415 height 49
click at [740, 38] on h3 "Deploy from Zip File" at bounding box center [694, 47] width 115 height 19
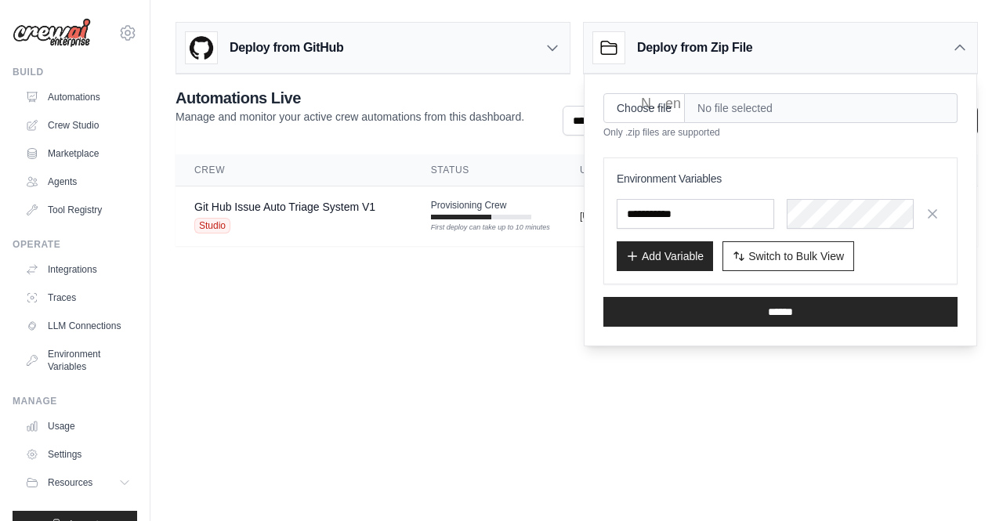
click at [761, 407] on body "[EMAIL_ADDRESS][DOMAIN_NAME] Settings Build Automations Crew Studio" at bounding box center [501, 260] width 1003 height 521
click at [438, 59] on div "Deploy from GitHub" at bounding box center [372, 48] width 393 height 51
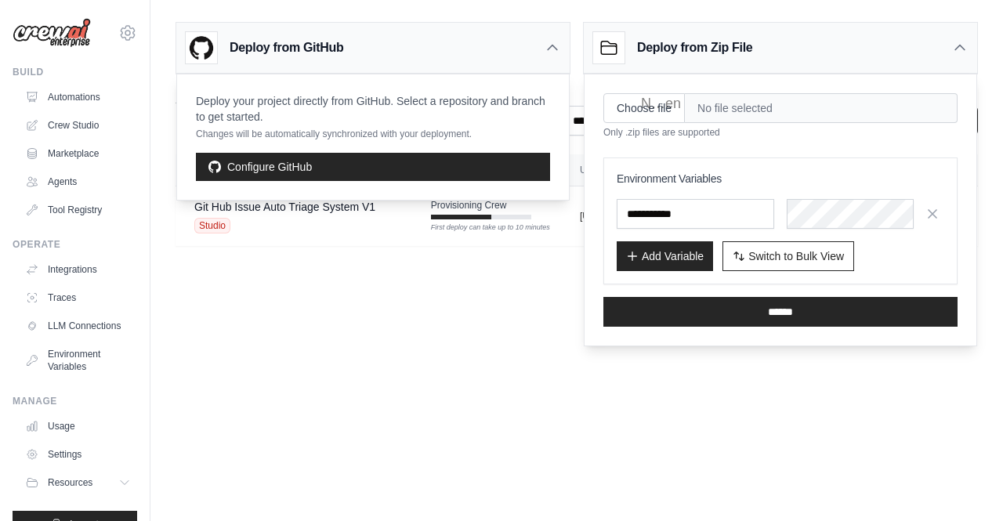
click at [840, 31] on div "Deploy from Zip File" at bounding box center [780, 48] width 393 height 51
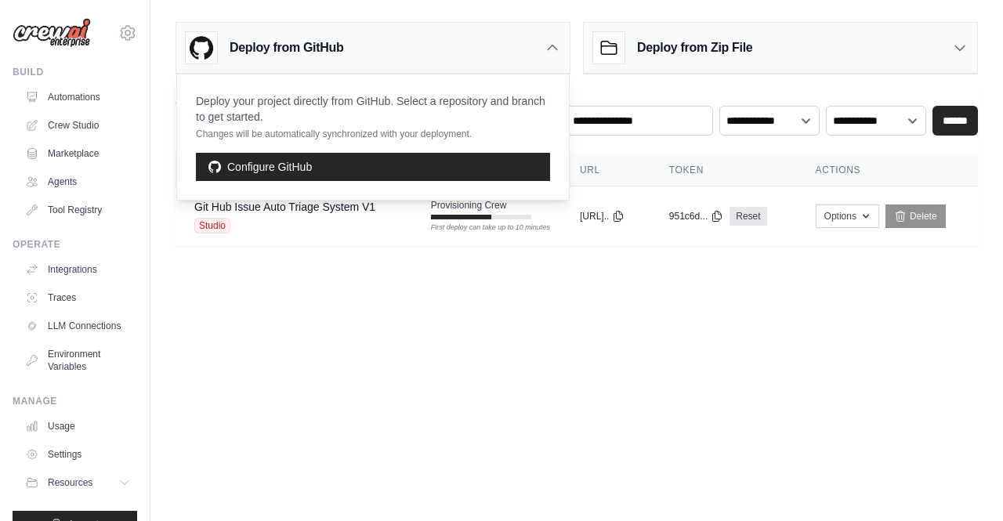
click at [392, 139] on p "Changes will be automatically synchronized with your deployment." at bounding box center [373, 134] width 354 height 13
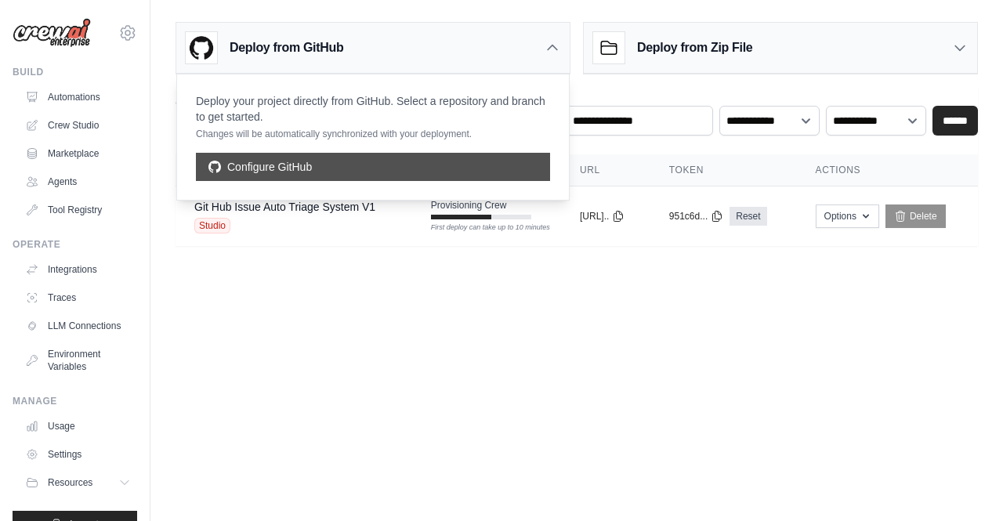
click at [383, 159] on link "Configure GitHub" at bounding box center [373, 167] width 354 height 28
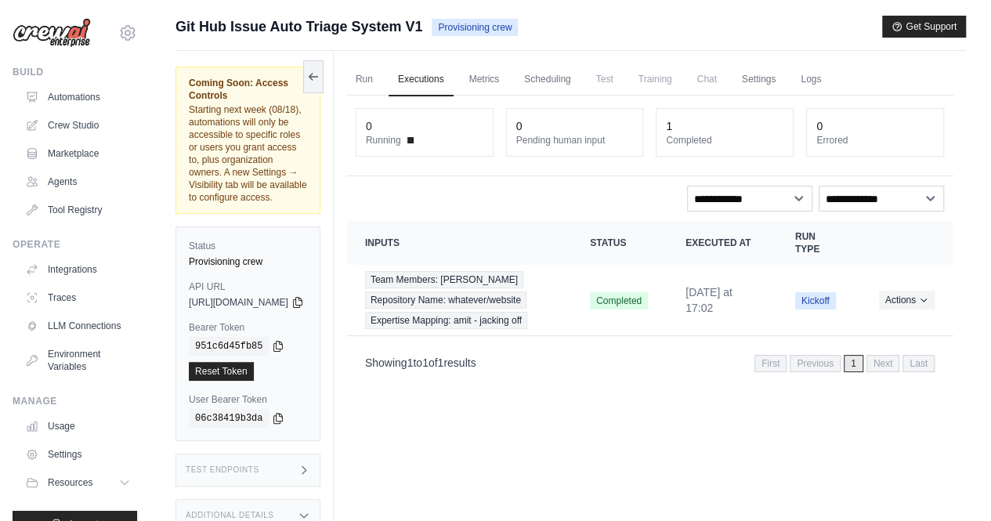
click at [575, 443] on div "Run Executions Metrics Scheduling Test Training Chat Settings Logs 0 Running 0 …" at bounding box center [650, 311] width 632 height 521
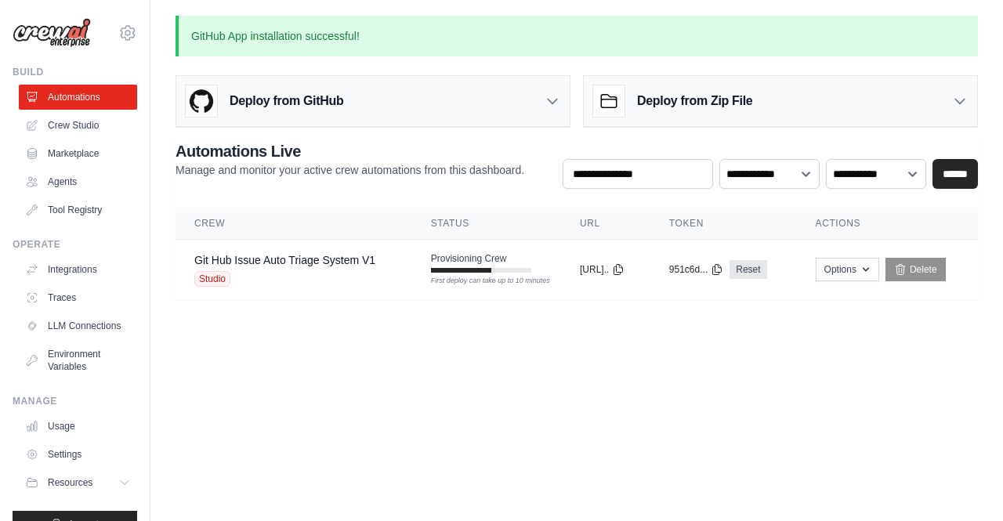
click at [389, 93] on div "Deploy from GitHub" at bounding box center [372, 101] width 393 height 51
click at [517, 46] on p "GitHub App installation successful!" at bounding box center [576, 36] width 802 height 41
click at [530, 81] on div "Deploy from GitHub" at bounding box center [372, 101] width 393 height 51
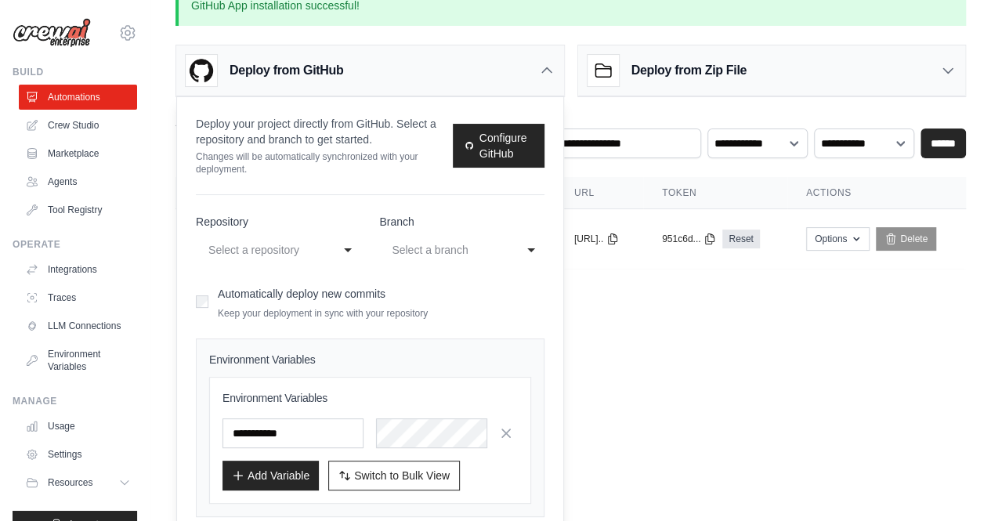
scroll to position [78, 0]
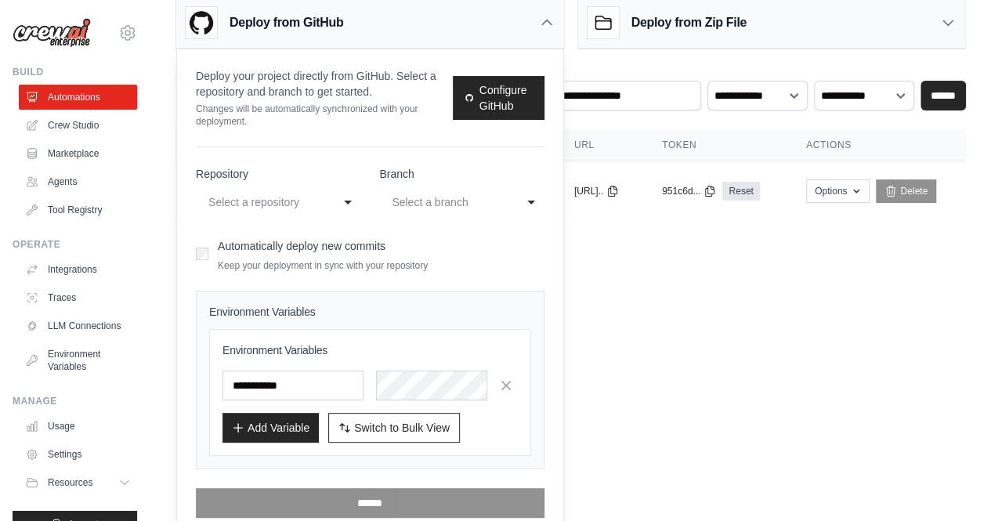
click at [311, 212] on div "Select a repository" at bounding box center [267, 202] width 124 height 25
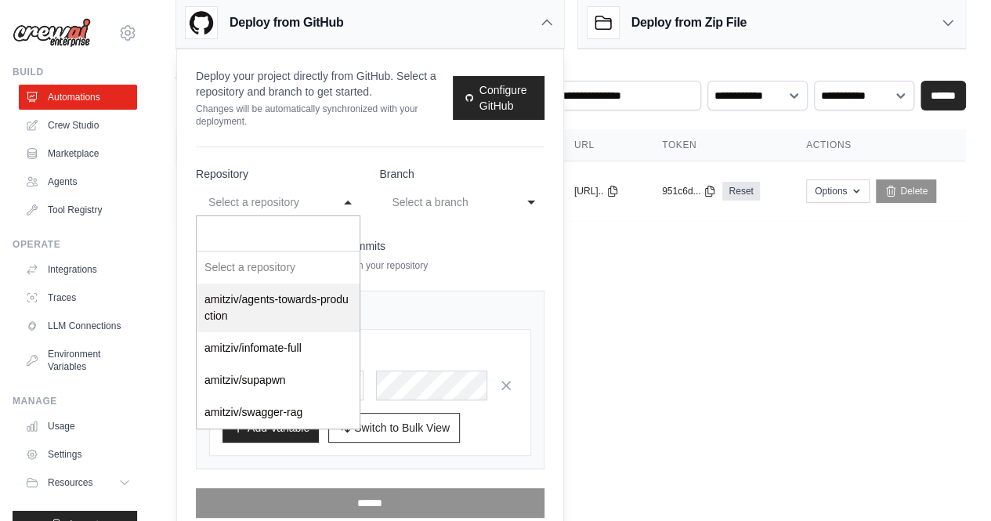
select select "**********"
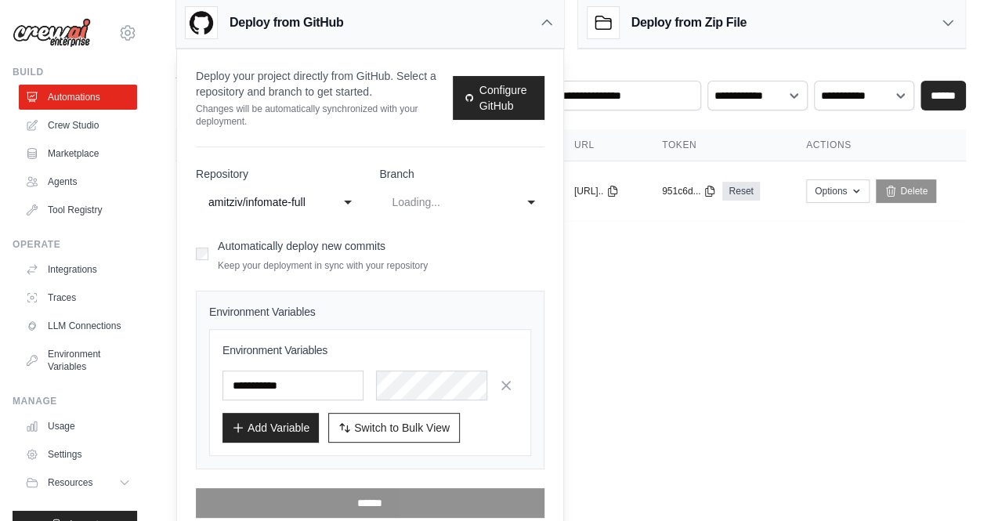
select select "******"
click at [432, 209] on div "master" at bounding box center [446, 202] width 108 height 19
click at [436, 208] on div "master" at bounding box center [446, 202] width 108 height 19
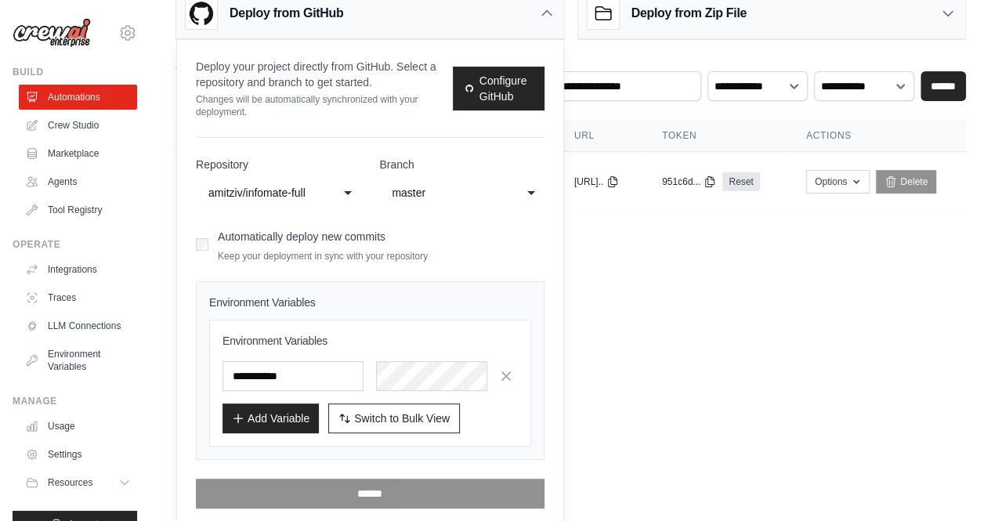
scroll to position [91, 0]
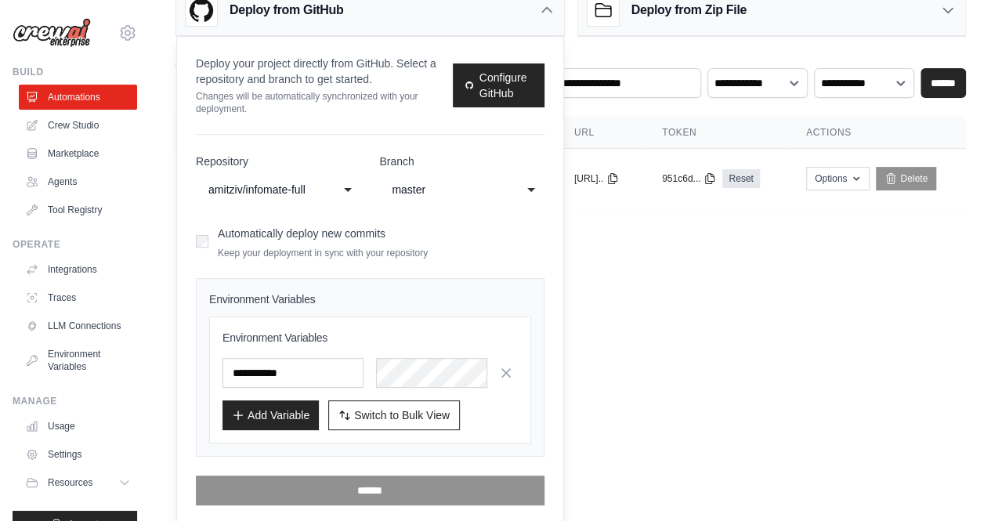
click at [306, 194] on div "amitziv/infomate-full" at bounding box center [262, 189] width 108 height 19
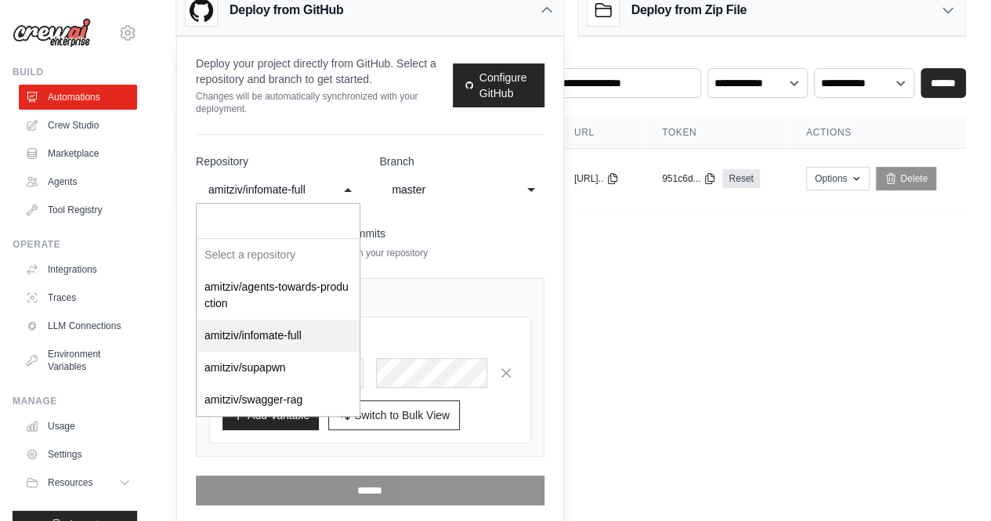
click at [306, 194] on div "amitziv/infomate-full" at bounding box center [262, 189] width 108 height 19
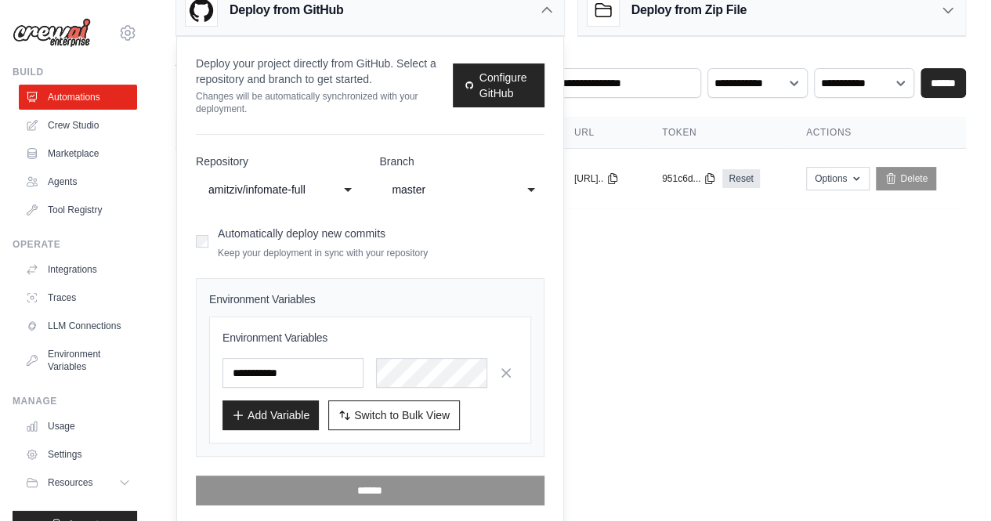
click at [651, 354] on body "amit@aura.security Settings Build Automations Crew Studio" at bounding box center [495, 169] width 991 height 521
click at [558, 24] on div "Deploy from GitHub" at bounding box center [370, 10] width 388 height 51
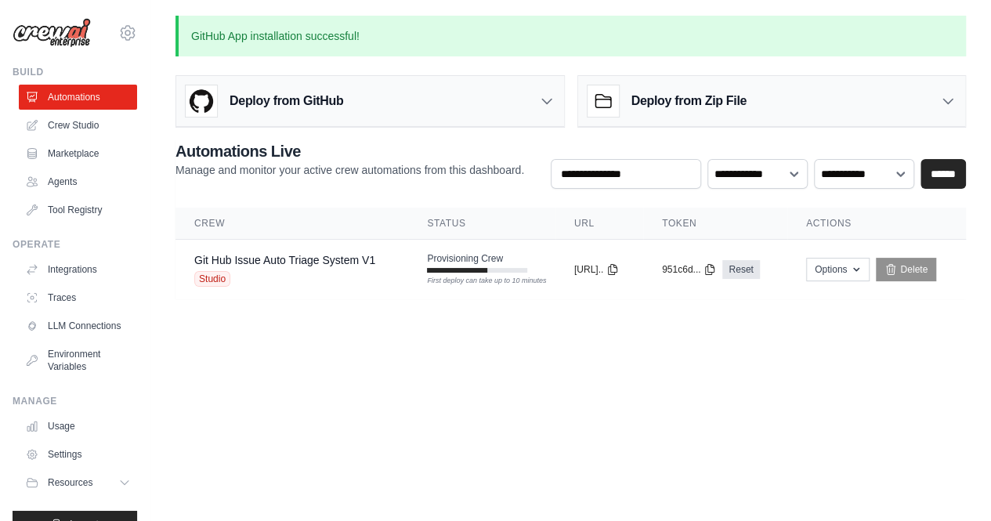
scroll to position [0, 0]
click at [541, 101] on div "Deploy from GitHub" at bounding box center [372, 101] width 393 height 51
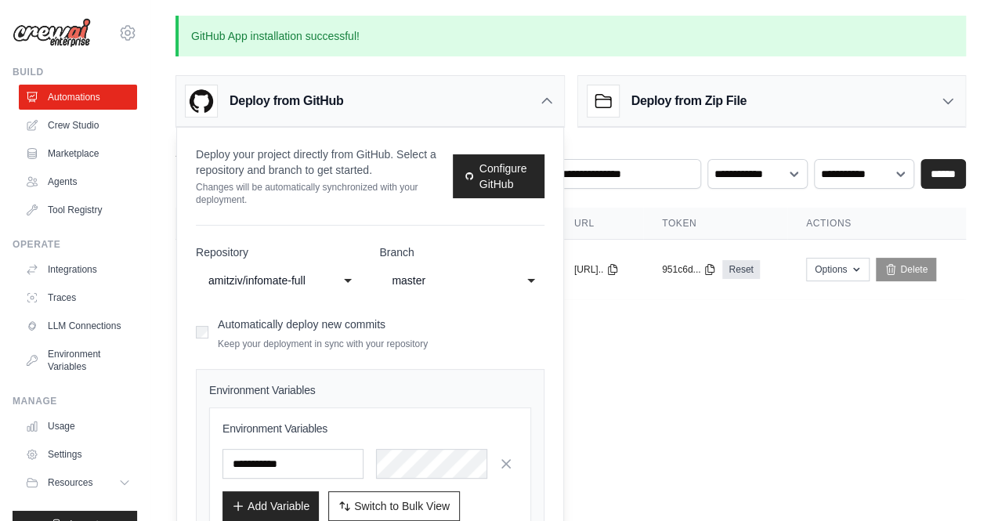
click at [417, 277] on div "master" at bounding box center [446, 280] width 108 height 19
click at [312, 293] on div "**********" at bounding box center [278, 280] width 165 height 28
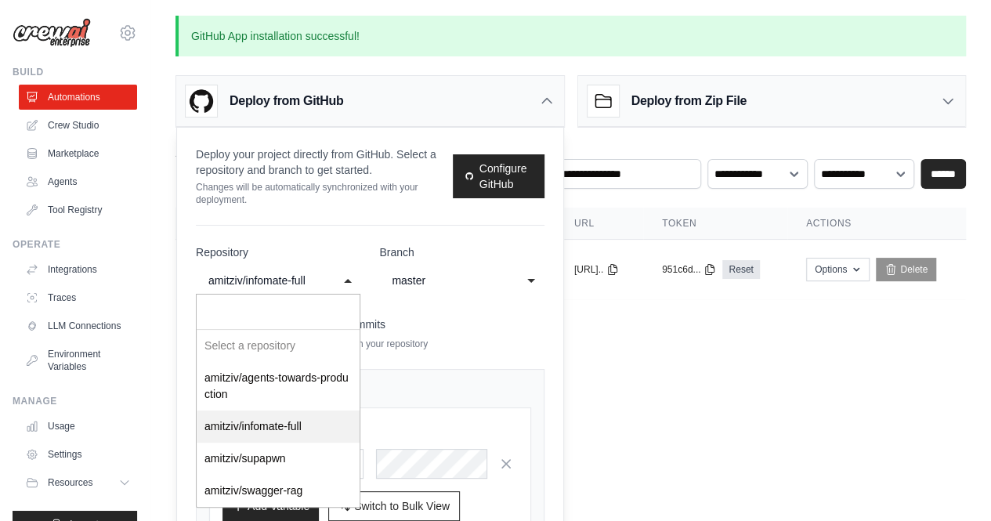
click at [307, 284] on div "amitziv/infomate-full" at bounding box center [262, 280] width 108 height 19
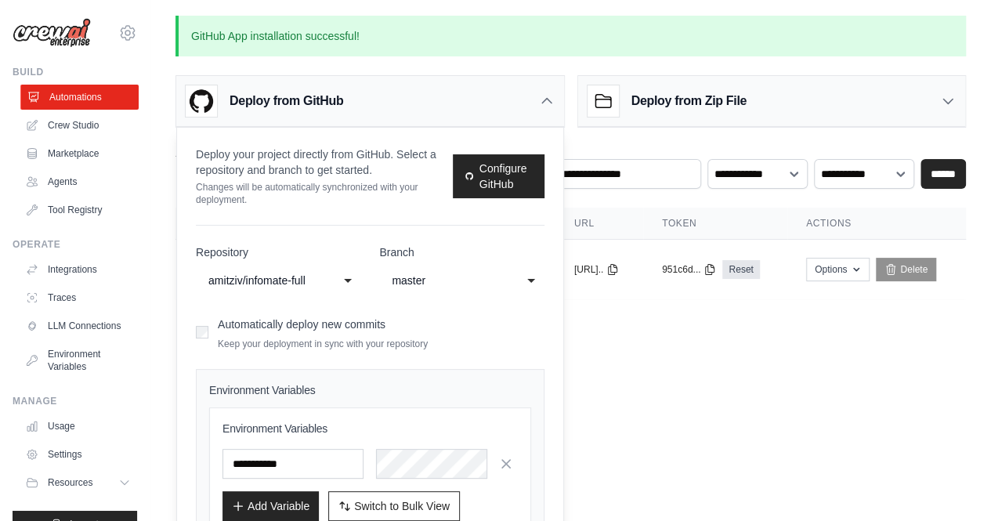
click at [97, 99] on link "Automations" at bounding box center [79, 97] width 118 height 25
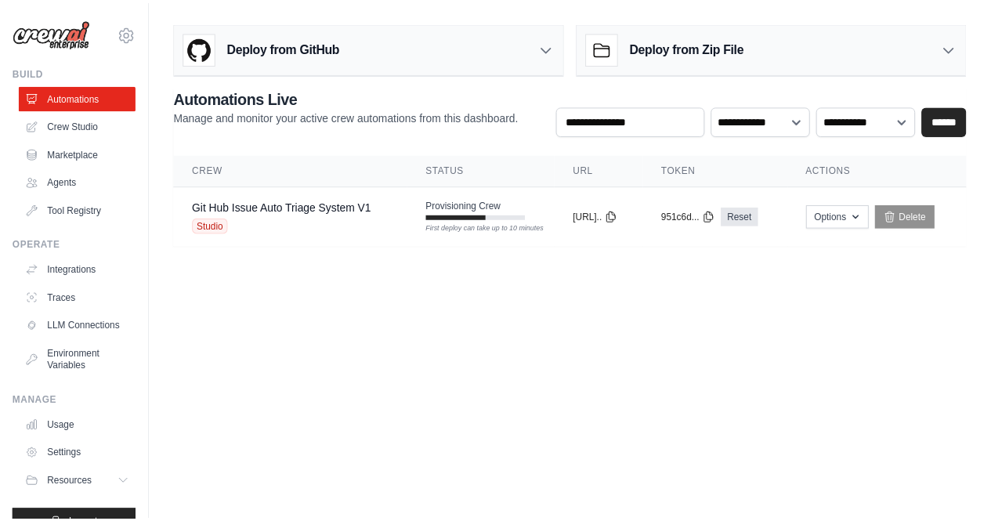
scroll to position [41, 0]
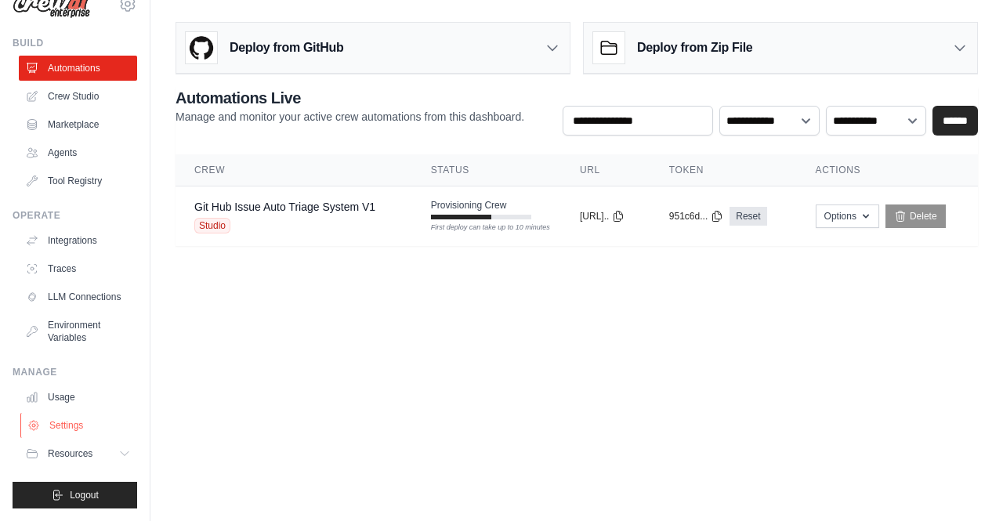
click at [56, 429] on link "Settings" at bounding box center [79, 425] width 118 height 25
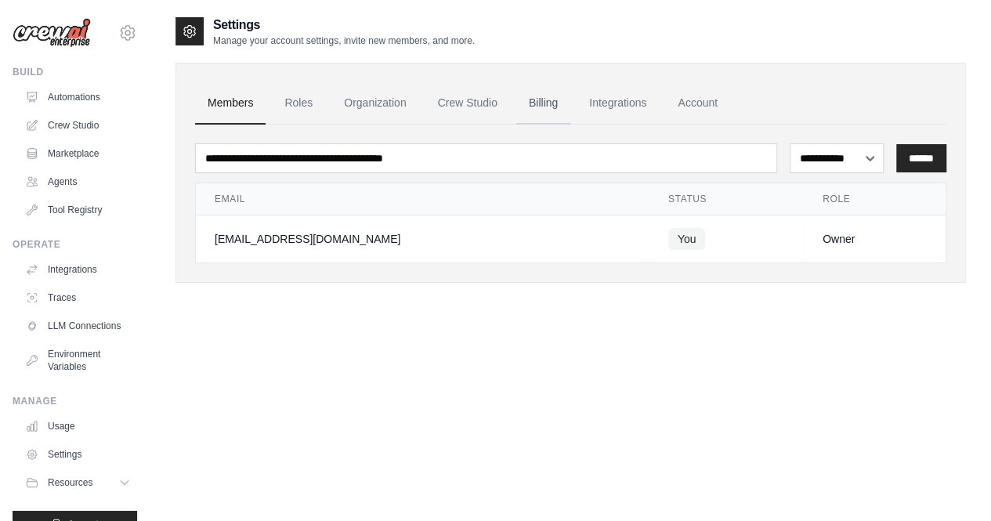
click at [538, 106] on link "Billing" at bounding box center [543, 103] width 54 height 42
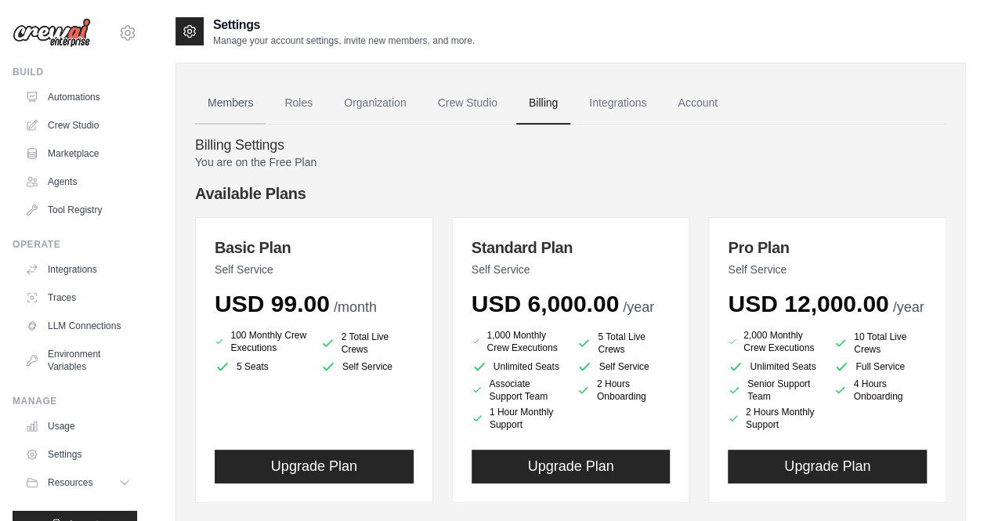
click at [215, 108] on link "Members" at bounding box center [230, 103] width 71 height 42
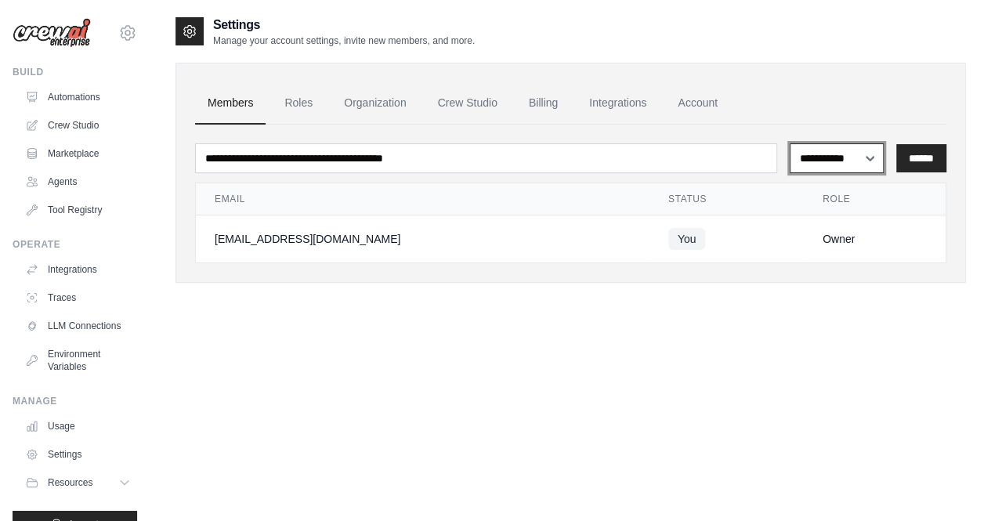
click at [857, 150] on select "**********" at bounding box center [837, 157] width 94 height 29
click at [856, 152] on select "**********" at bounding box center [837, 157] width 94 height 29
drag, startPoint x: 856, startPoint y: 152, endPoint x: 852, endPoint y: 159, distance: 8.1
click at [856, 153] on select "**********" at bounding box center [837, 157] width 94 height 29
click at [617, 360] on div "**********" at bounding box center [570, 276] width 790 height 521
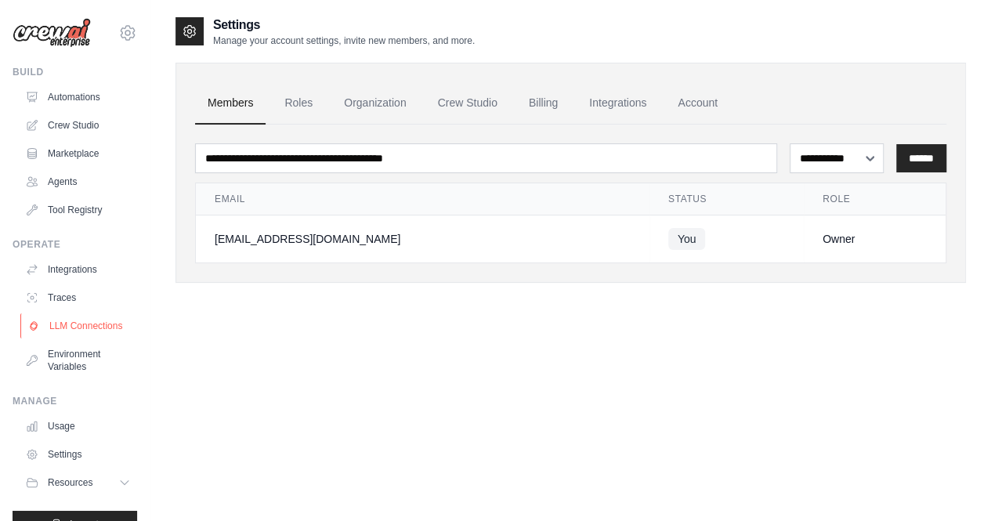
click at [74, 330] on link "LLM Connections" at bounding box center [79, 325] width 118 height 25
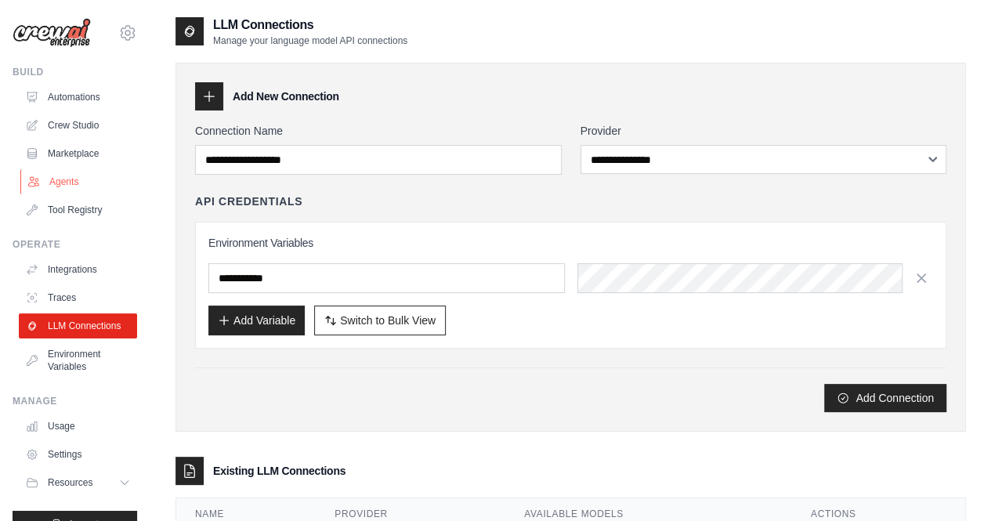
click at [72, 192] on link "Agents" at bounding box center [79, 181] width 118 height 25
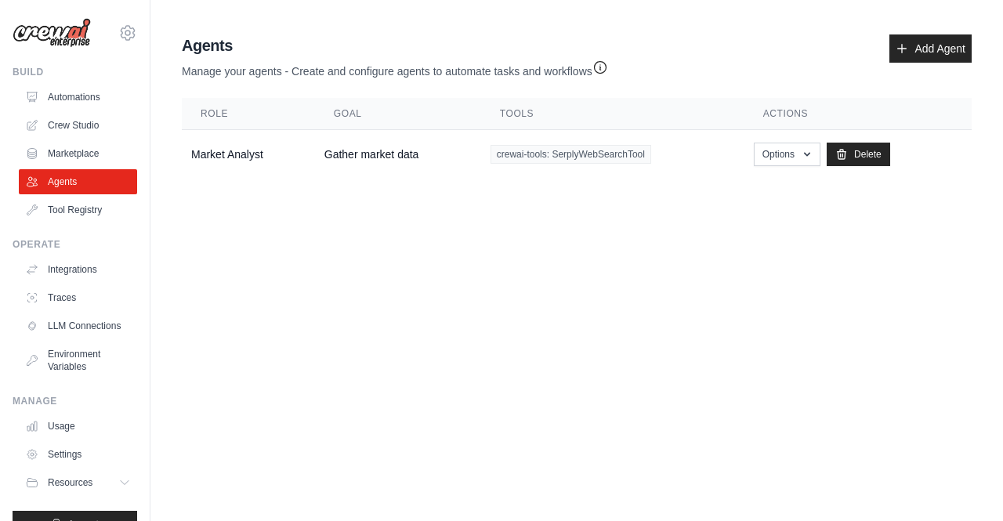
click at [902, 71] on div "Agents Manage your agents - Create and configure agents to automate tasks and w…" at bounding box center [577, 56] width 790 height 45
click at [916, 51] on link "Add Agent" at bounding box center [930, 48] width 82 height 28
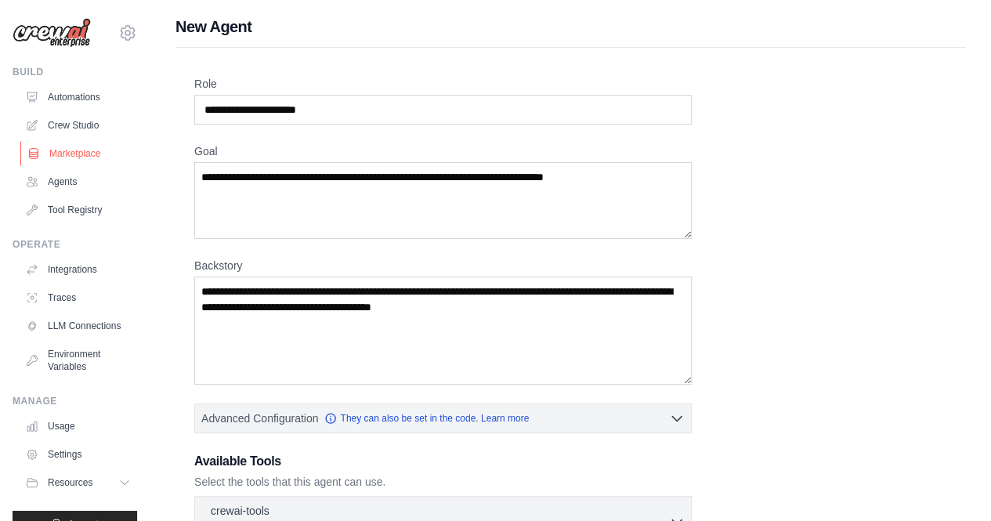
click at [93, 157] on link "Marketplace" at bounding box center [79, 153] width 118 height 25
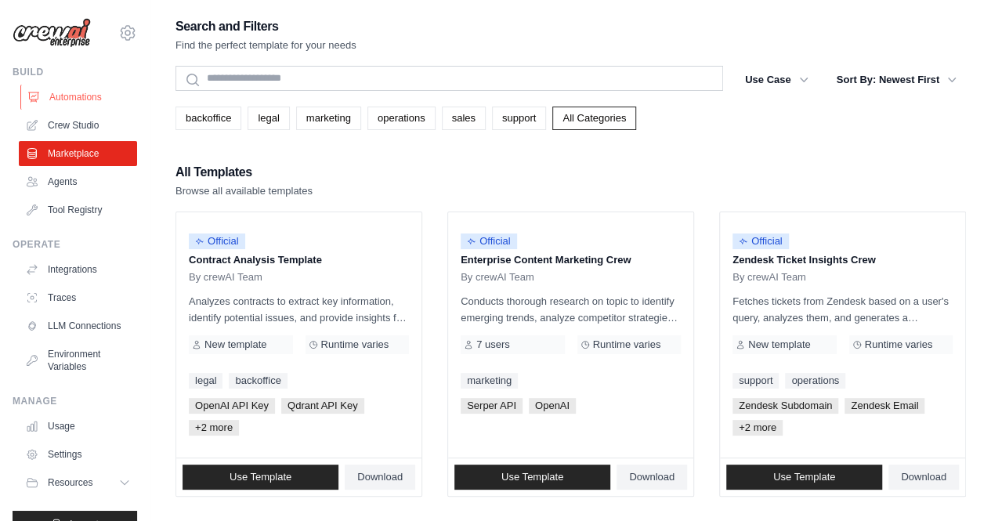
click at [92, 99] on link "Automations" at bounding box center [79, 97] width 118 height 25
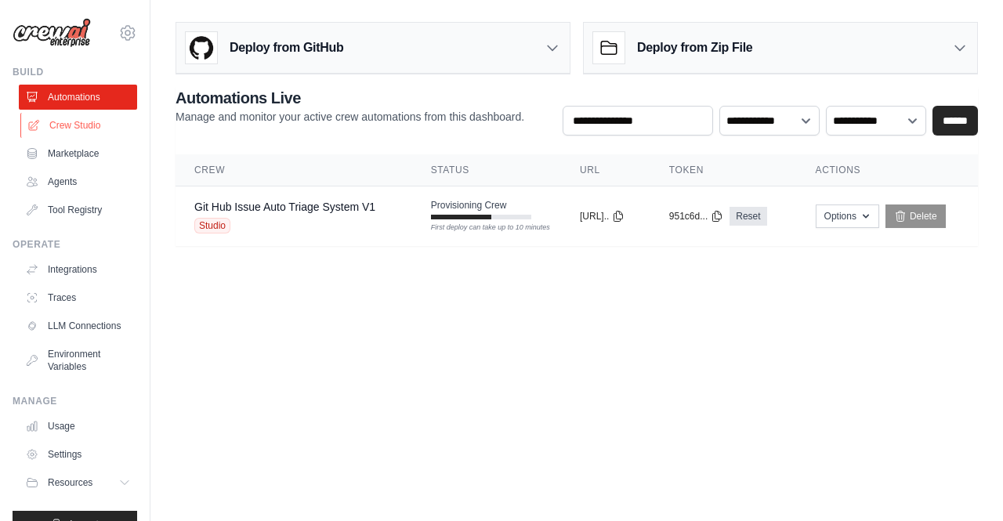
click at [70, 129] on link "Crew Studio" at bounding box center [79, 125] width 118 height 25
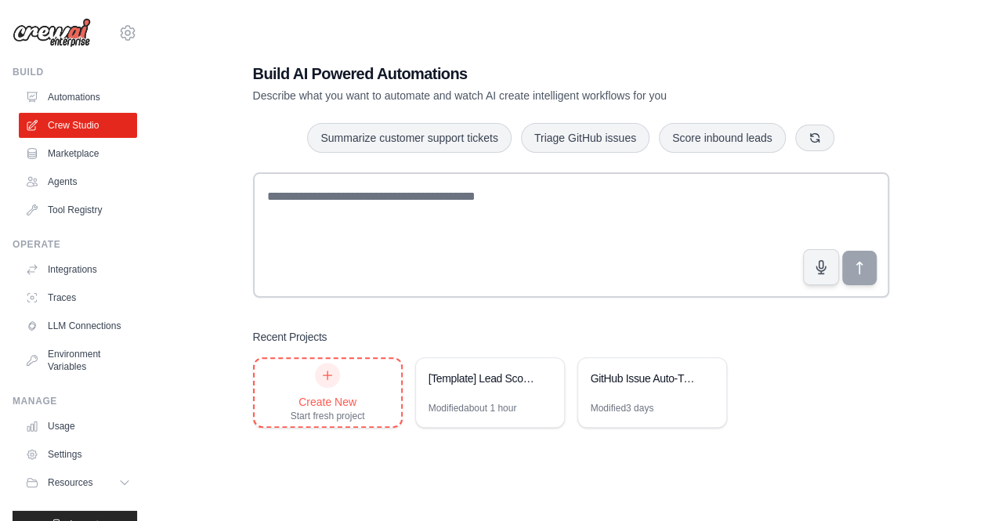
click at [341, 385] on div "Create New Start fresh project" at bounding box center [328, 393] width 74 height 60
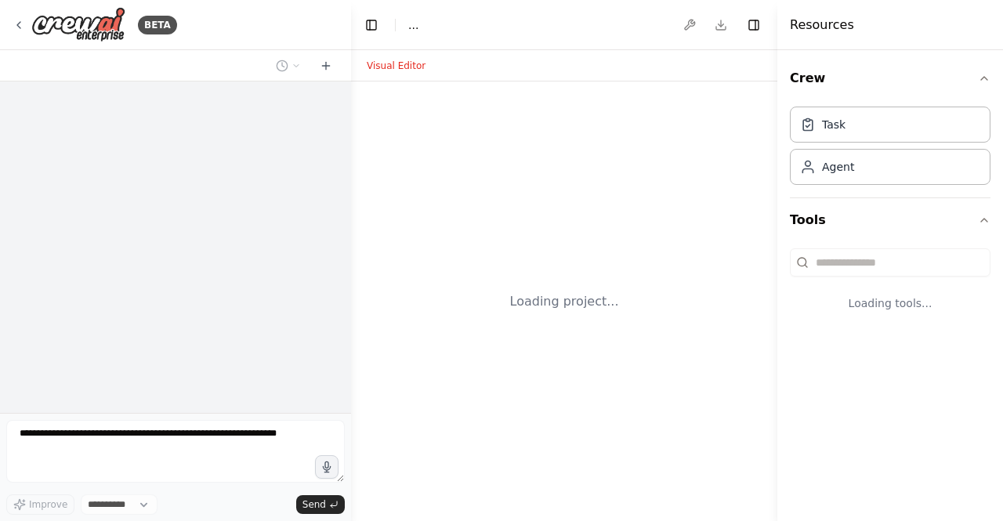
select select "****"
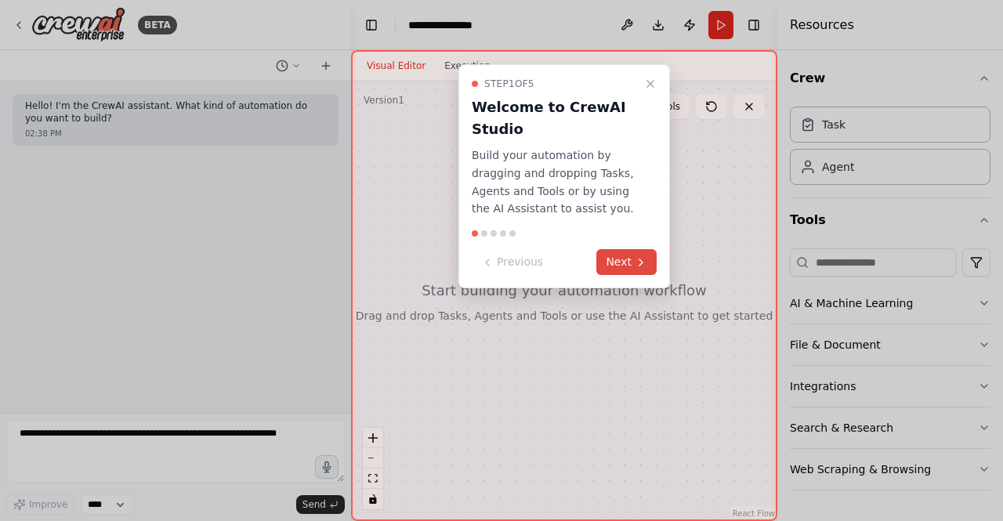
click at [629, 259] on button "Next" at bounding box center [626, 262] width 60 height 26
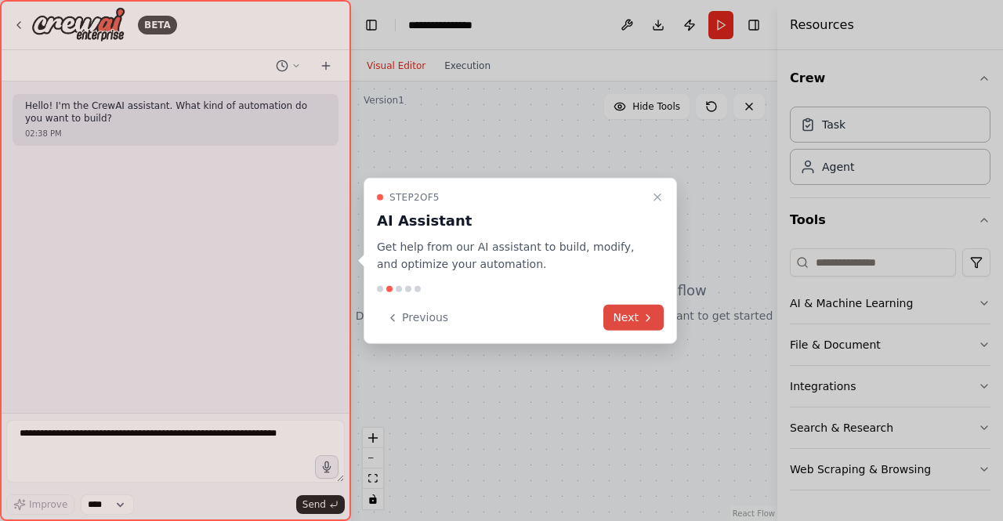
click at [652, 316] on icon at bounding box center [648, 317] width 13 height 13
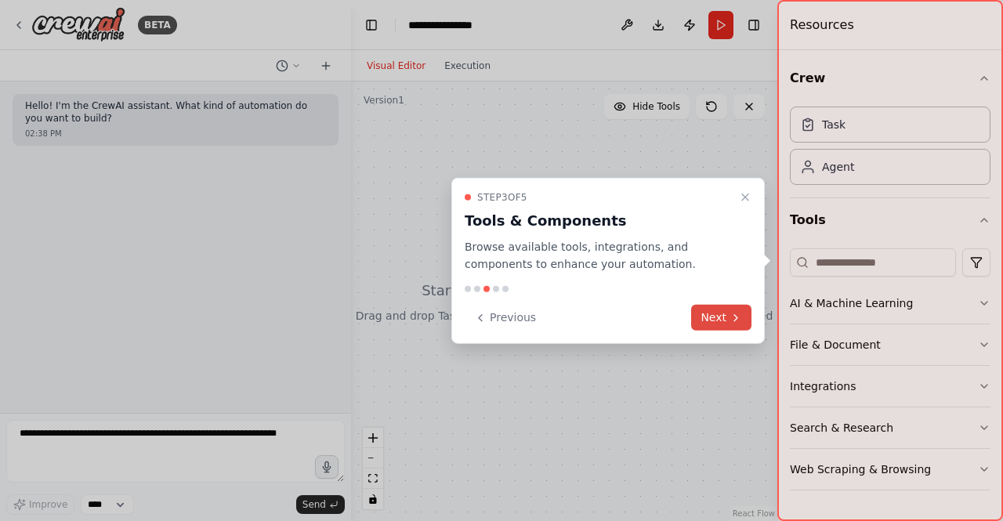
click at [719, 320] on button "Next" at bounding box center [721, 318] width 60 height 26
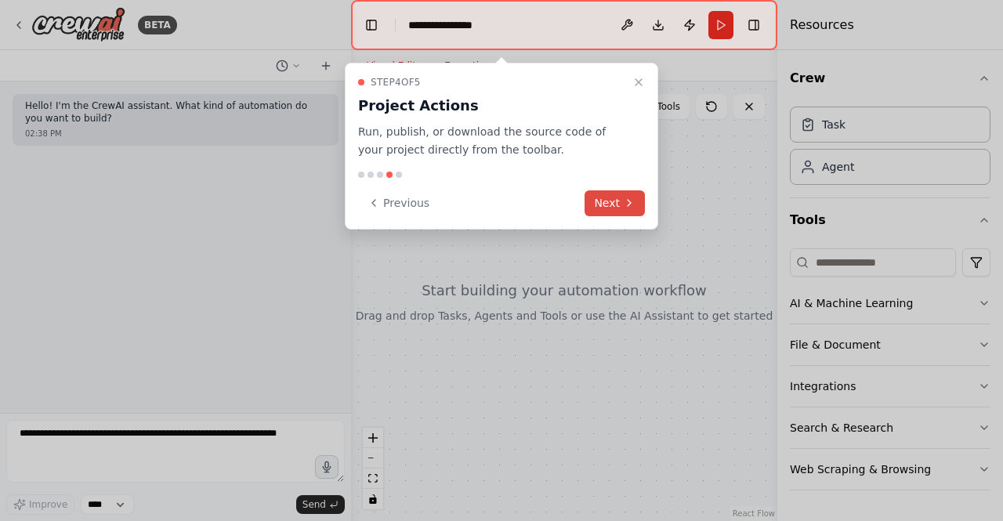
click at [630, 197] on icon at bounding box center [629, 203] width 13 height 13
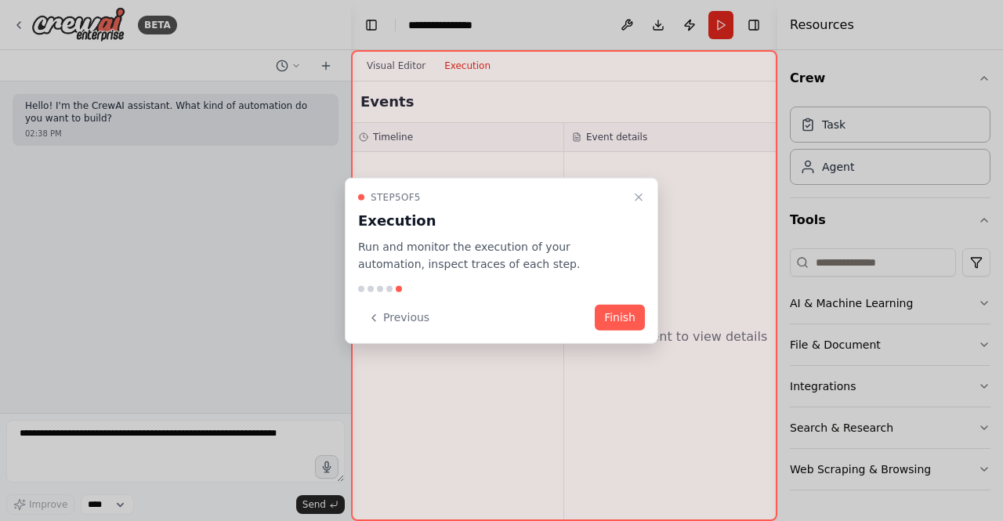
click at [630, 297] on div "Step 5 of 5 Execution Run and monitor the execution of your automation, inspect…" at bounding box center [501, 260] width 313 height 167
click at [630, 315] on button "Finish" at bounding box center [620, 318] width 50 height 26
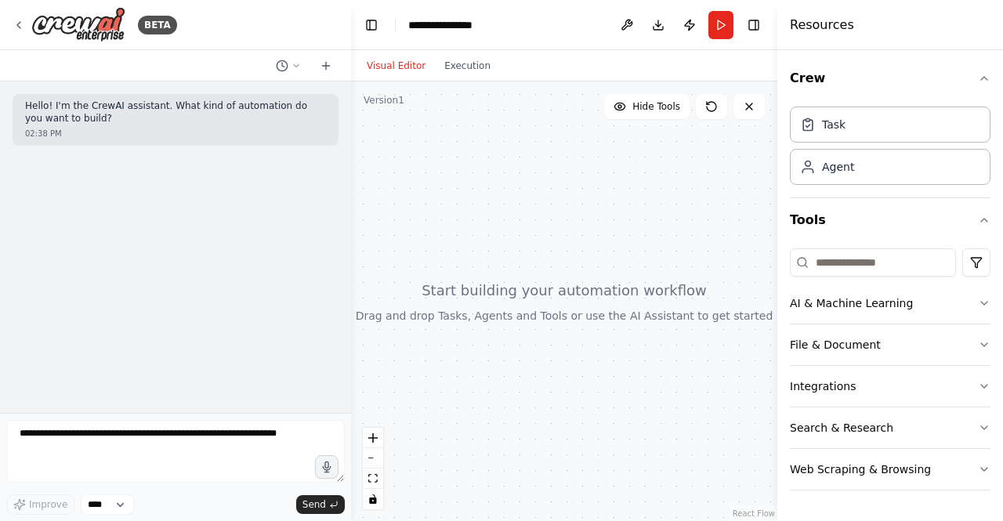
drag, startPoint x: 631, startPoint y: 308, endPoint x: 638, endPoint y: 314, distance: 10.0
click at [631, 289] on div at bounding box center [564, 300] width 426 height 439
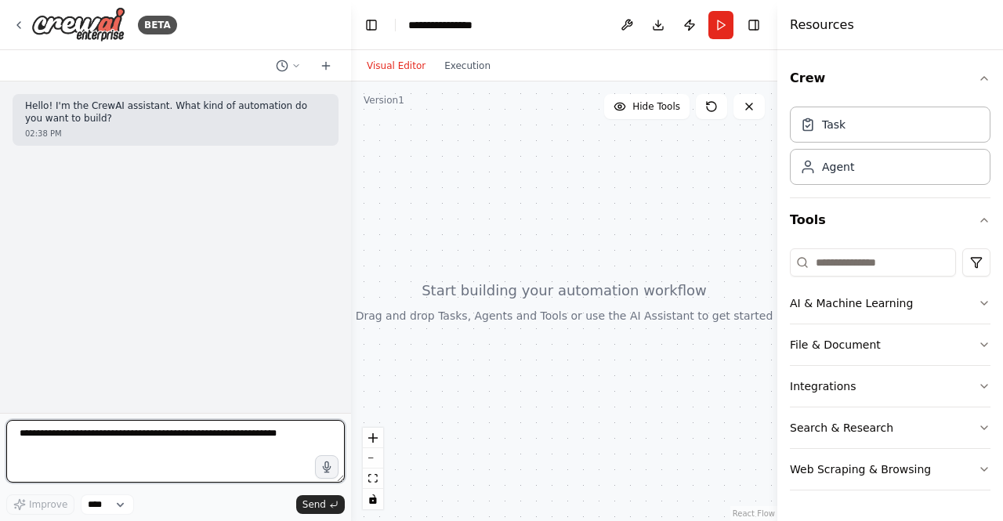
click at [133, 436] on textarea at bounding box center [175, 451] width 338 height 63
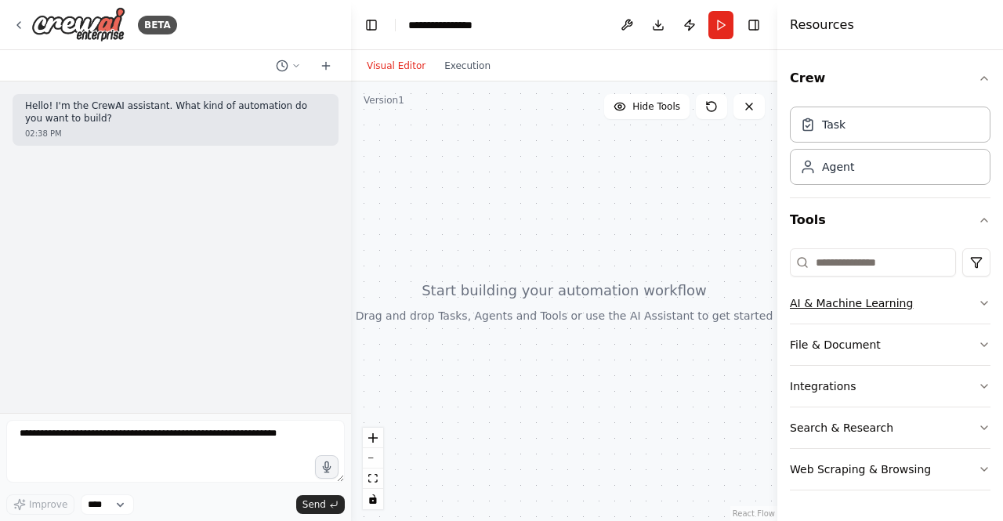
click at [956, 298] on button "AI & Machine Learning" at bounding box center [890, 303] width 201 height 41
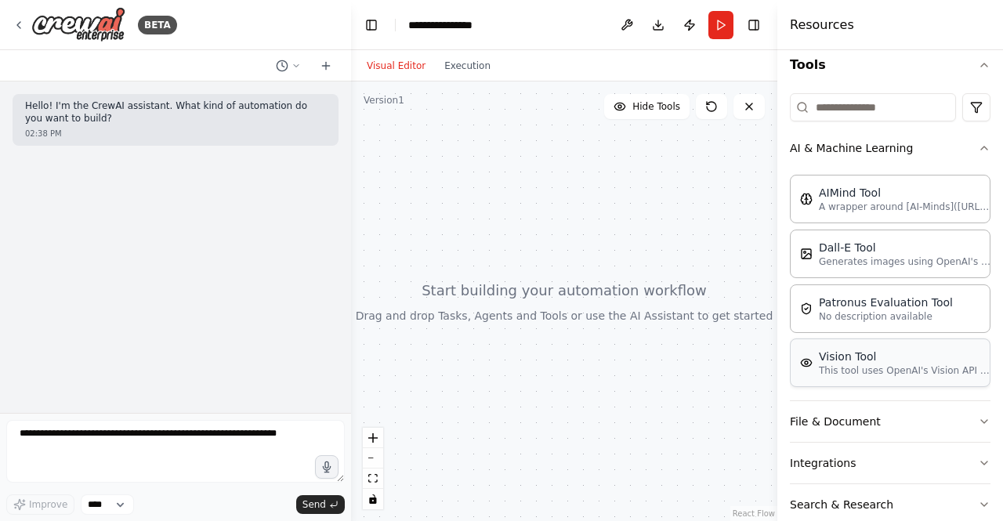
scroll to position [157, 0]
click at [962, 146] on button "AI & Machine Learning" at bounding box center [890, 146] width 201 height 41
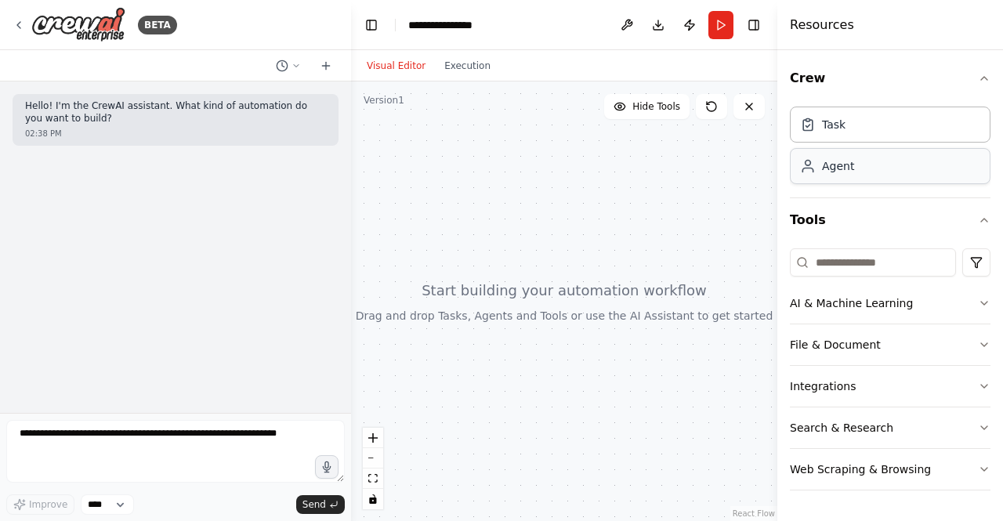
click at [892, 166] on div "Agent" at bounding box center [890, 166] width 201 height 36
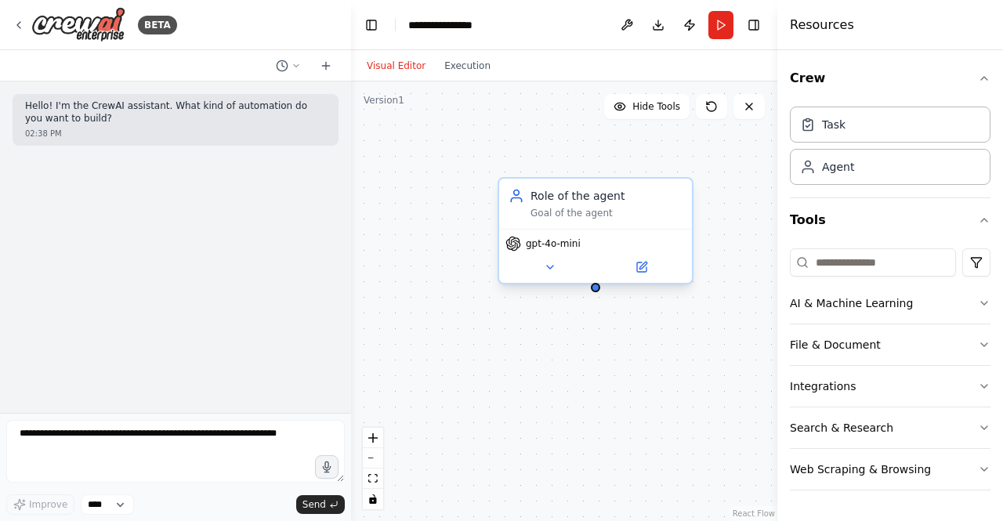
click at [581, 251] on div "gpt-4o-mini" at bounding box center [595, 256] width 193 height 54
click at [604, 209] on div "Goal of the agent" at bounding box center [606, 213] width 152 height 13
click at [676, 172] on button at bounding box center [680, 163] width 20 height 20
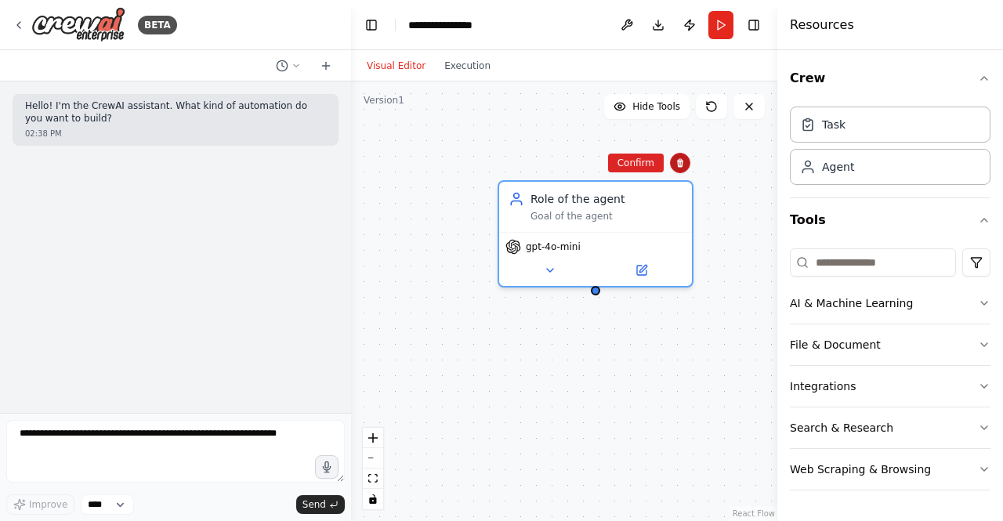
click at [680, 168] on button at bounding box center [680, 163] width 20 height 20
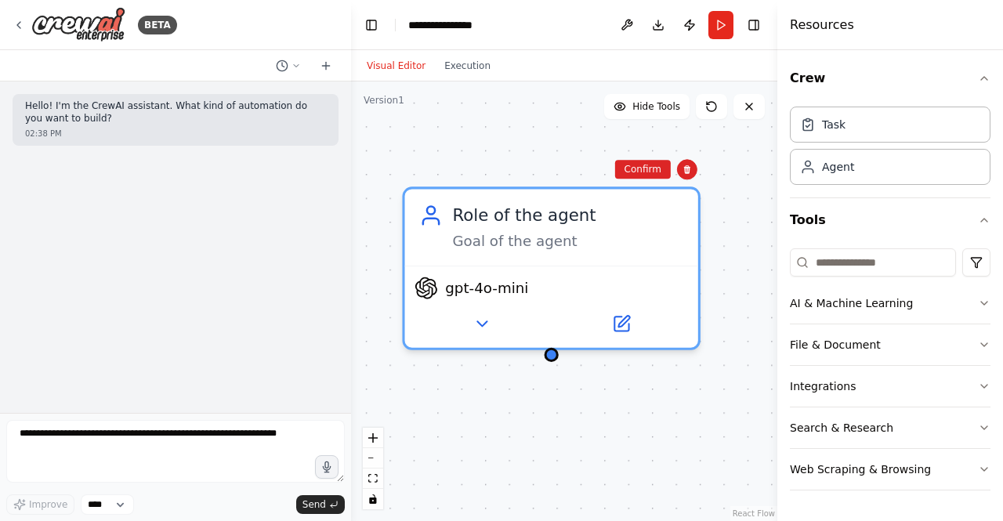
click at [646, 164] on div "Role of the agent Goal of the agent gpt-4o-mini" at bounding box center [564, 300] width 426 height 439
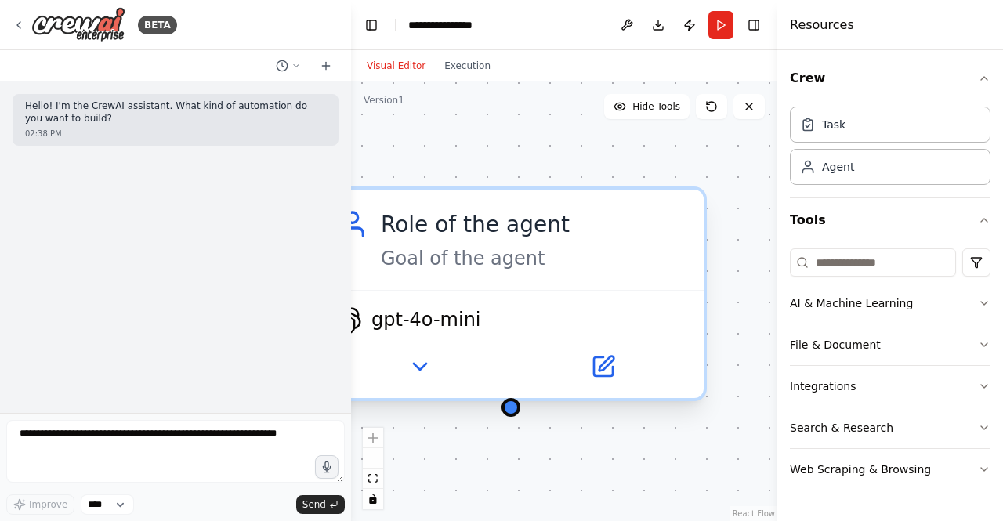
click at [691, 208] on div "Role of the agent Goal of the agent" at bounding box center [510, 240] width 385 height 100
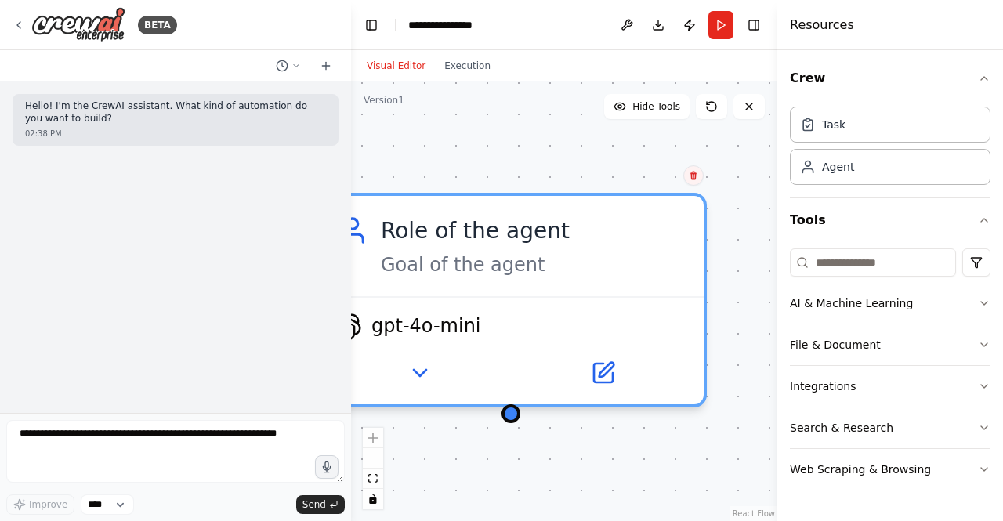
click at [695, 183] on button at bounding box center [693, 175] width 20 height 20
click at [653, 178] on button "Confirm" at bounding box center [649, 175] width 56 height 19
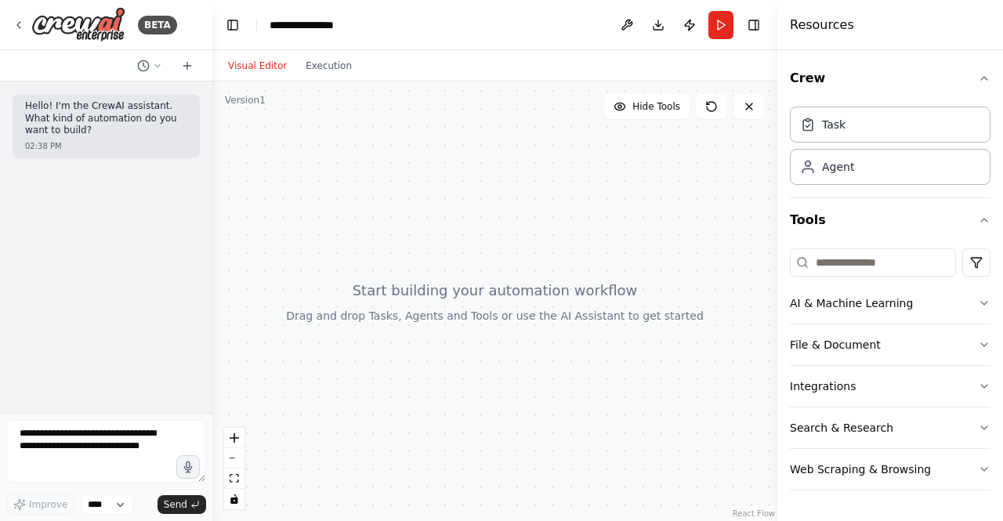
drag, startPoint x: 348, startPoint y: 117, endPoint x: 212, endPoint y: 117, distance: 135.5
click at [212, 117] on div "**********" at bounding box center [501, 260] width 1003 height 521
click at [306, 80] on div "Visual Editor Execution" at bounding box center [290, 65] width 143 height 31
click at [879, 425] on button "Search & Research" at bounding box center [890, 427] width 201 height 41
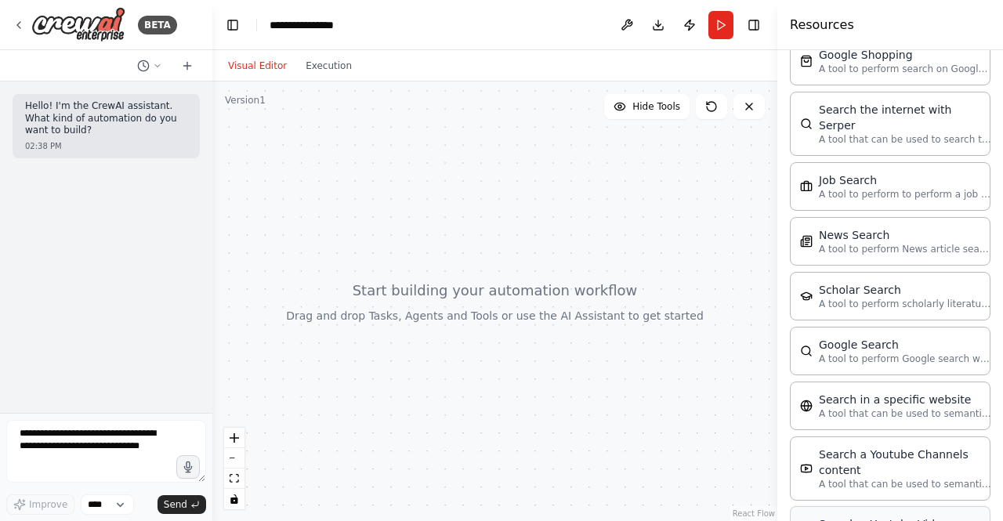
scroll to position [780, 0]
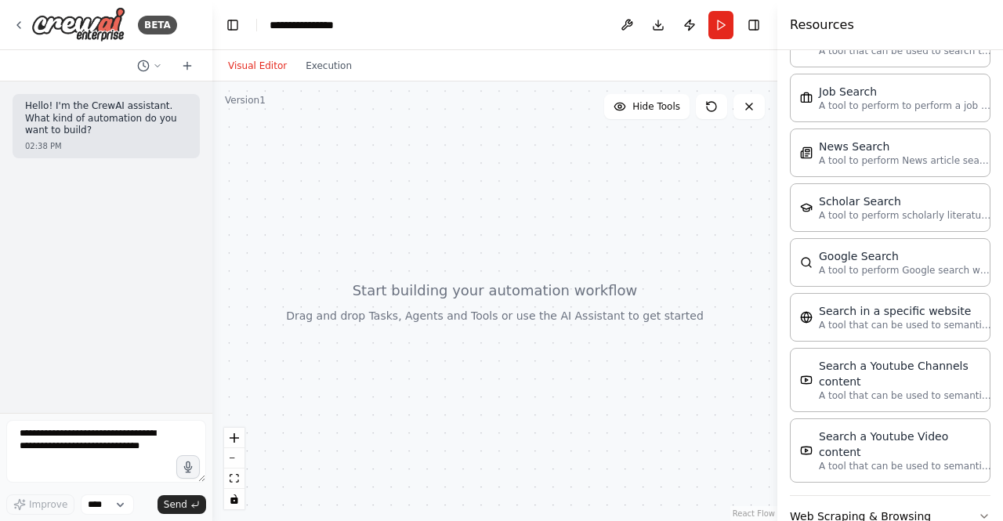
click at [877, 496] on button "Web Scraping & Browsing" at bounding box center [890, 516] width 201 height 41
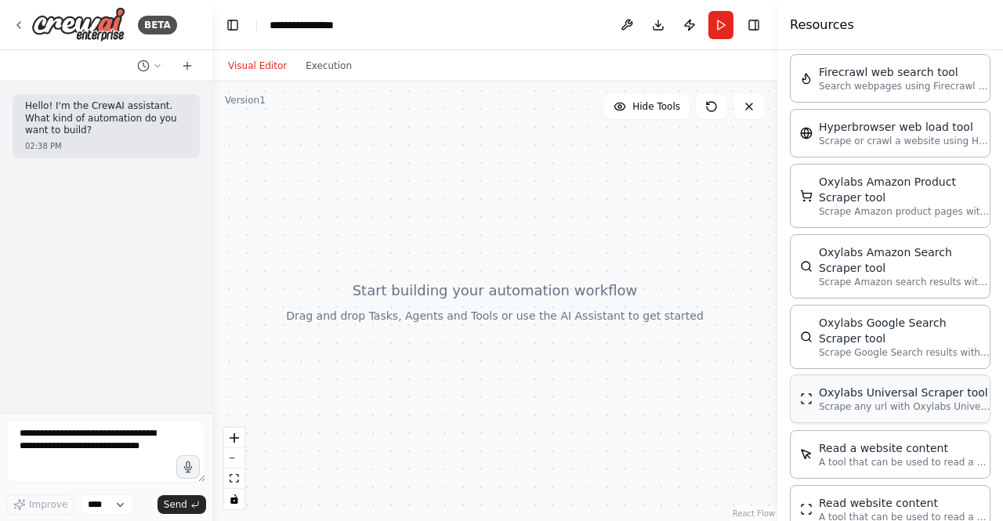
scroll to position [1564, 0]
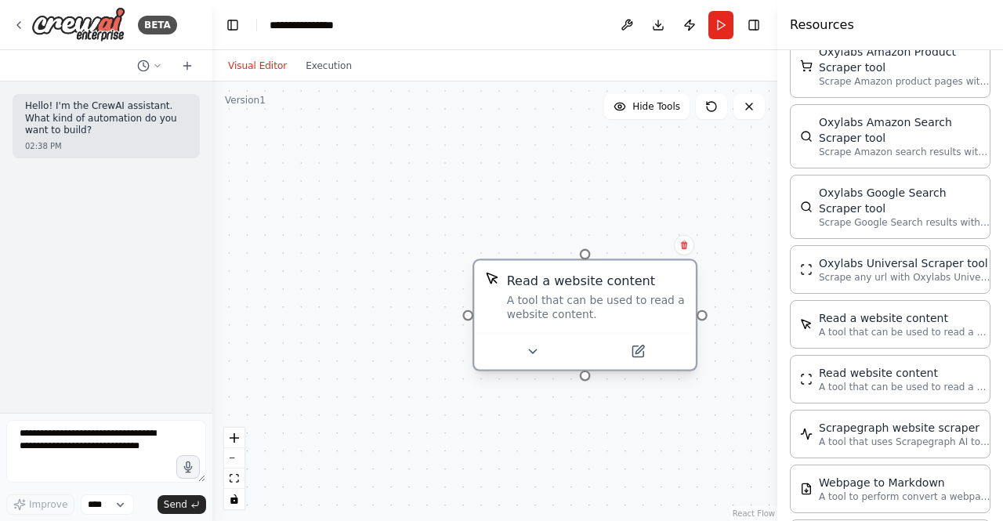
drag, startPoint x: 667, startPoint y: 313, endPoint x: 521, endPoint y: 305, distance: 146.7
click at [521, 305] on div "A tool that can be used to read a website content." at bounding box center [596, 307] width 178 height 29
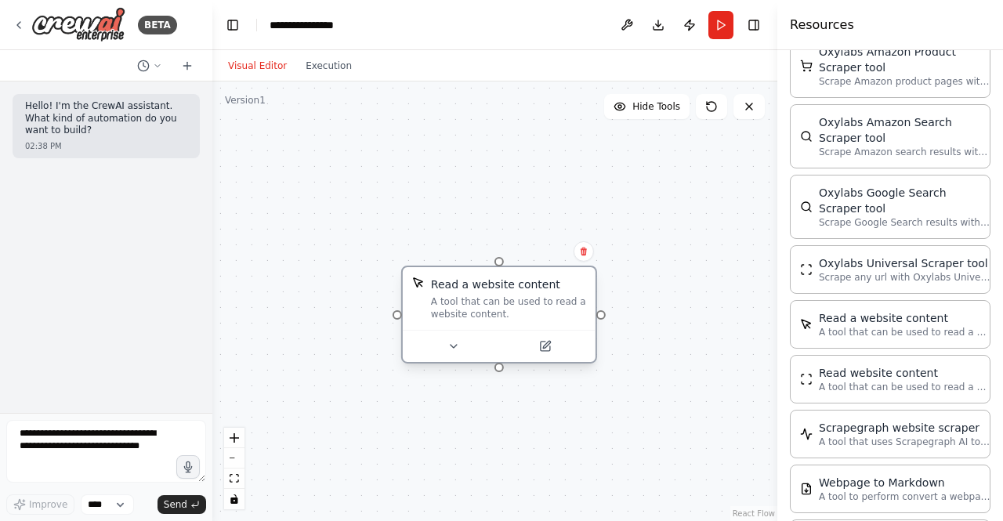
drag, startPoint x: 568, startPoint y: 298, endPoint x: 483, endPoint y: 292, distance: 85.6
click at [483, 292] on div "Read a website content A tool that can be used to read a website content." at bounding box center [508, 299] width 155 height 44
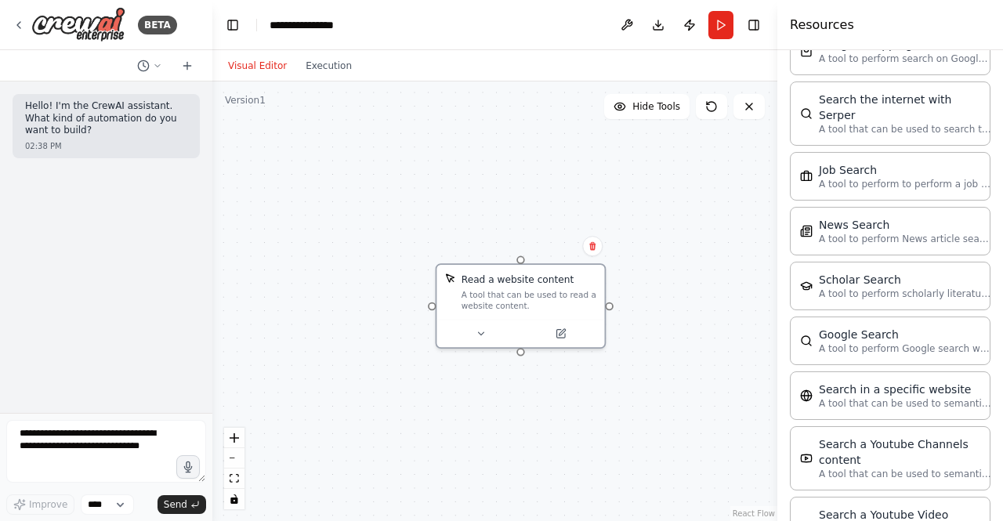
scroll to position [702, 0]
click at [26, 16] on div "BETA" at bounding box center [95, 24] width 165 height 35
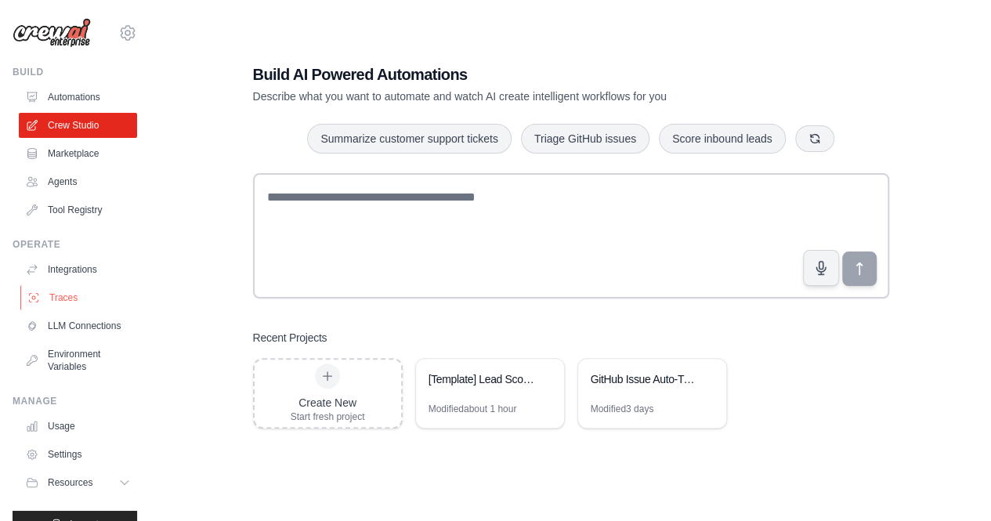
click at [89, 300] on link "Traces" at bounding box center [79, 297] width 118 height 25
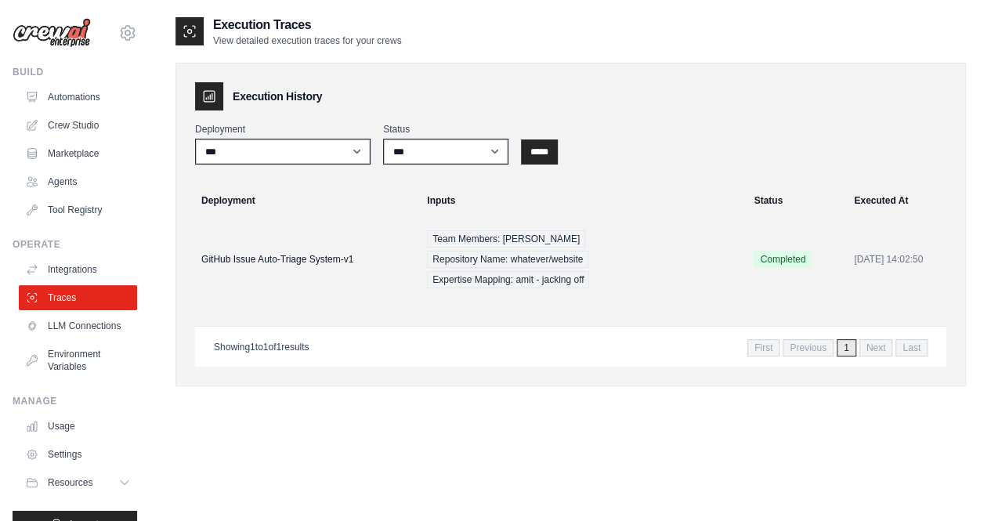
click at [254, 89] on h3 "Execution History" at bounding box center [277, 97] width 89 height 16
drag, startPoint x: 254, startPoint y: 89, endPoint x: 374, endPoint y: 85, distance: 120.0
click at [374, 85] on div "Execution History" at bounding box center [570, 96] width 751 height 28
copy div "Execution History"
click at [280, 92] on h3 "Execution History" at bounding box center [277, 97] width 89 height 16
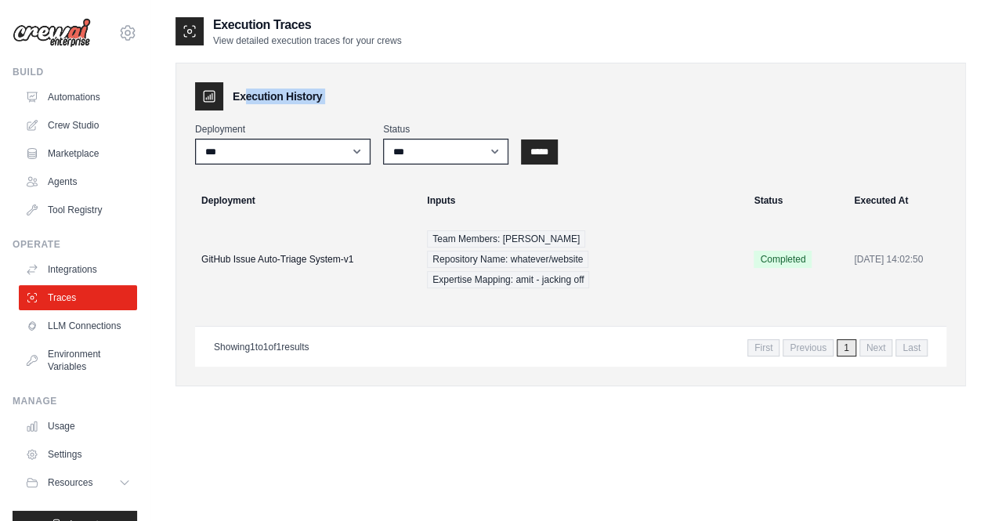
click at [280, 92] on h3 "Execution History" at bounding box center [277, 97] width 89 height 16
click at [313, 92] on h3 "Execution History" at bounding box center [277, 97] width 89 height 16
click at [342, 76] on div "**********" at bounding box center [570, 225] width 790 height 324
click at [407, 199] on th "Deployment" at bounding box center [300, 200] width 235 height 34
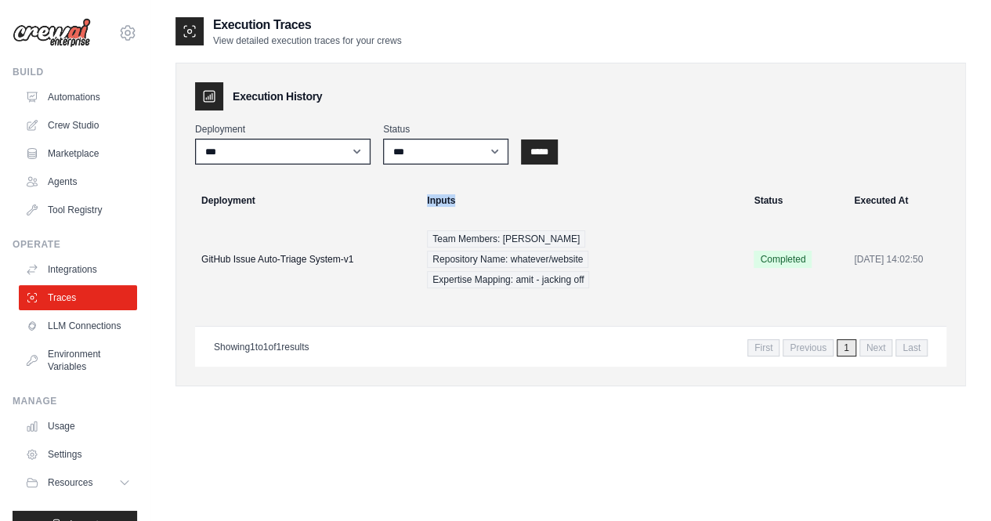
drag, startPoint x: 407, startPoint y: 199, endPoint x: 566, endPoint y: 193, distance: 159.9
click at [561, 196] on tr "Deployment Inputs Status Executed At" at bounding box center [571, 200] width 776 height 34
click at [759, 202] on th "Status" at bounding box center [794, 200] width 100 height 34
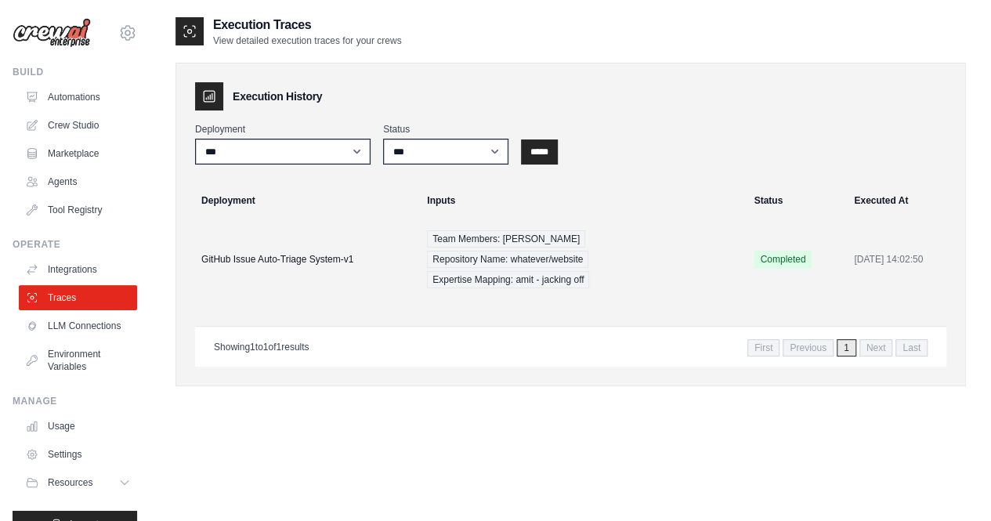
click at [845, 215] on th "Executed At" at bounding box center [902, 200] width 114 height 34
click at [849, 204] on th "Executed At" at bounding box center [902, 200] width 114 height 34
copy table "Executed At"
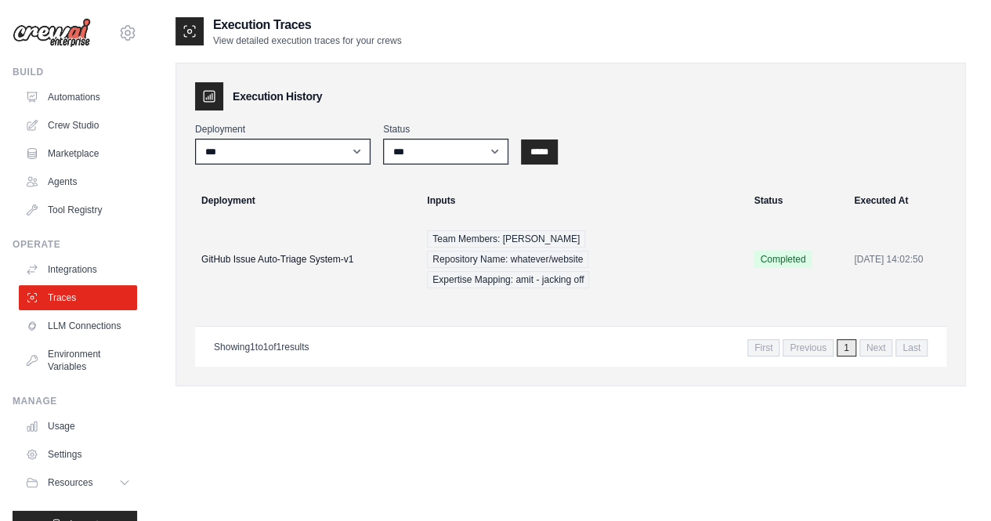
click at [483, 391] on div "**********" at bounding box center [570, 276] width 790 height 521
drag, startPoint x: 274, startPoint y: 89, endPoint x: 193, endPoint y: 95, distance: 81.7
click at [193, 94] on div "**********" at bounding box center [570, 225] width 790 height 324
click at [346, 96] on div "Execution History" at bounding box center [570, 96] width 751 height 28
click at [871, 339] on span "Next" at bounding box center [876, 347] width 34 height 17
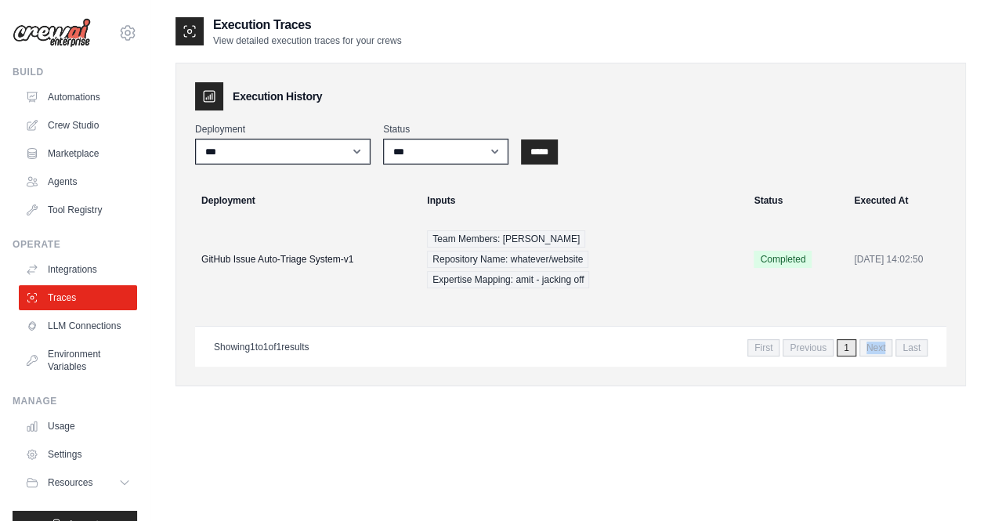
click at [871, 339] on span "Next" at bounding box center [876, 347] width 34 height 17
copy div "Next"
click at [843, 339] on span "1" at bounding box center [847, 347] width 20 height 17
click at [846, 339] on span "1" at bounding box center [847, 347] width 20 height 17
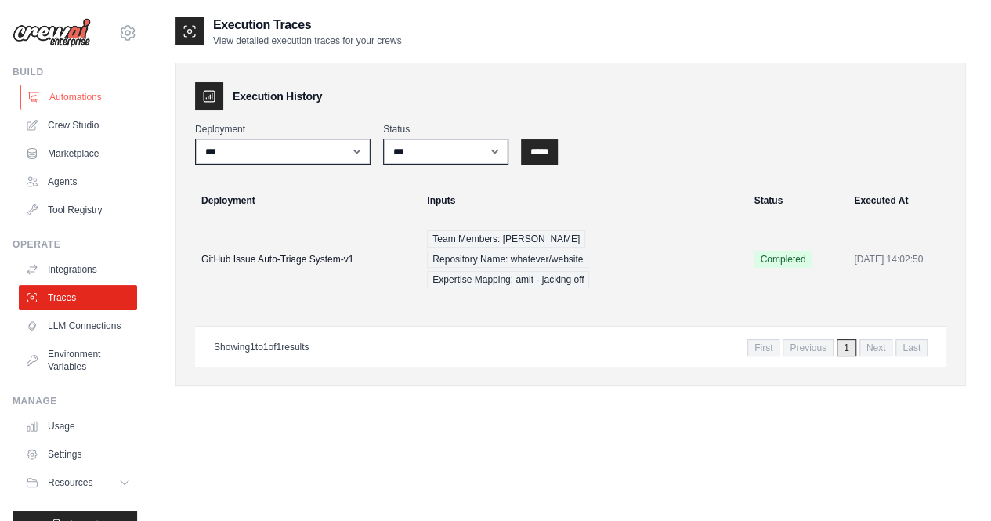
click at [90, 96] on link "Automations" at bounding box center [79, 97] width 118 height 25
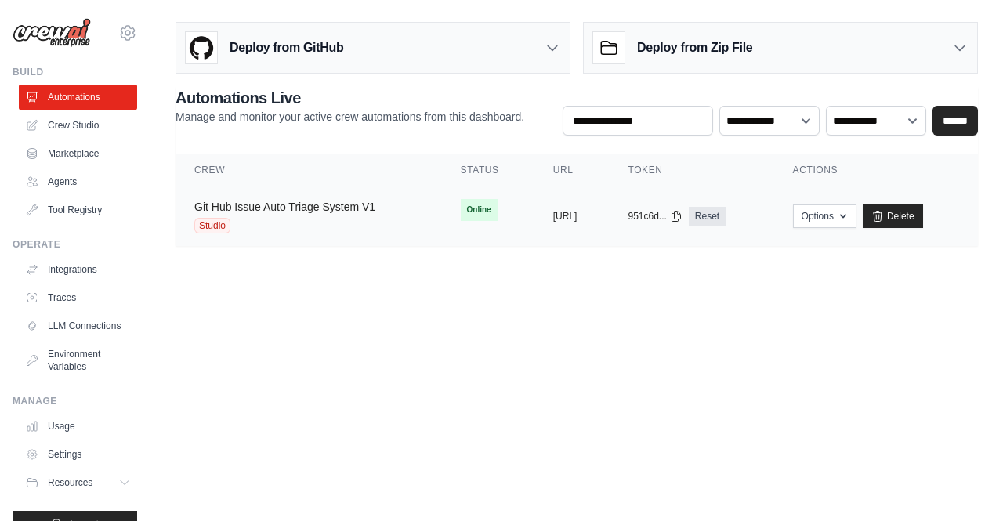
click at [327, 208] on link "Git Hub Issue Auto Triage System V1" at bounding box center [284, 207] width 181 height 13
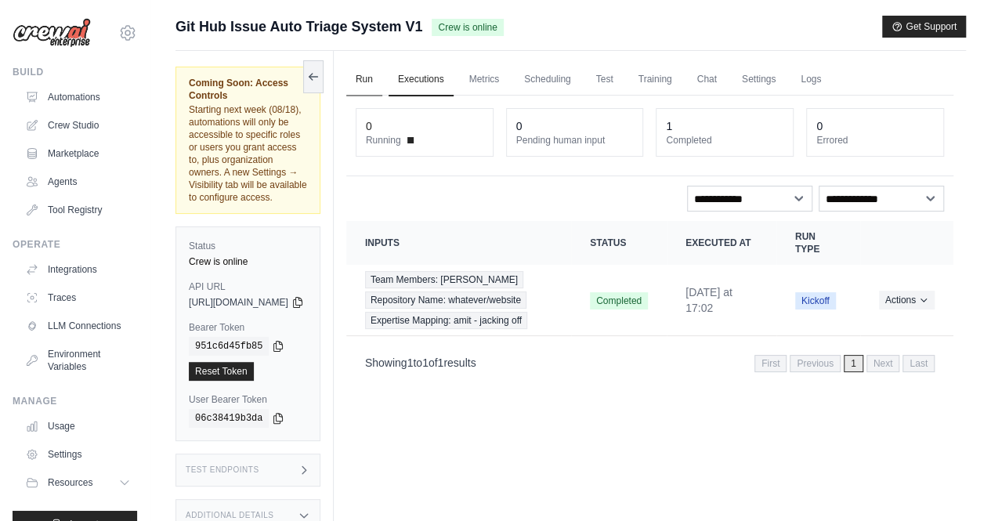
click at [382, 85] on link "Run" at bounding box center [364, 79] width 36 height 33
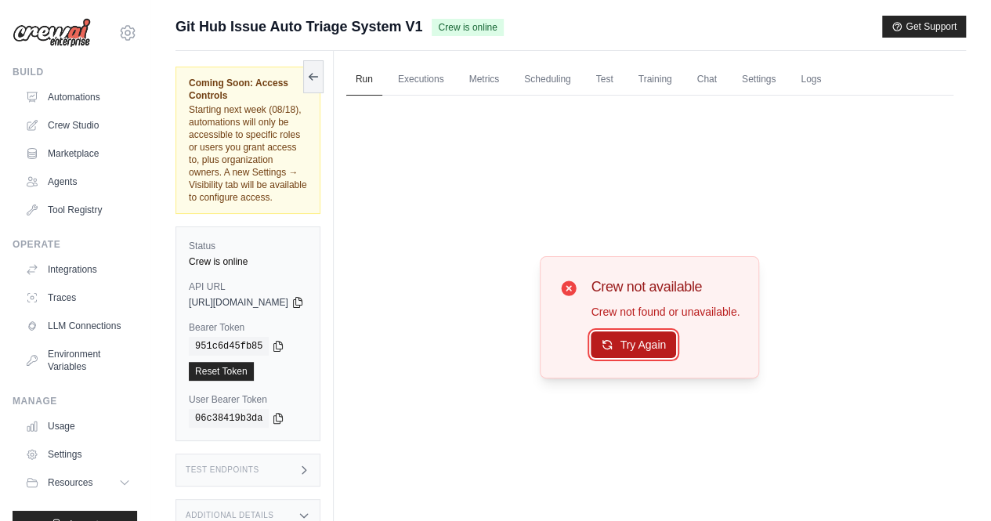
click at [635, 348] on button "Try Again" at bounding box center [633, 344] width 85 height 27
click at [635, 348] on button "Try Again" at bounding box center [633, 345] width 85 height 27
click at [437, 78] on link "Executions" at bounding box center [421, 79] width 65 height 33
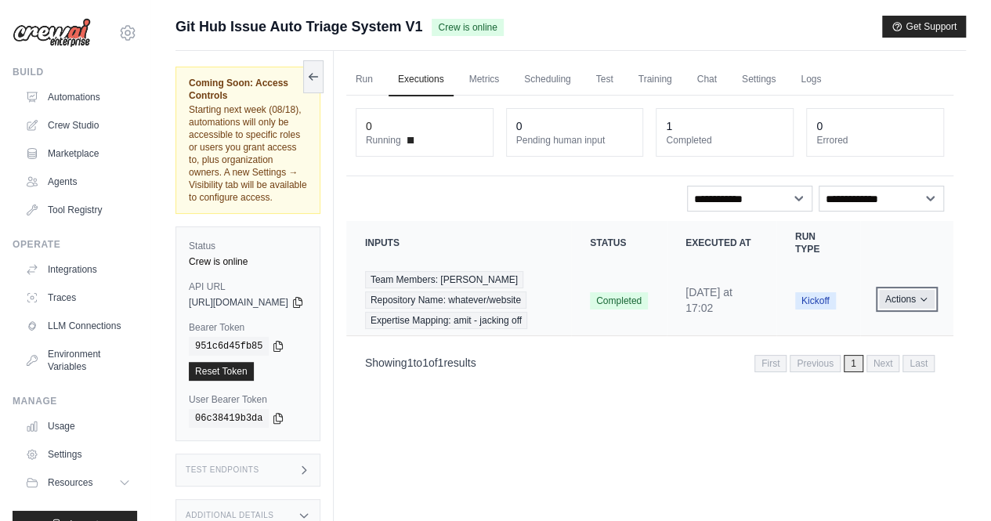
click at [881, 309] on button "Actions" at bounding box center [907, 299] width 56 height 19
click at [898, 309] on button "Actions" at bounding box center [907, 299] width 56 height 19
drag, startPoint x: 898, startPoint y: 310, endPoint x: 721, endPoint y: 231, distance: 193.9
click at [898, 309] on button "Actions" at bounding box center [907, 300] width 56 height 19
click at [509, 79] on link "Metrics" at bounding box center [484, 79] width 49 height 33
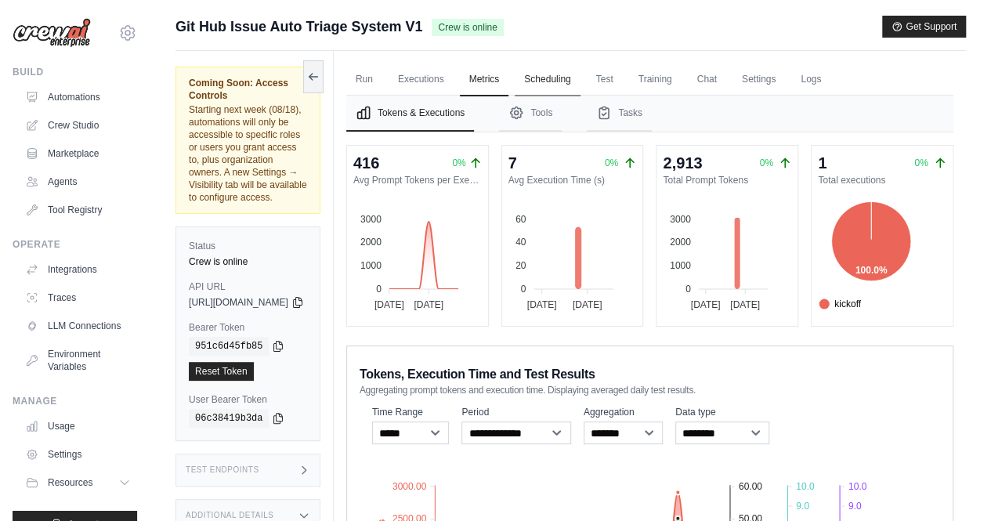
click at [580, 87] on link "Scheduling" at bounding box center [547, 79] width 65 height 33
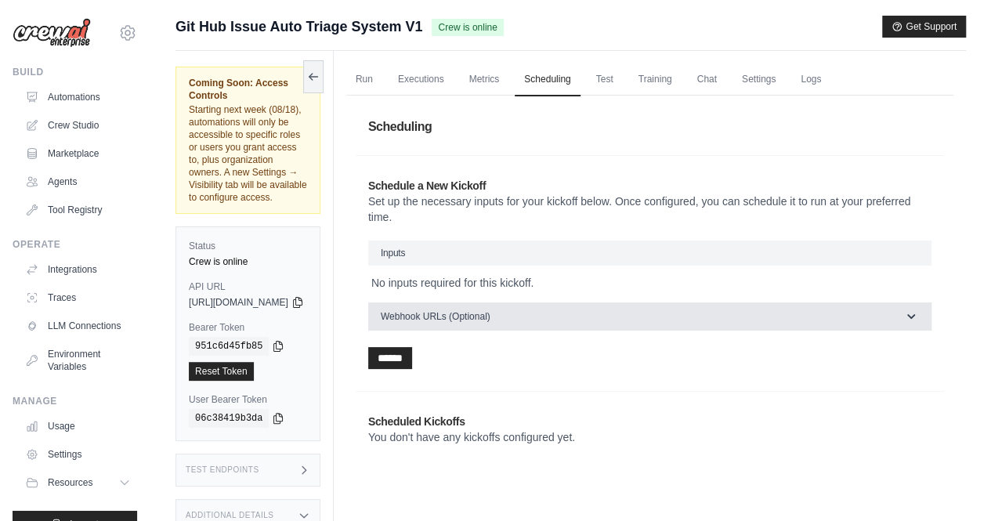
click at [465, 322] on button "Webhook URLs (Optional)" at bounding box center [649, 316] width 563 height 28
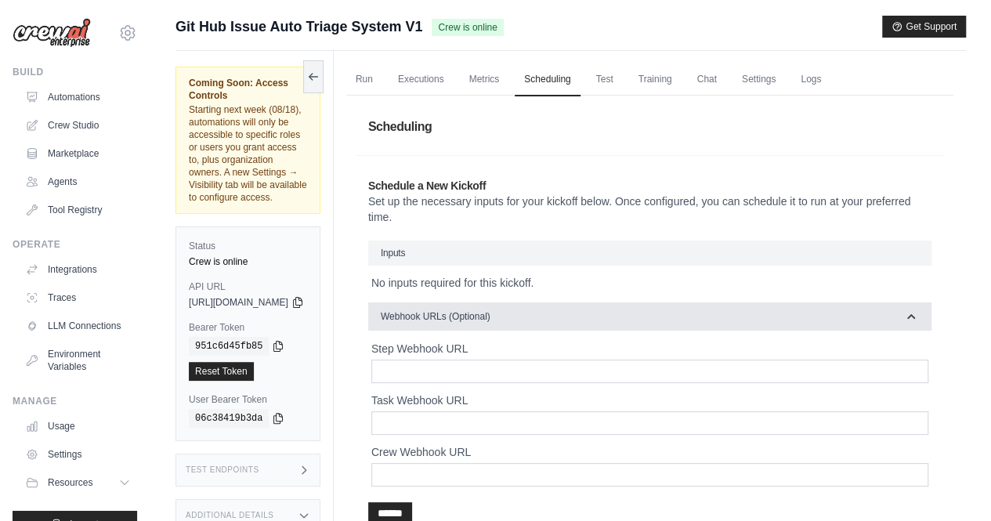
click at [465, 318] on span "Webhook URLs (Optional)" at bounding box center [436, 316] width 110 height 13
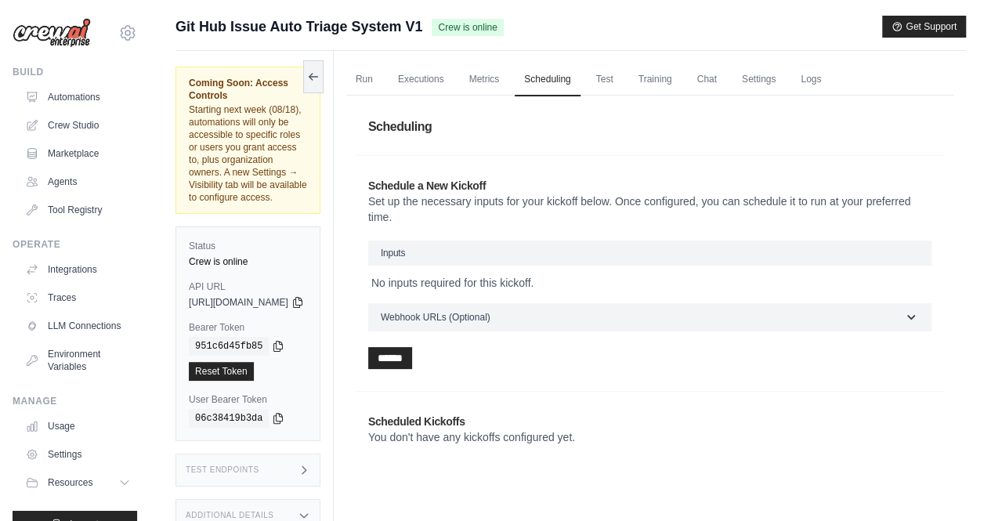
click at [474, 245] on h3 "Inputs" at bounding box center [649, 253] width 563 height 25
click at [412, 351] on input "******" at bounding box center [390, 358] width 44 height 22
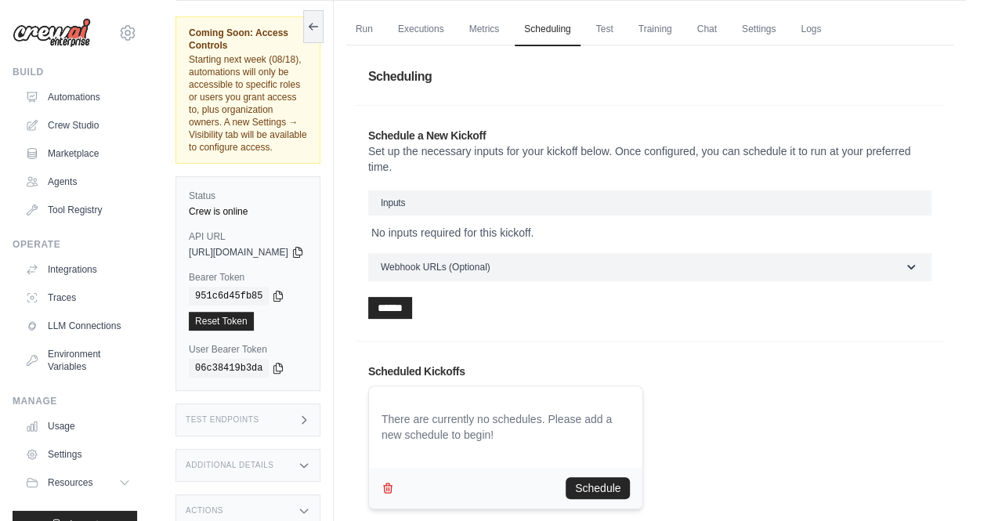
scroll to position [96, 0]
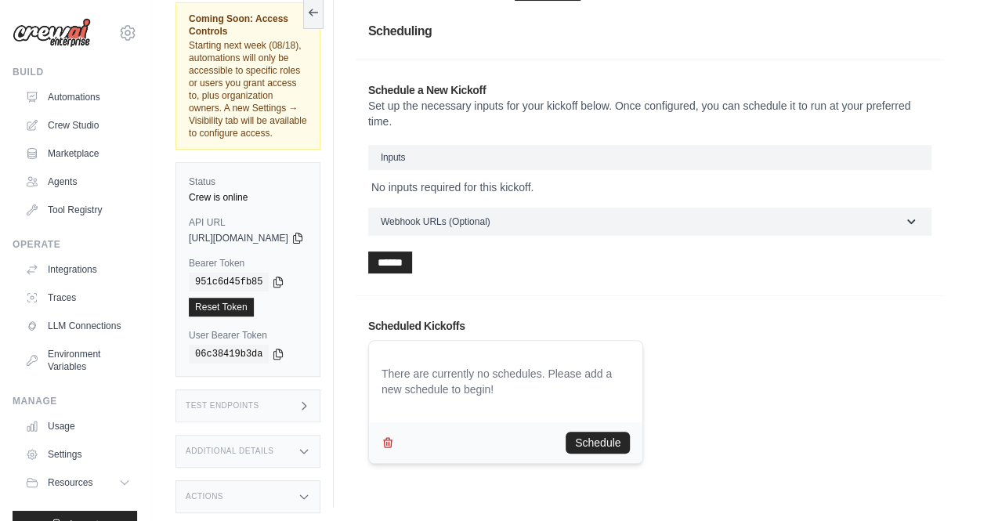
drag, startPoint x: 602, startPoint y: 441, endPoint x: 506, endPoint y: 428, distance: 97.3
click at [520, 385] on div "There are currently no schedules. Please add a new schedule to begin! Schedule" at bounding box center [506, 402] width 276 height 124
click at [392, 443] on icon "button" at bounding box center [387, 441] width 9 height 9
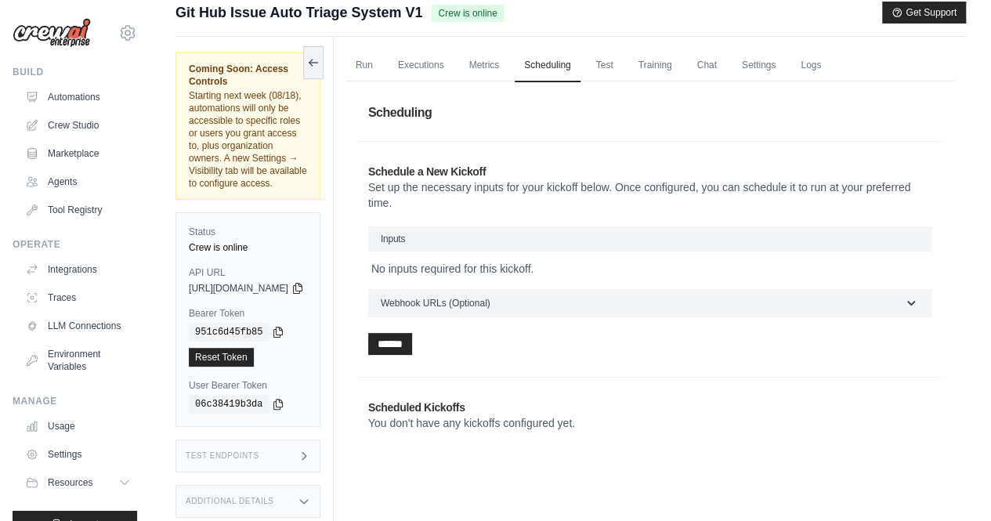
scroll to position [0, 0]
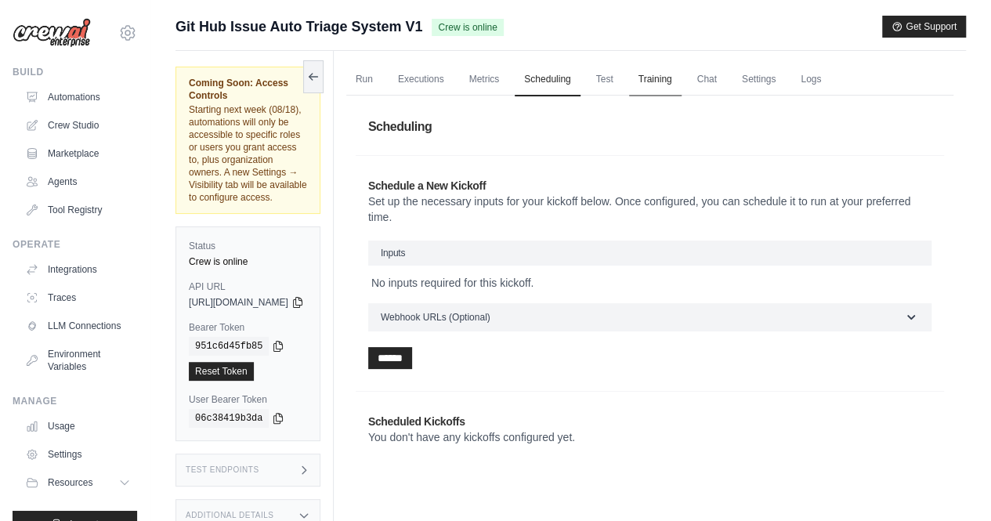
click at [682, 78] on link "Training" at bounding box center [655, 79] width 52 height 33
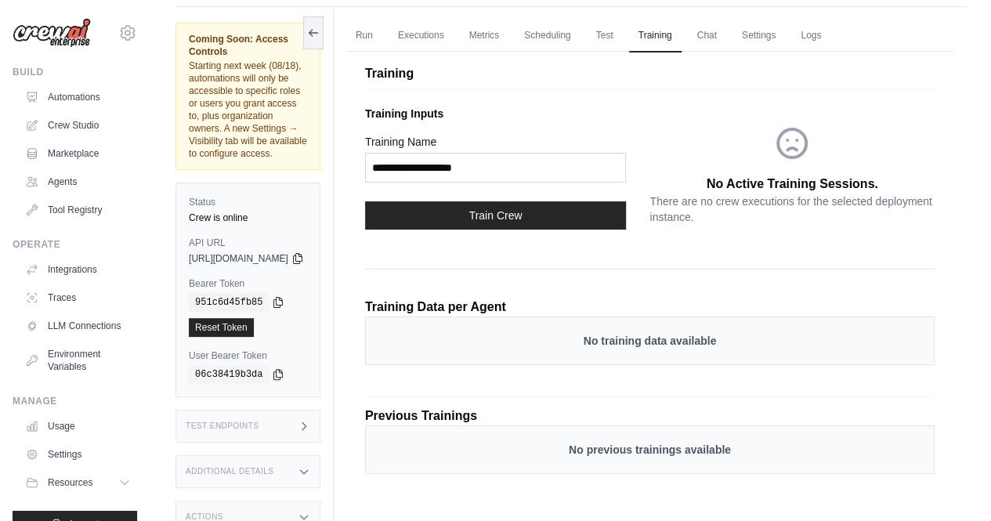
scroll to position [66, 0]
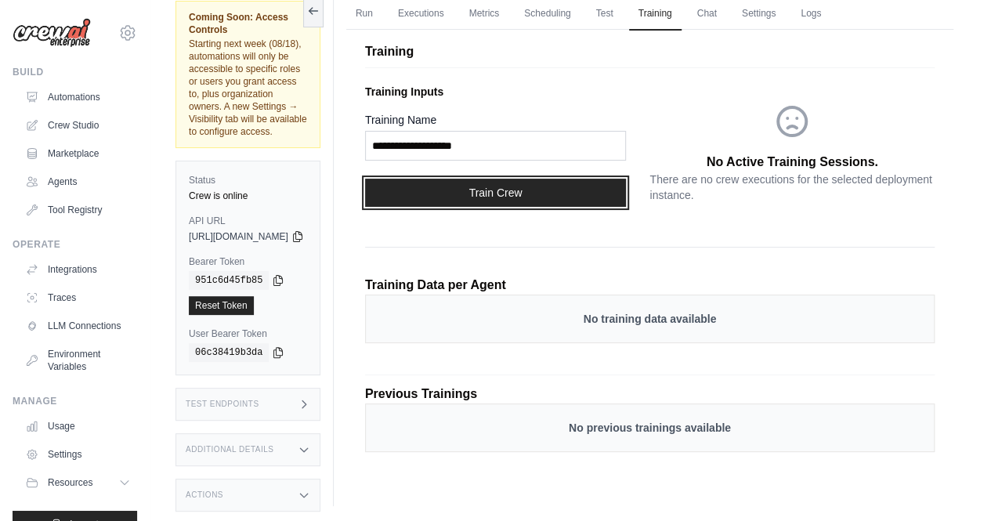
click at [547, 197] on button "Train Crew" at bounding box center [495, 193] width 261 height 28
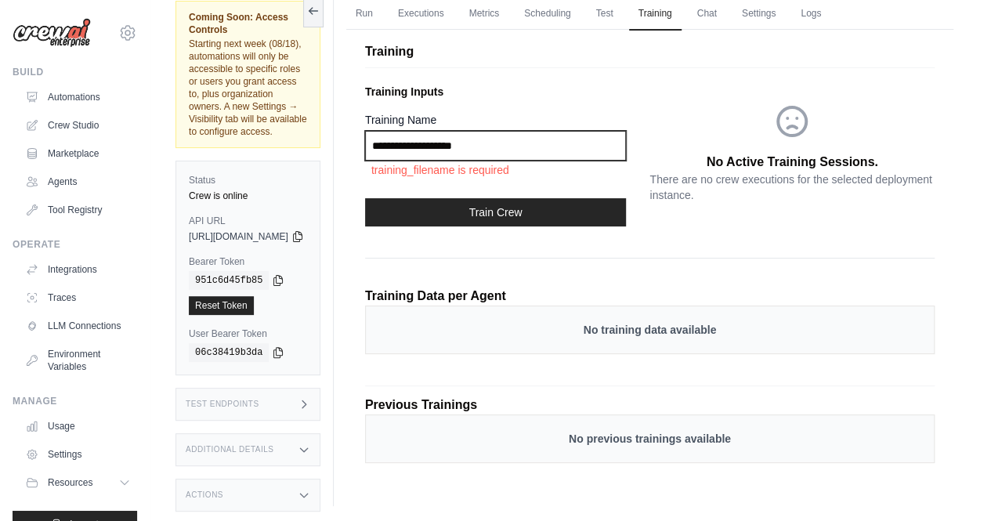
click at [514, 136] on input "Training Name" at bounding box center [495, 146] width 261 height 30
type input "****"
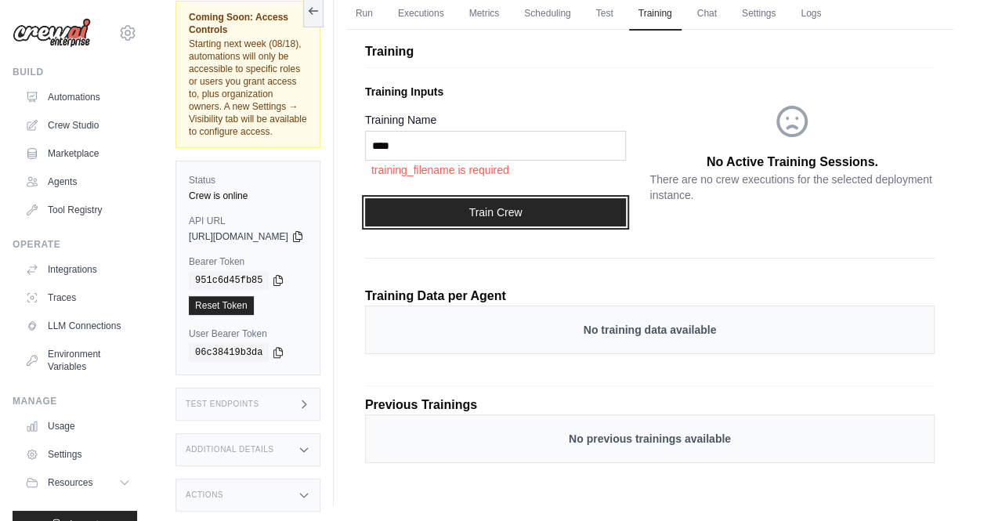
click at [572, 207] on button "Train Crew" at bounding box center [495, 212] width 261 height 28
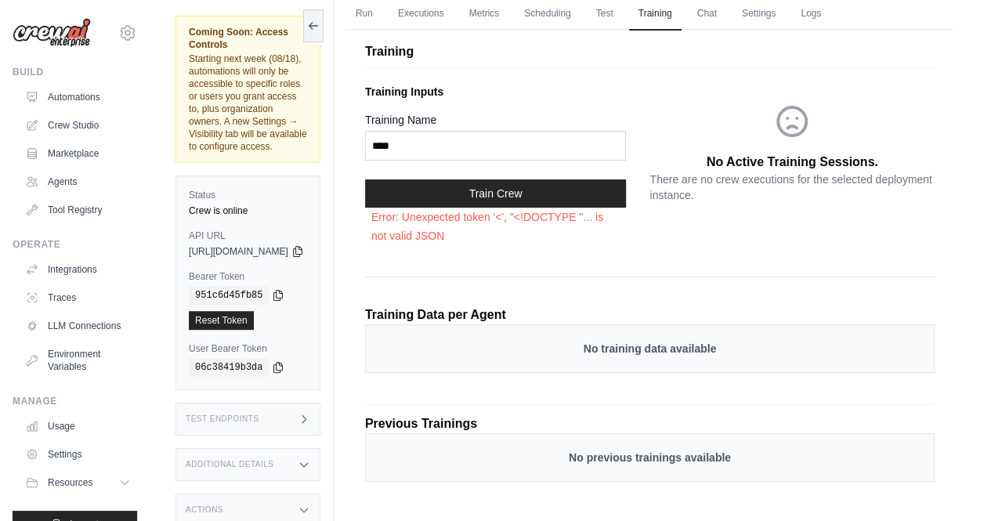
click at [591, 128] on div "Training Name ****" at bounding box center [495, 136] width 261 height 49
click at [559, 139] on input "****" at bounding box center [495, 146] width 261 height 30
click at [558, 139] on input "****" at bounding box center [495, 146] width 261 height 30
click at [558, 141] on input "****" at bounding box center [495, 146] width 261 height 30
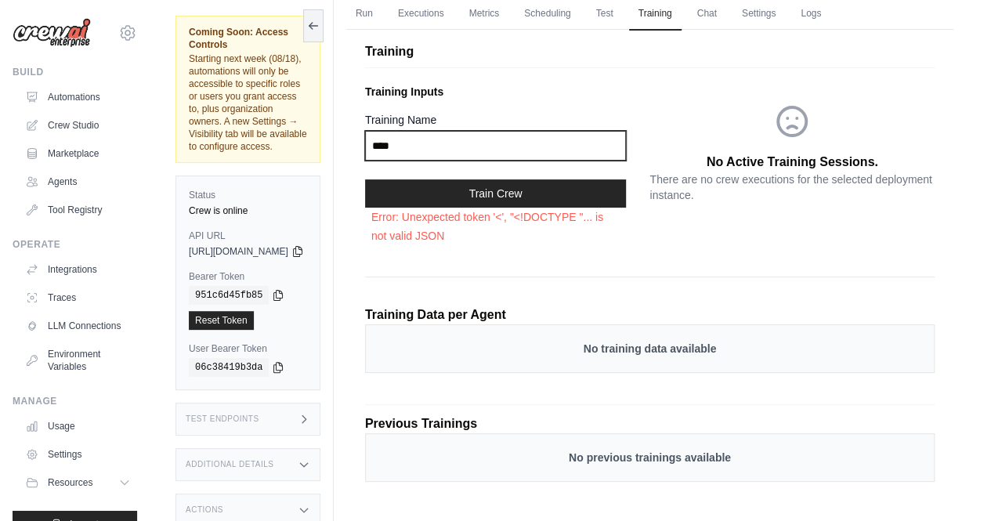
click at [558, 141] on input "****" at bounding box center [495, 146] width 261 height 30
type input "**********"
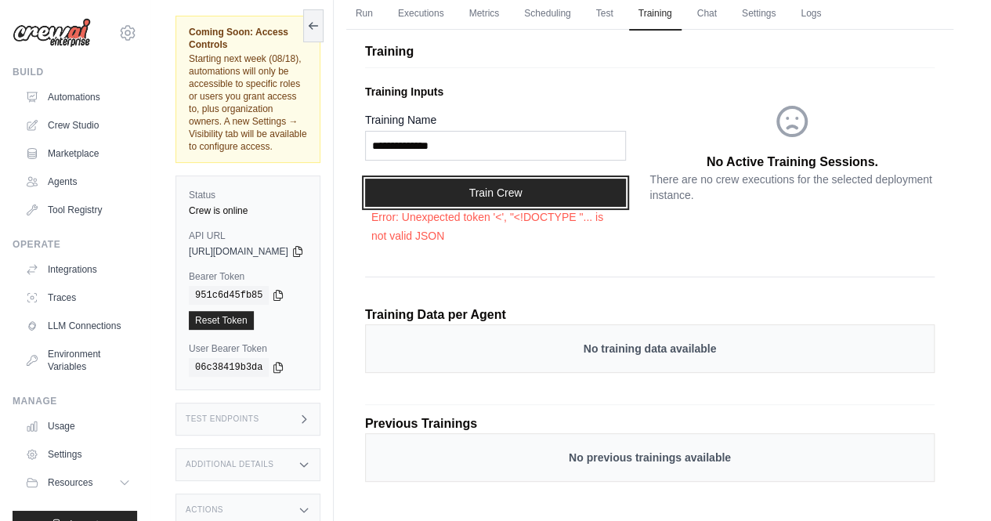
click at [567, 197] on button "Train Crew" at bounding box center [495, 193] width 261 height 28
